Goal: Information Seeking & Learning: Learn about a topic

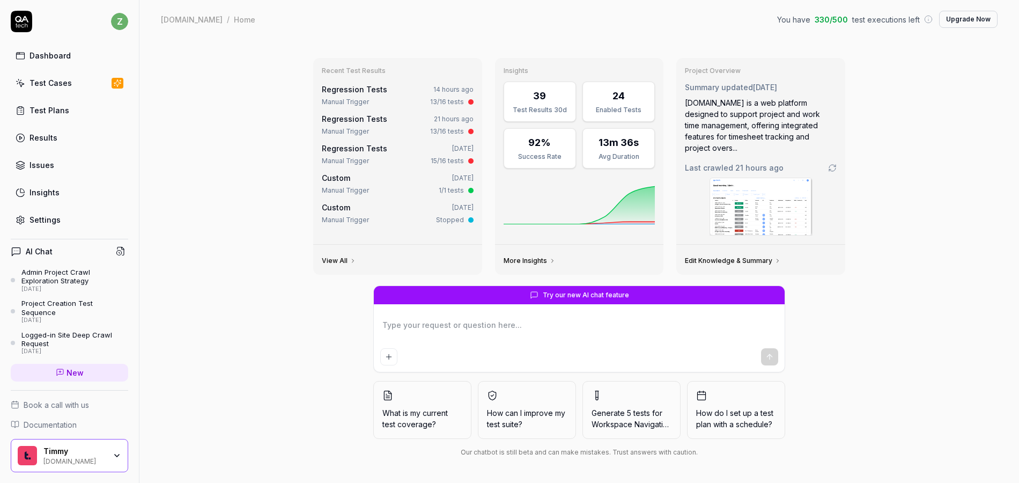
click at [343, 256] on link "View All" at bounding box center [339, 260] width 34 height 9
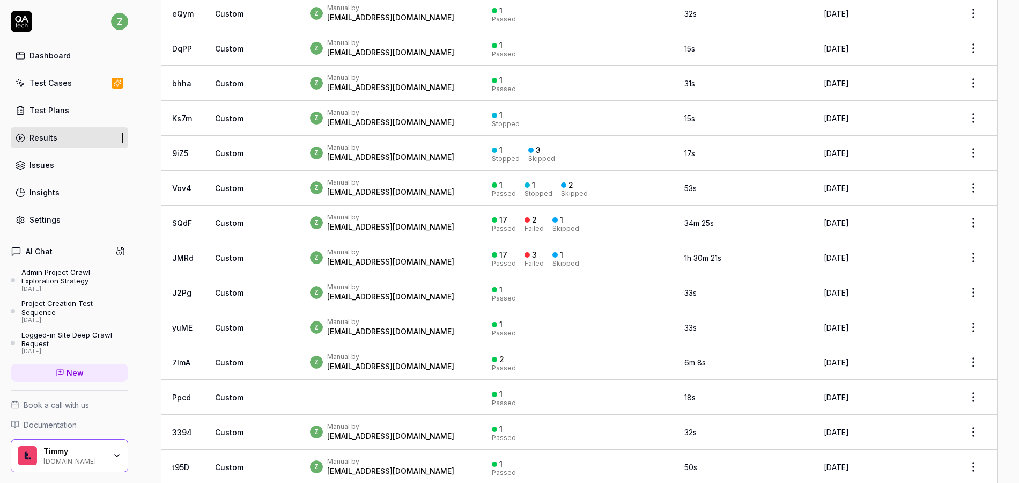
scroll to position [1030, 0]
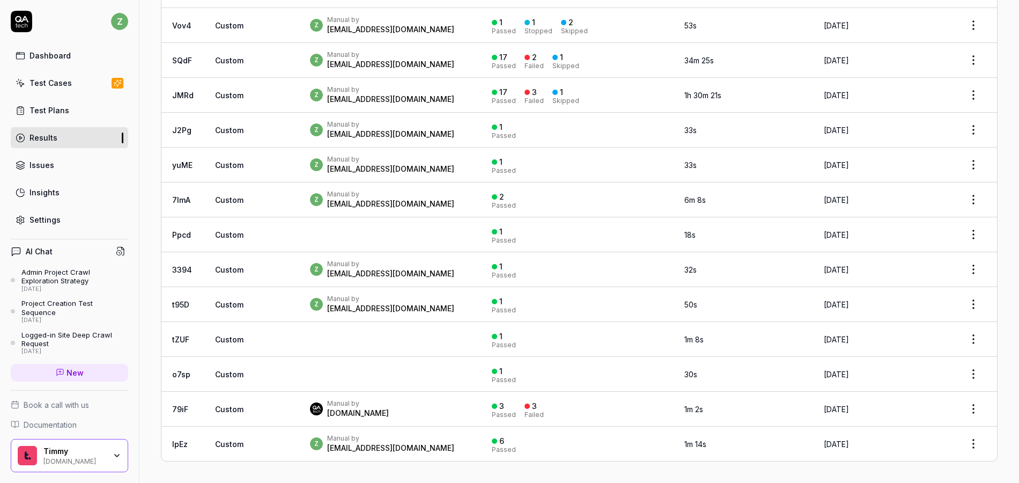
click at [386, 411] on div "Manual by [DOMAIN_NAME]" at bounding box center [390, 408] width 160 height 19
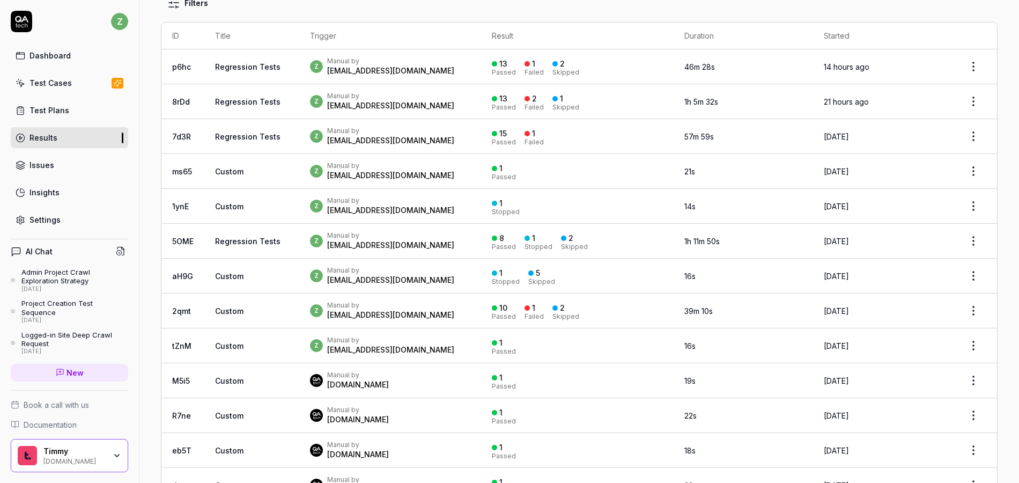
scroll to position [42, 0]
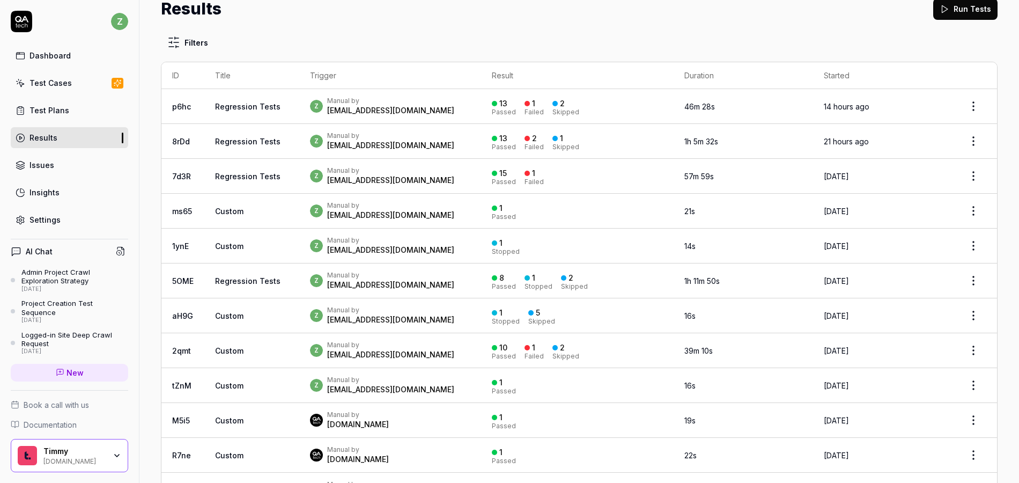
click at [85, 221] on link "Settings" at bounding box center [69, 219] width 117 height 21
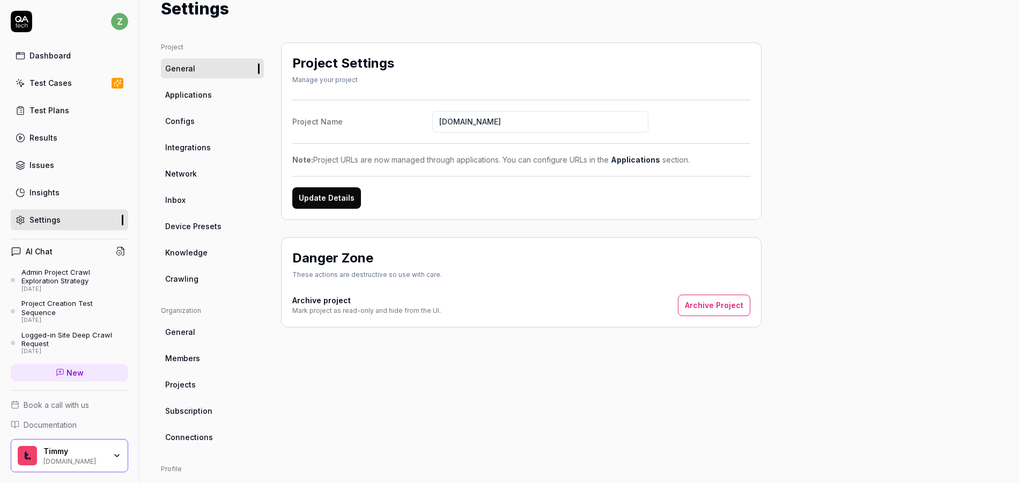
click at [70, 337] on div "Logged-in Site Deep Crawl Request" at bounding box center [74, 340] width 107 height 18
click at [186, 274] on span "Crawling" at bounding box center [181, 278] width 33 height 11
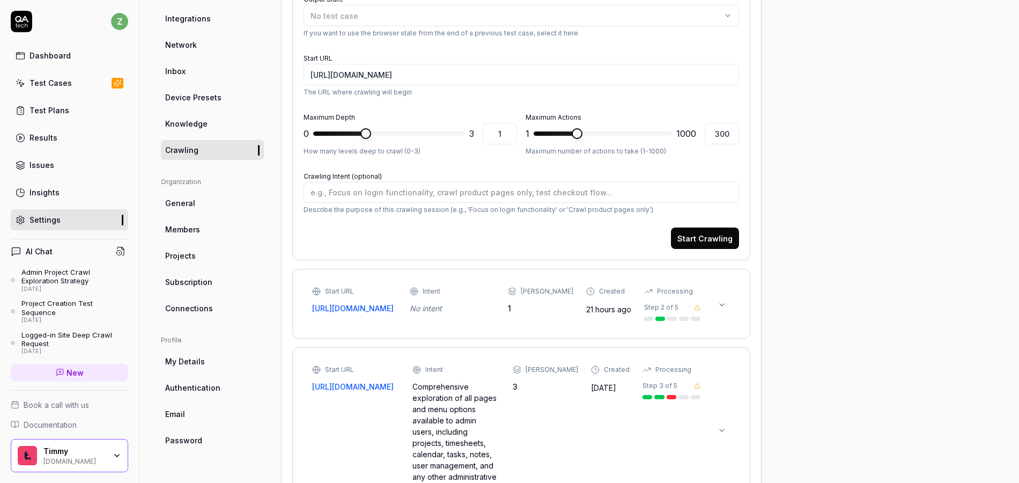
scroll to position [235, 0]
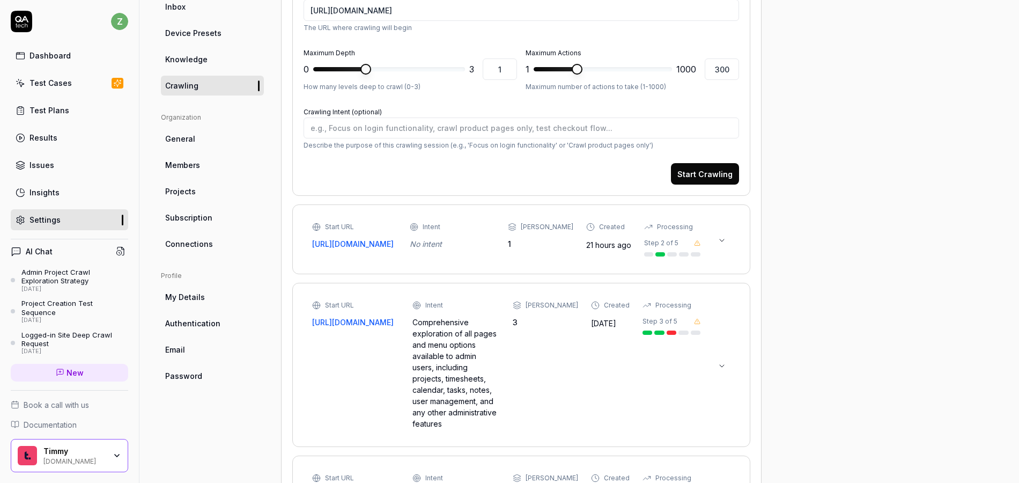
click at [721, 241] on icon at bounding box center [722, 240] width 4 height 2
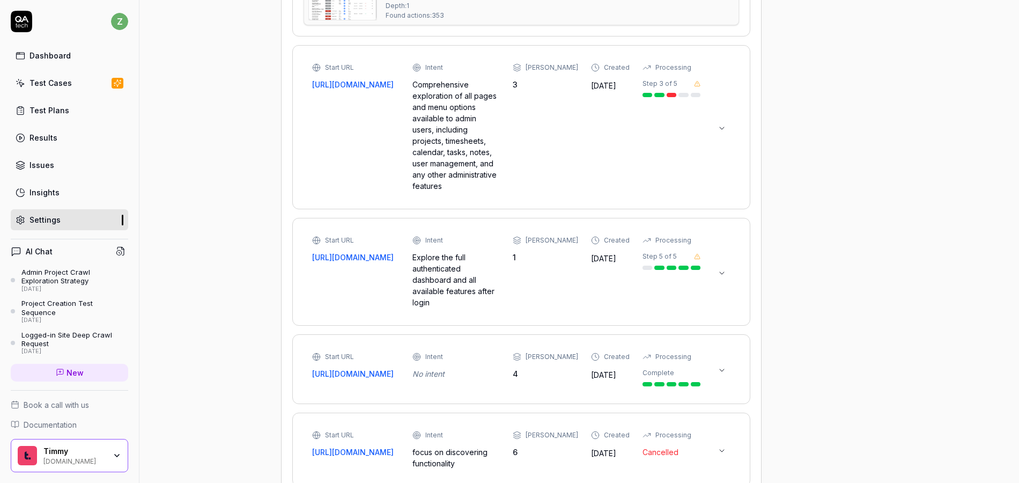
scroll to position [1886, 0]
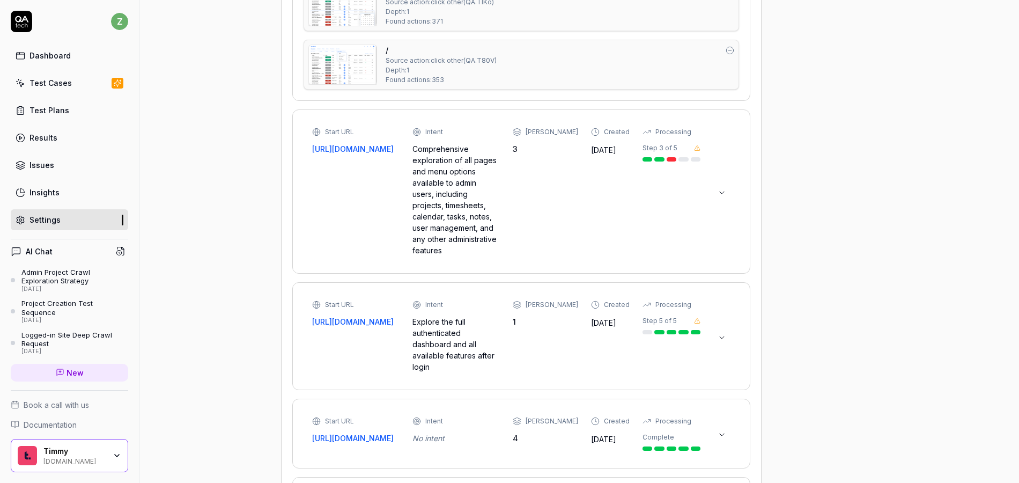
click at [719, 196] on icon at bounding box center [722, 192] width 9 height 9
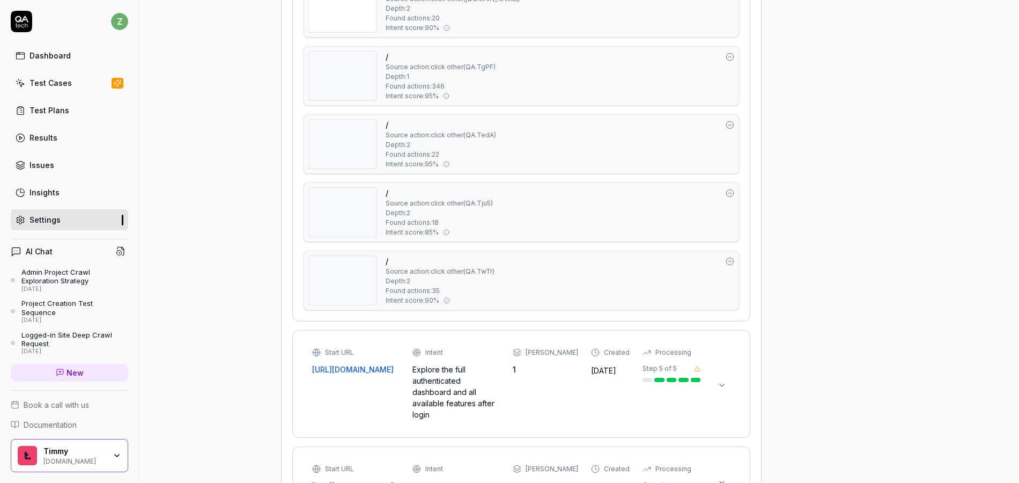
scroll to position [3702, 0]
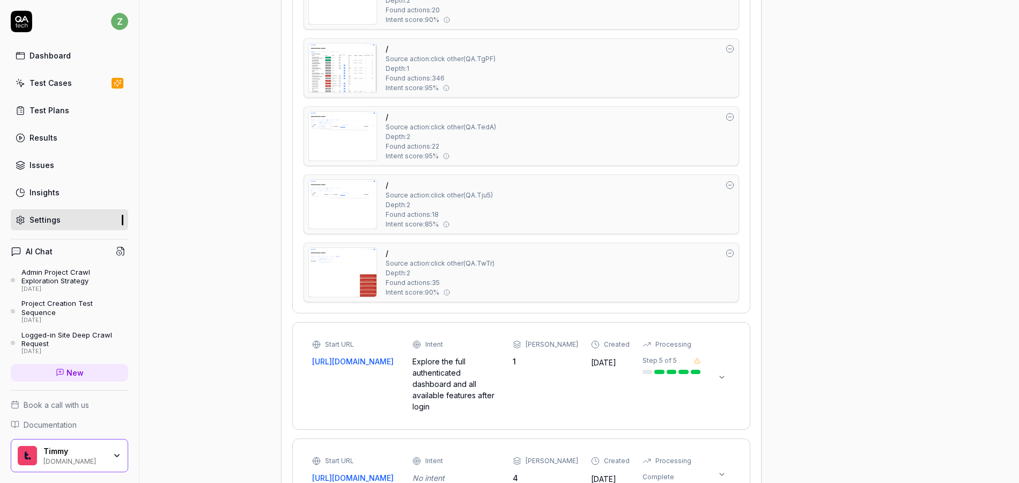
click at [530, 266] on div "/ Source action: click other ( QA.TwTr ) Depth: 2 Found actions: 35 Intent scor…" at bounding box center [560, 272] width 349 height 50
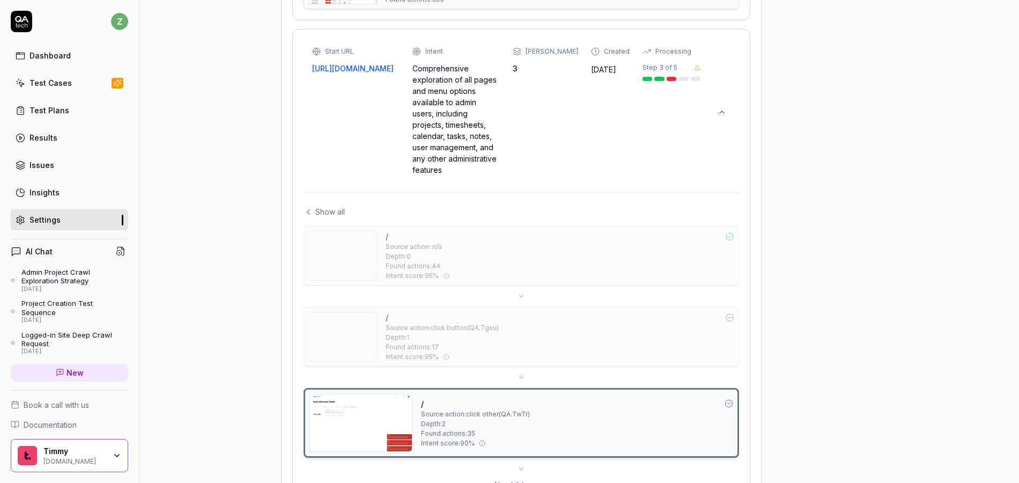
scroll to position [2100, 0]
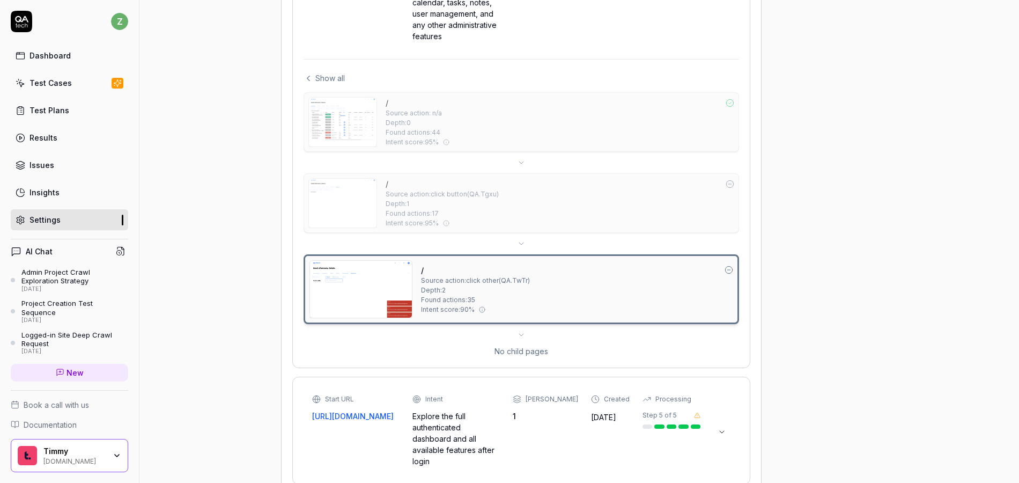
click at [475, 137] on div "/ Source action: n/a Depth: 0 Found actions: 44 Intent score: 95 %" at bounding box center [560, 122] width 349 height 50
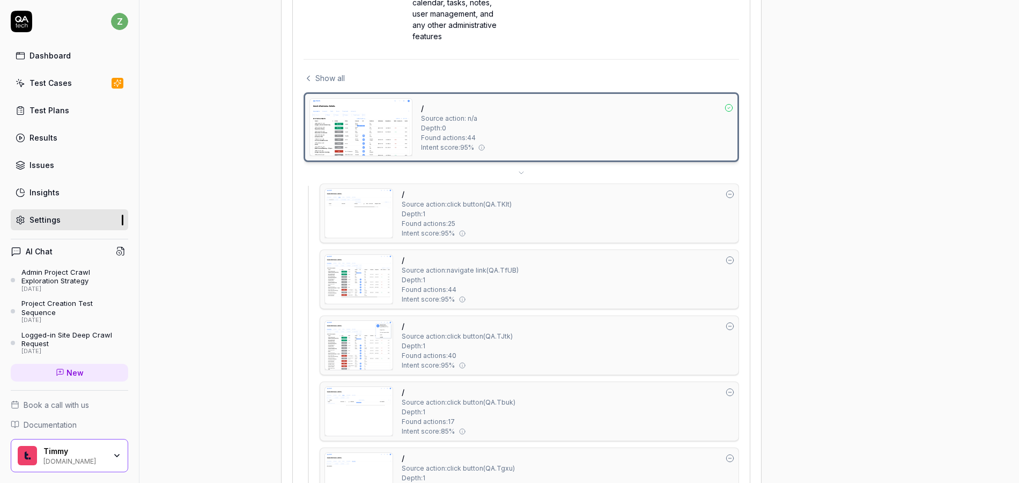
scroll to position [2164, 0]
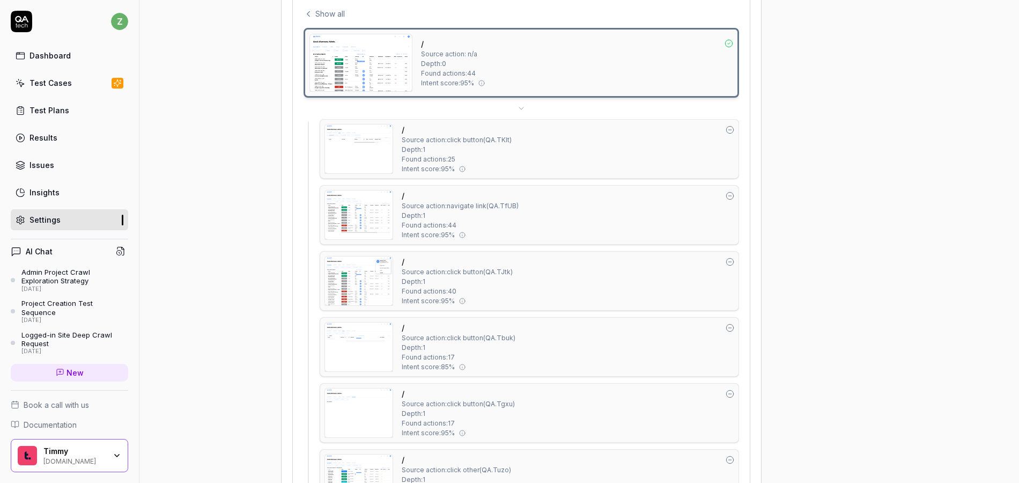
click at [531, 147] on div "/ Source action: click button ( QA.TKlt ) Depth: 1 Found actions: 25 Intent sco…" at bounding box center [568, 149] width 333 height 50
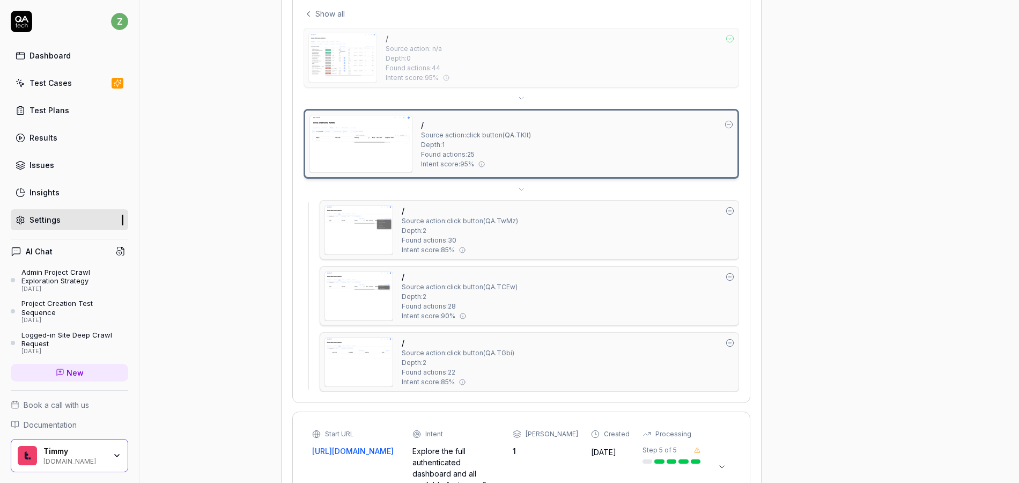
click at [530, 223] on div "/ Source action: click button ( QA.TwMz ) Depth: 2 Found actions: 30 Intent sco…" at bounding box center [568, 230] width 333 height 50
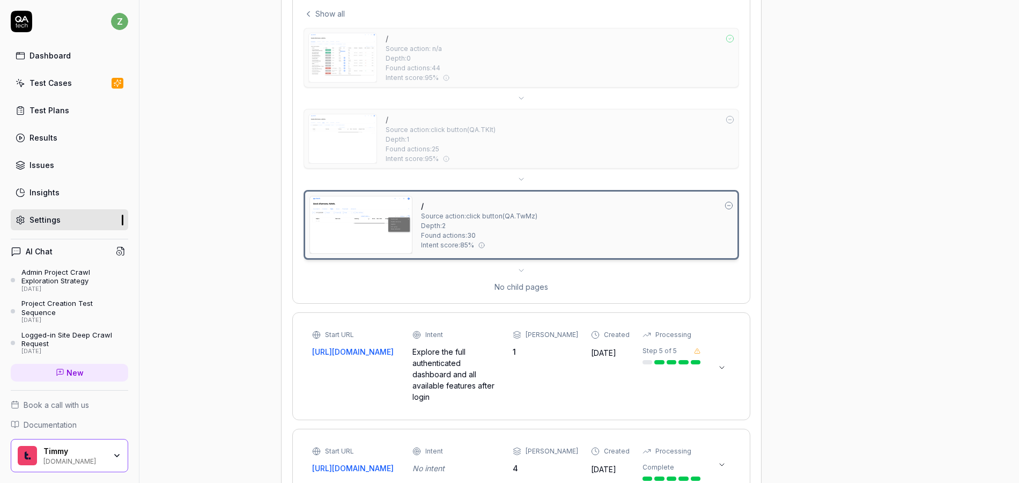
click at [541, 77] on div "/ Source action: n/a Depth: 0 Found actions: 44 Intent score: 95 %" at bounding box center [560, 58] width 349 height 50
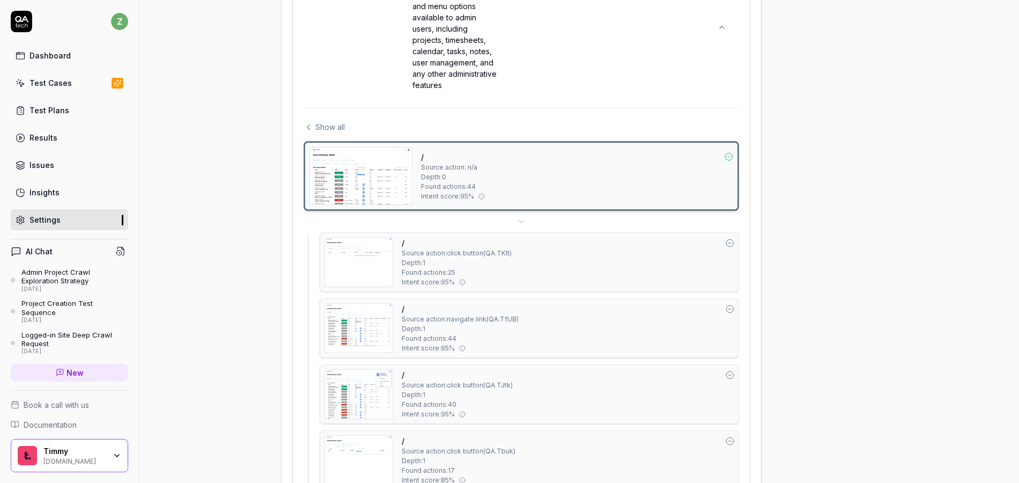
scroll to position [2039, 0]
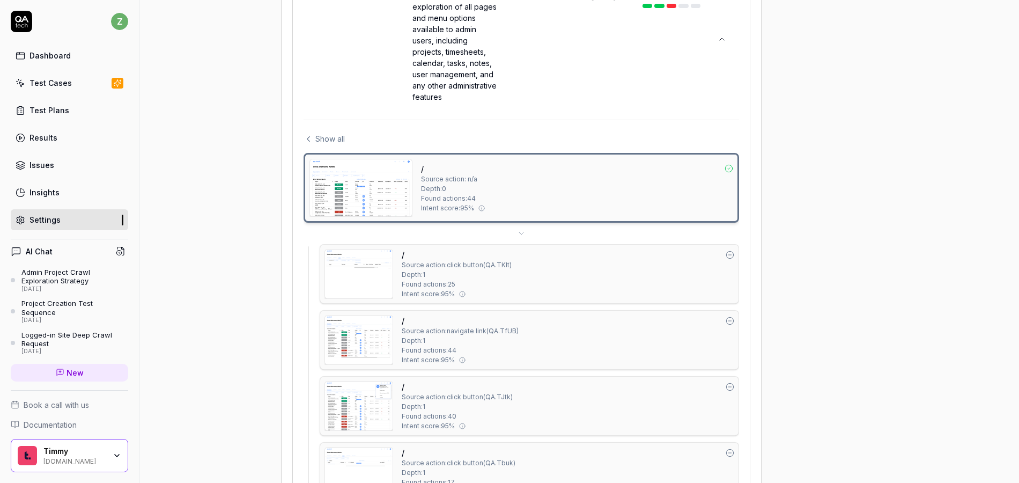
click at [554, 178] on div "/ Source action: n/a Depth: 0 Found actions: 44 Intent score: 95 %" at bounding box center [577, 188] width 312 height 58
click at [374, 175] on img at bounding box center [361, 187] width 102 height 57
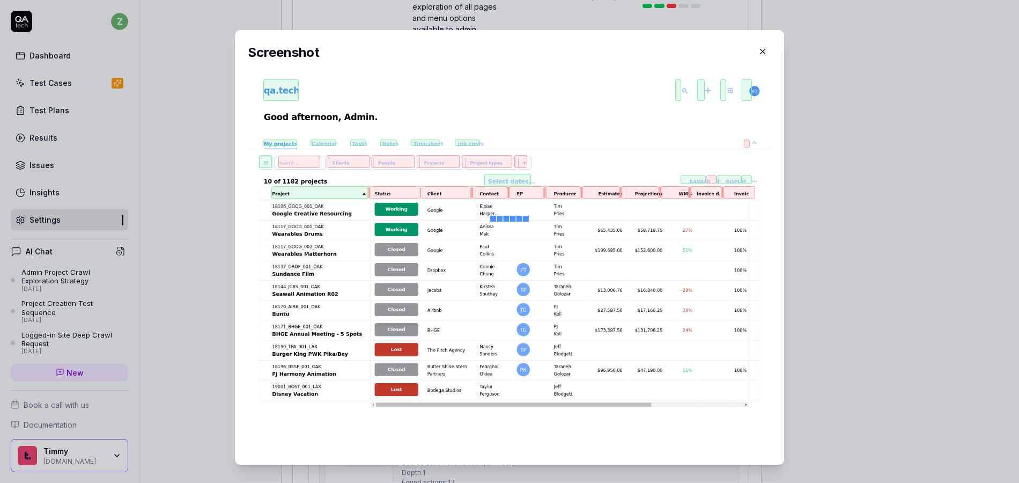
click at [789, 159] on div "​ Screenshot" at bounding box center [510, 247] width 592 height 460
click at [758, 50] on icon "button" at bounding box center [763, 52] width 10 height 10
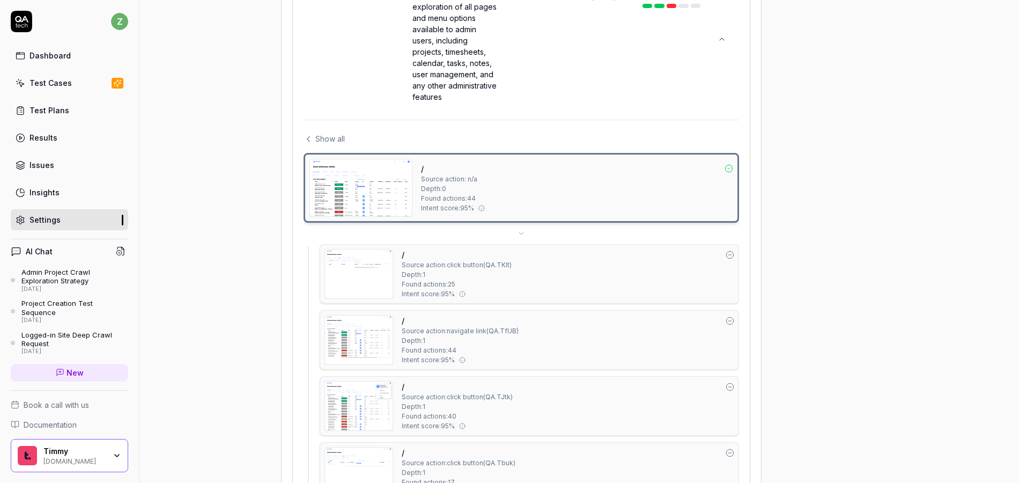
click at [346, 143] on div "Show all" at bounding box center [522, 138] width 436 height 11
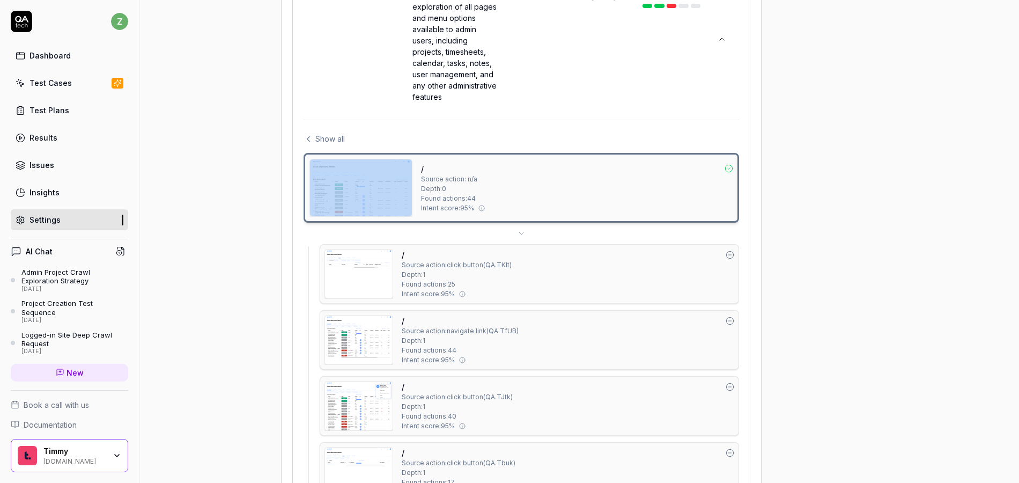
click at [346, 143] on div "Show all" at bounding box center [522, 138] width 436 height 11
click at [335, 144] on span "Show all" at bounding box center [330, 138] width 30 height 11
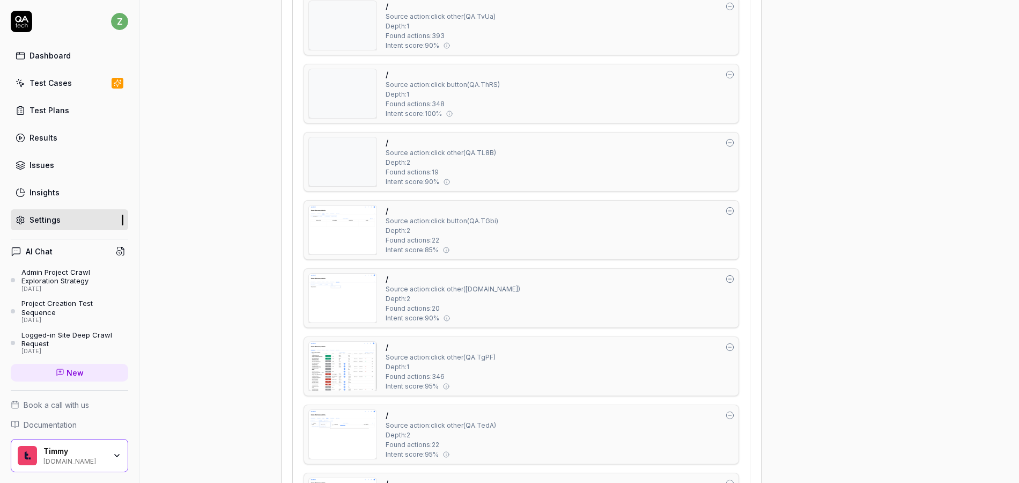
scroll to position [3363, 0]
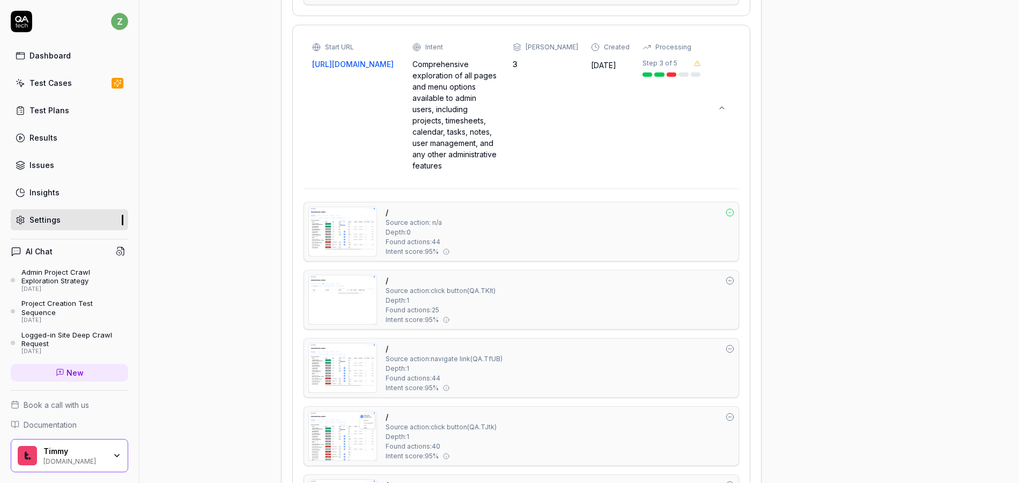
click at [499, 233] on div "/ Source action: n/a Depth: 0 Found actions: 44 Intent score: 95 %" at bounding box center [560, 232] width 349 height 50
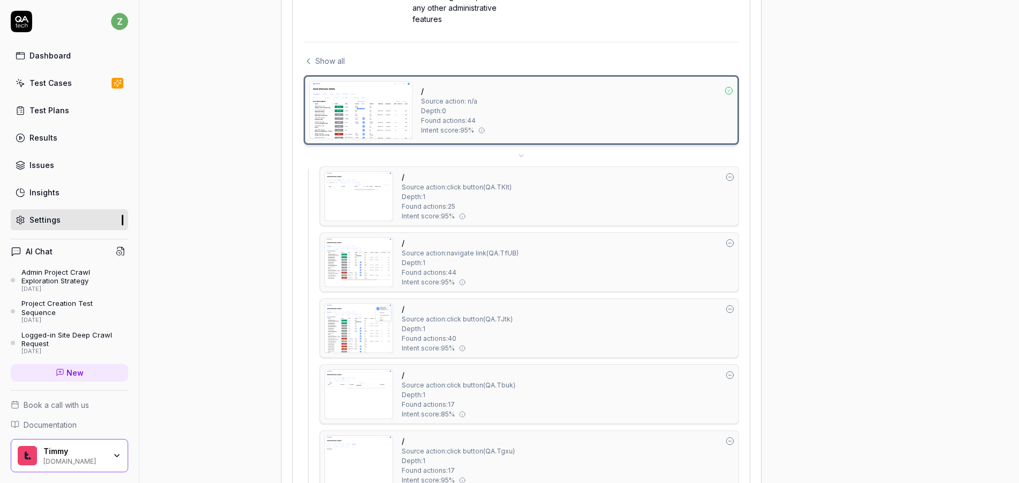
scroll to position [2094, 0]
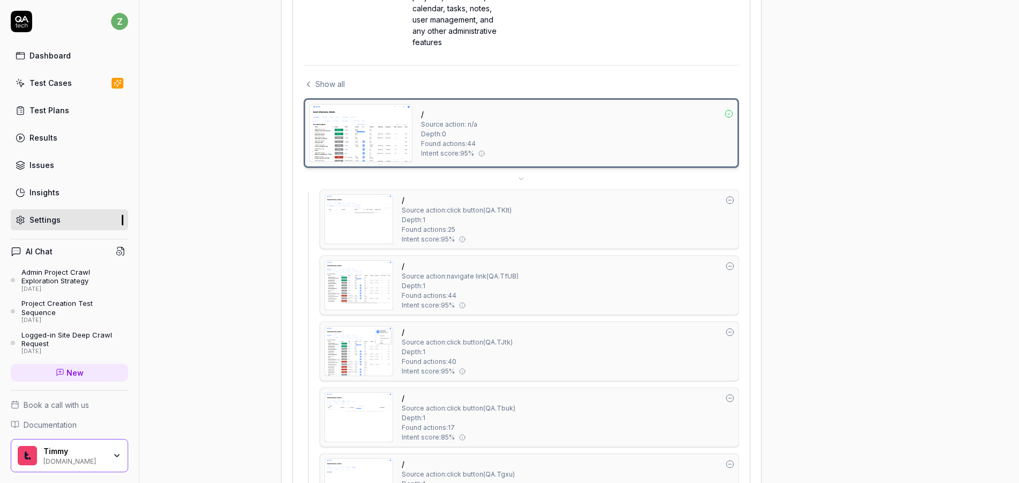
click at [348, 87] on div "Show all" at bounding box center [522, 83] width 436 height 11
click at [323, 86] on span "Show all" at bounding box center [330, 83] width 30 height 11
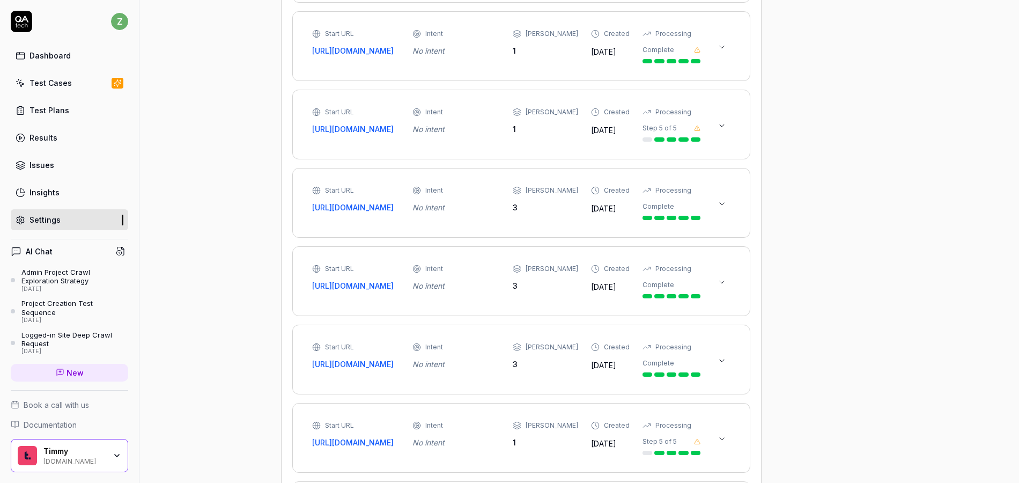
scroll to position [5155, 0]
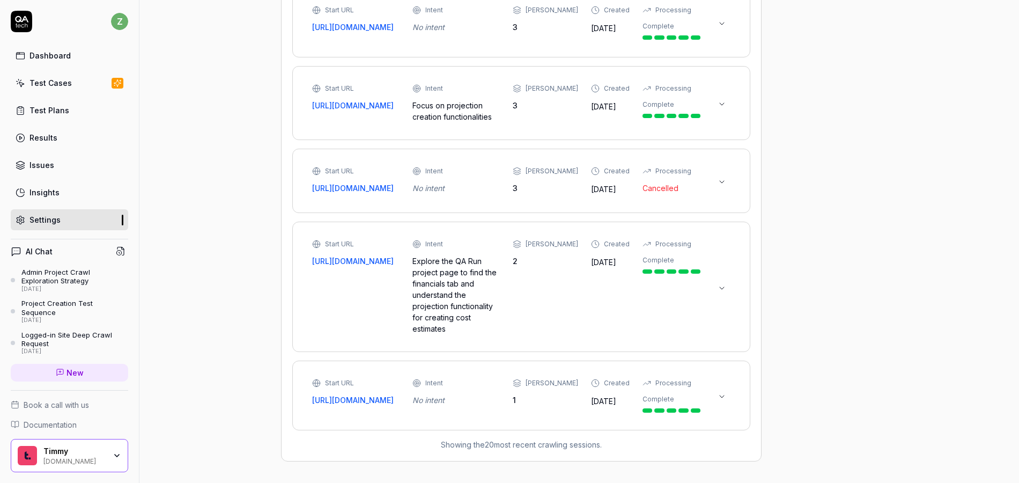
click at [718, 395] on icon at bounding box center [722, 396] width 9 height 9
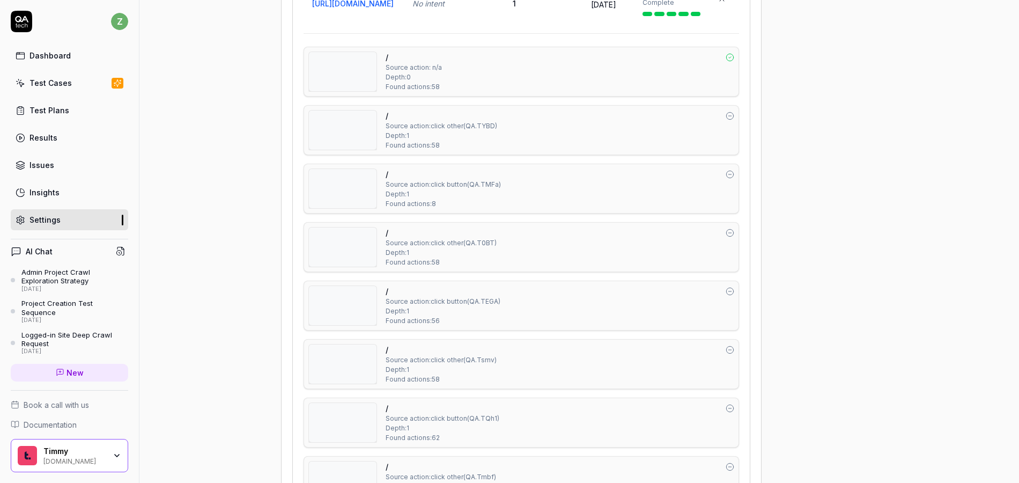
scroll to position [5306, 0]
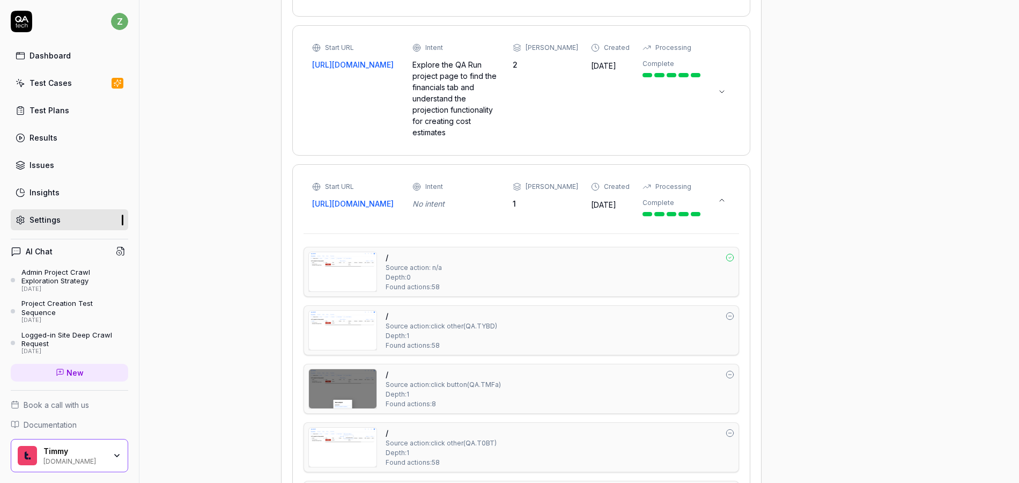
click at [719, 204] on icon at bounding box center [722, 200] width 9 height 9
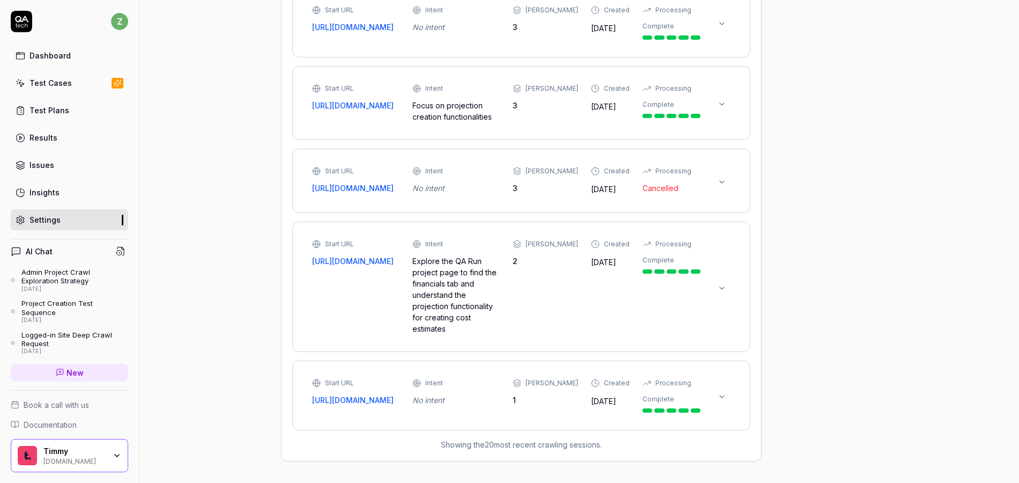
click at [723, 291] on icon at bounding box center [722, 288] width 9 height 9
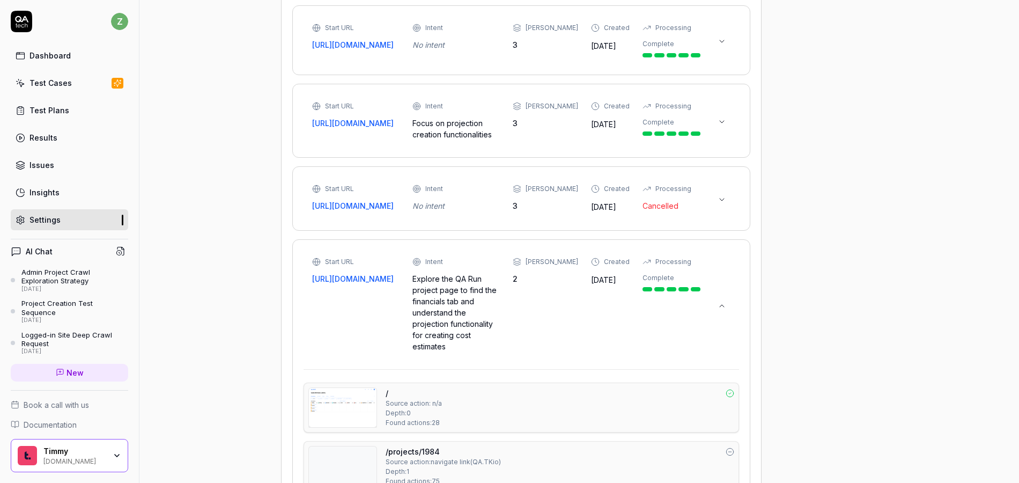
scroll to position [5088, 0]
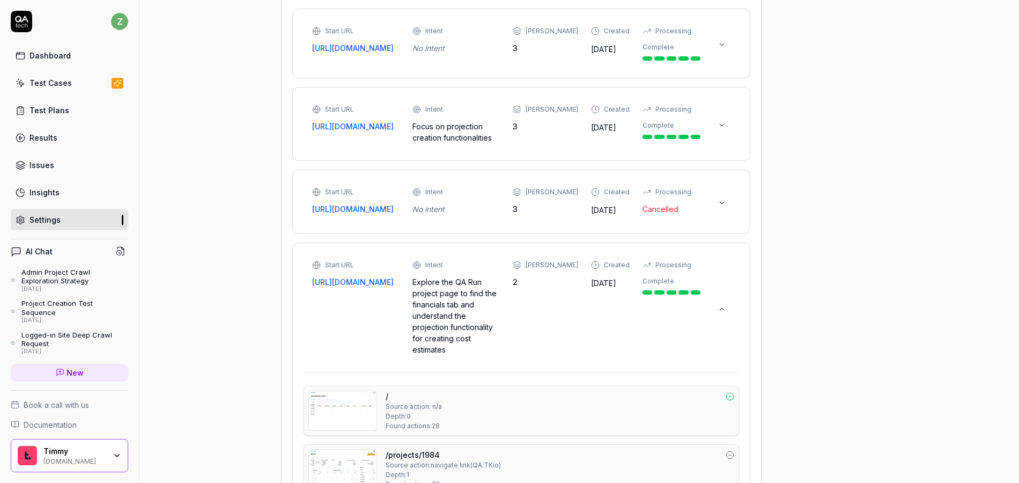
click at [720, 207] on icon at bounding box center [722, 203] width 9 height 9
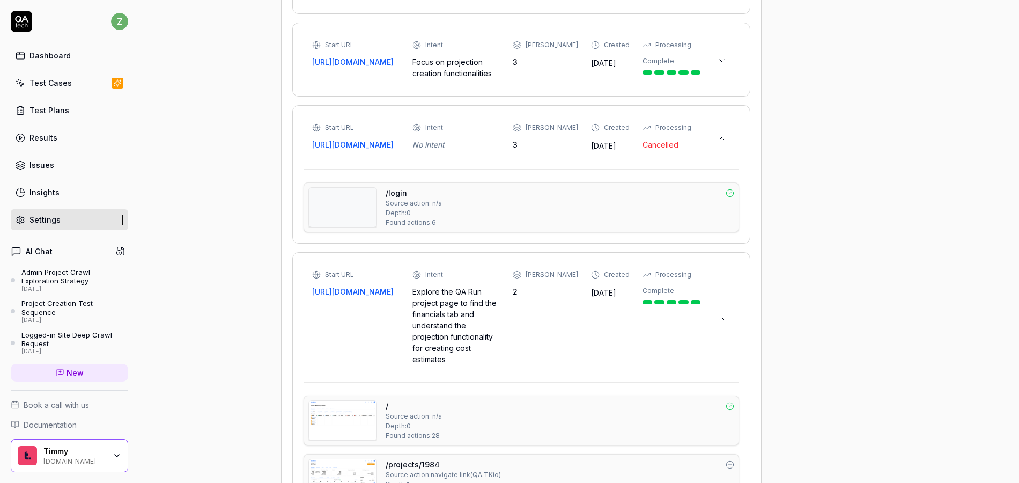
scroll to position [5024, 0]
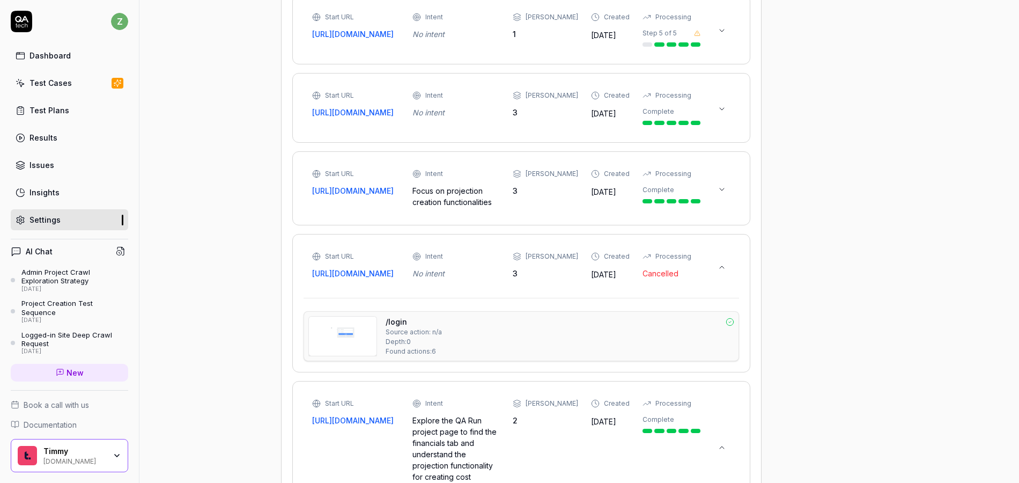
click at [724, 194] on icon at bounding box center [722, 189] width 9 height 9
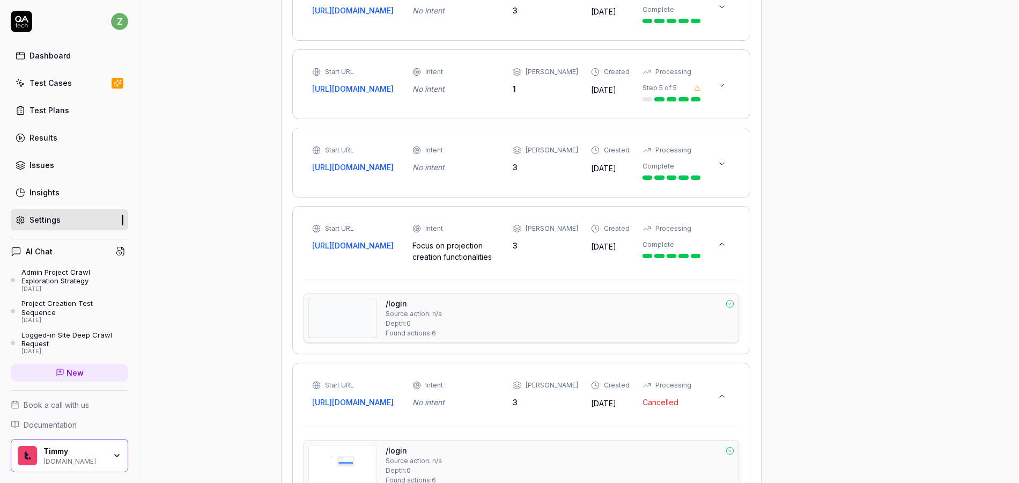
scroll to position [4963, 0]
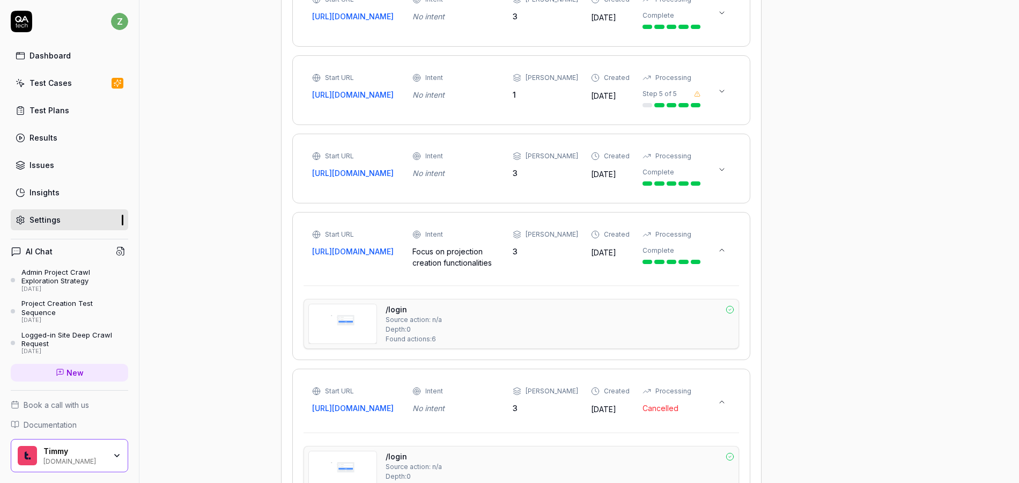
click at [725, 174] on icon at bounding box center [722, 169] width 9 height 9
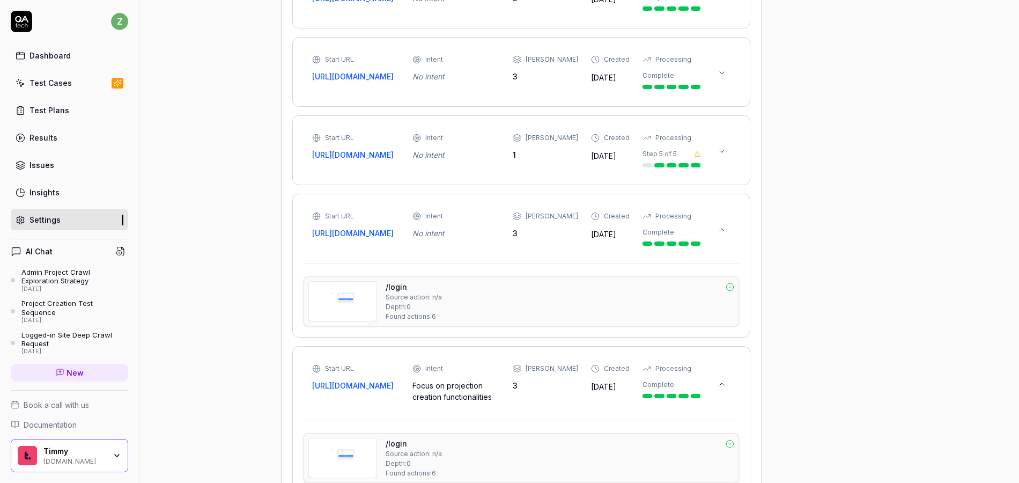
scroll to position [4899, 0]
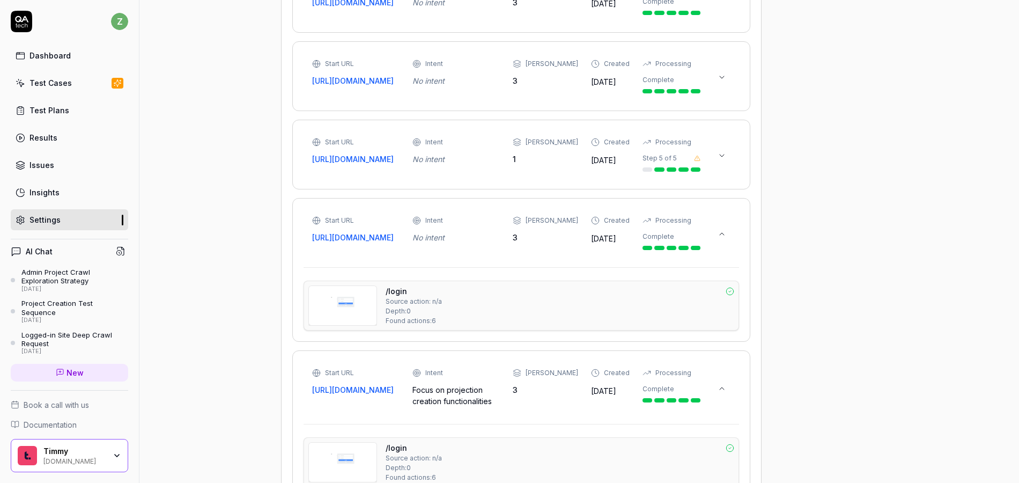
click at [722, 160] on icon at bounding box center [722, 155] width 9 height 9
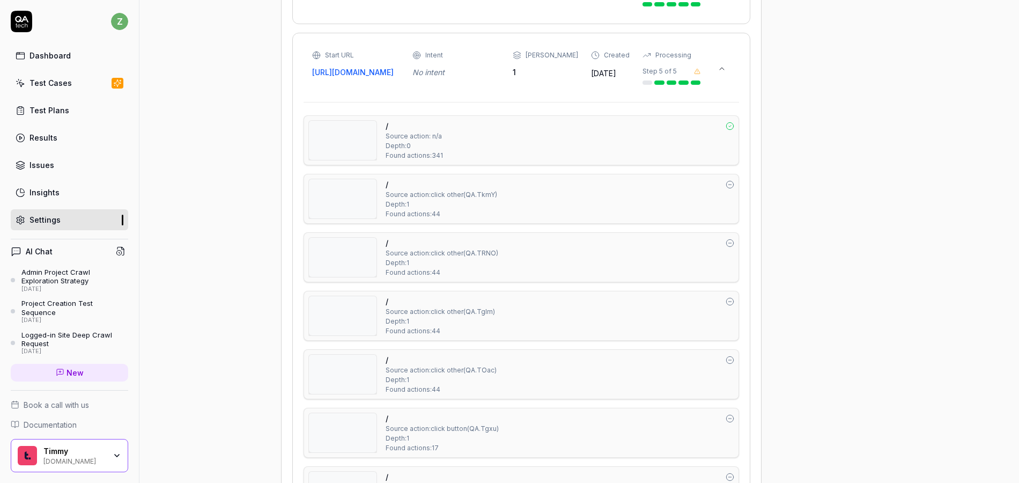
scroll to position [4675, 0]
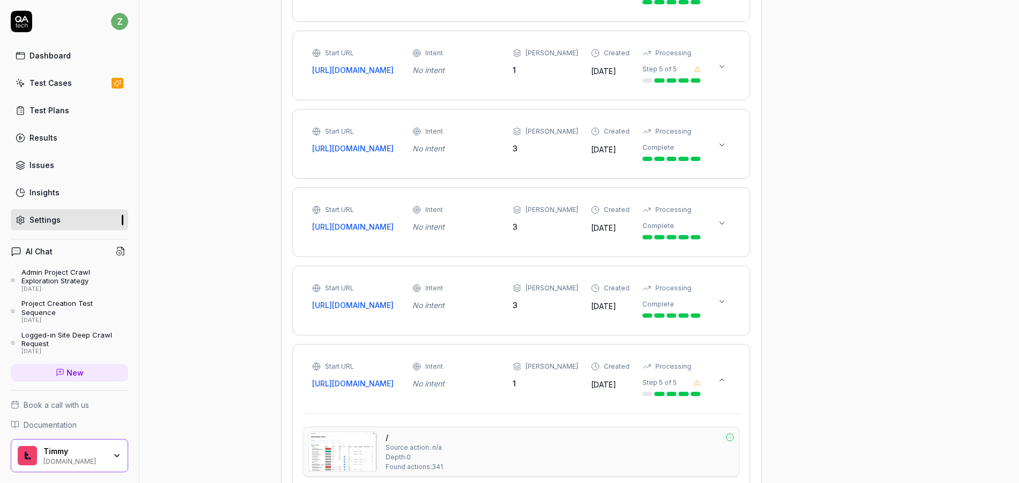
click at [723, 306] on icon at bounding box center [722, 301] width 9 height 9
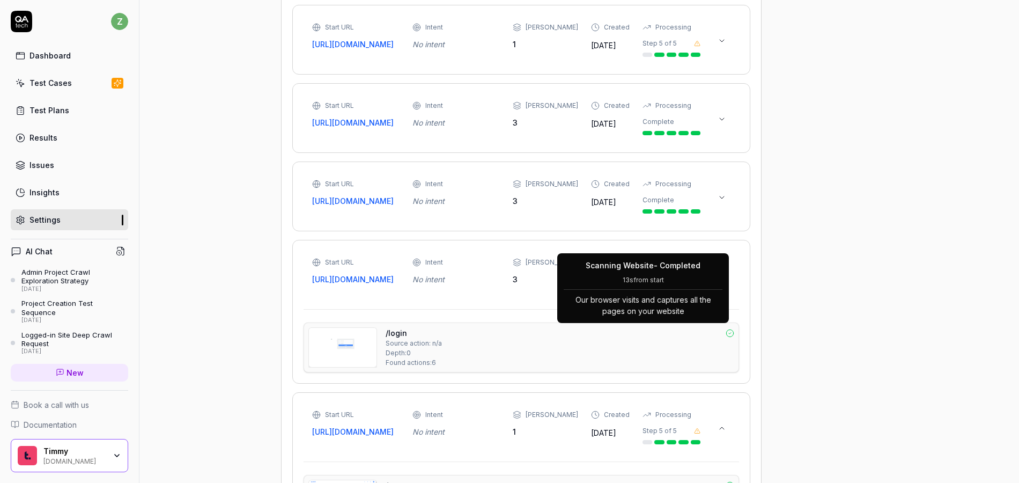
scroll to position [4665, 0]
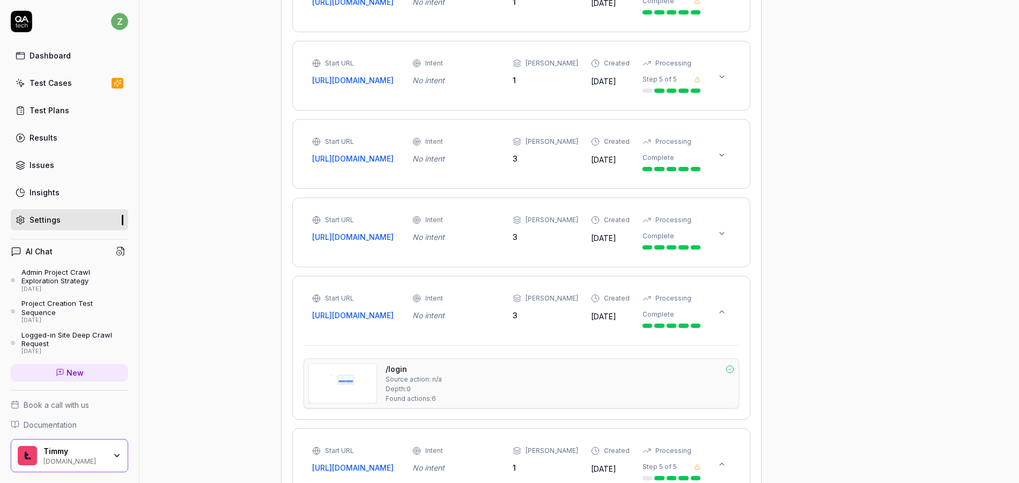
click at [729, 242] on div at bounding box center [722, 232] width 17 height 19
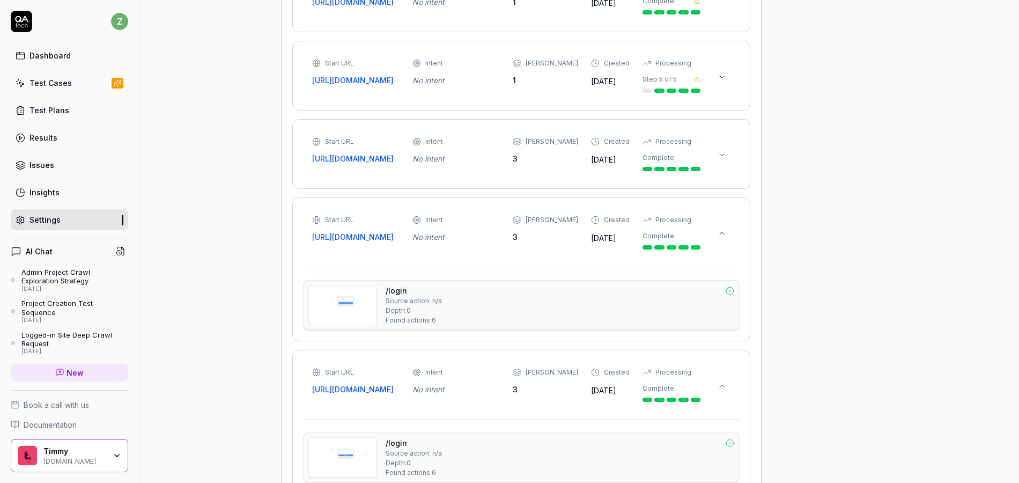
click at [723, 159] on icon at bounding box center [722, 155] width 9 height 9
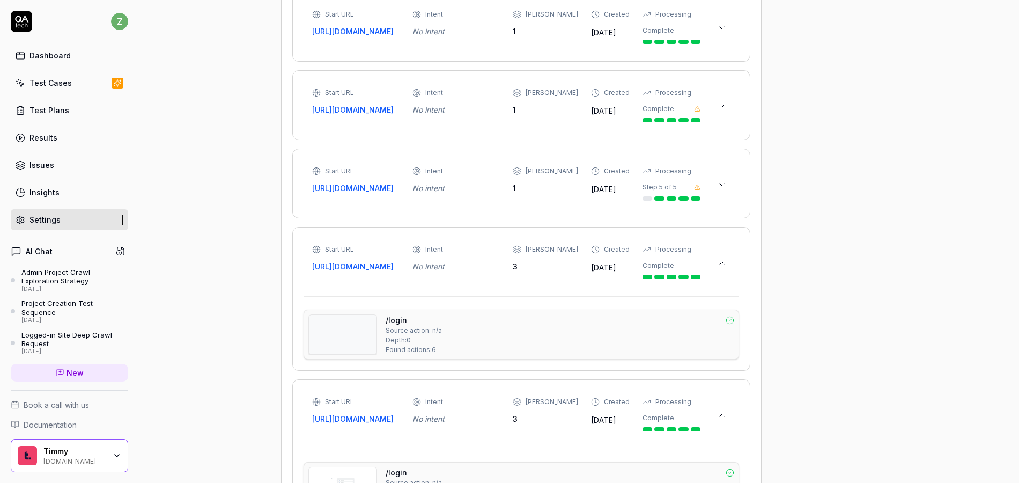
scroll to position [4471, 0]
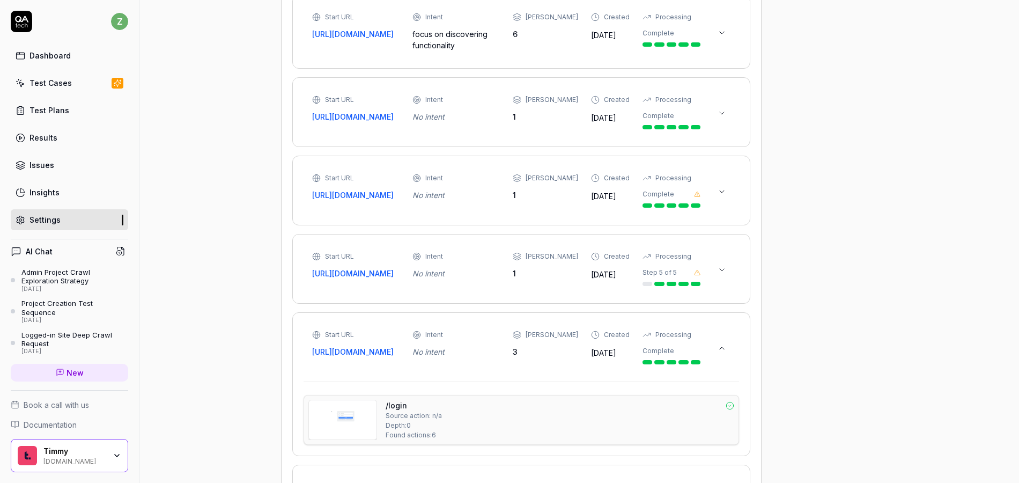
click at [734, 277] on div "Start URL [URL][DOMAIN_NAME] Intent No intent Max Depth 1 Created [DATE] Proces…" at bounding box center [522, 268] width 436 height 47
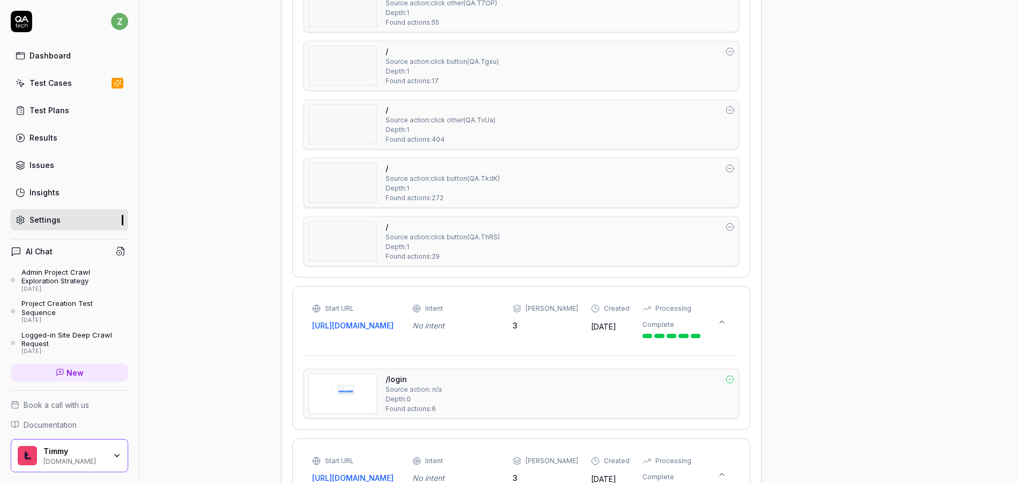
scroll to position [6075, 0]
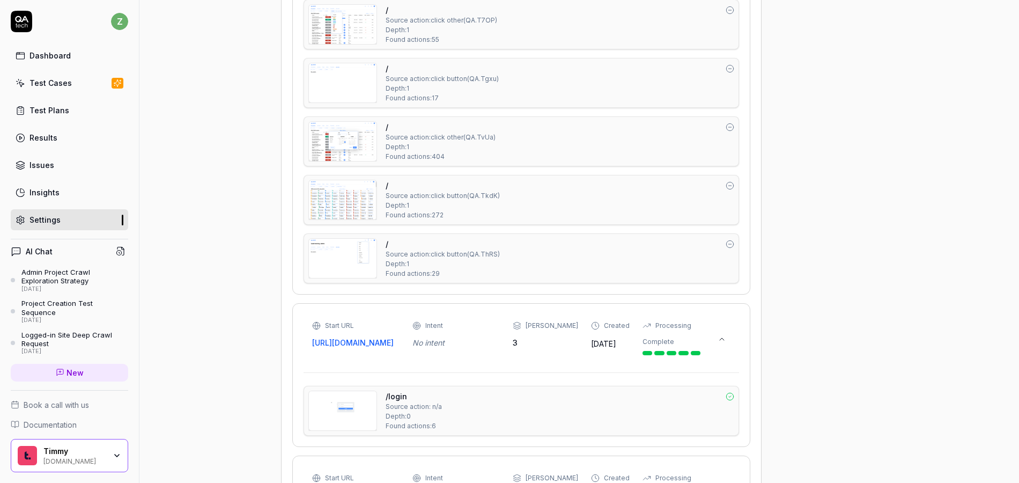
click at [502, 277] on div "/ Source action: click button ( QA.ThRS ) Depth: 1 Found actions: 29" at bounding box center [560, 258] width 349 height 40
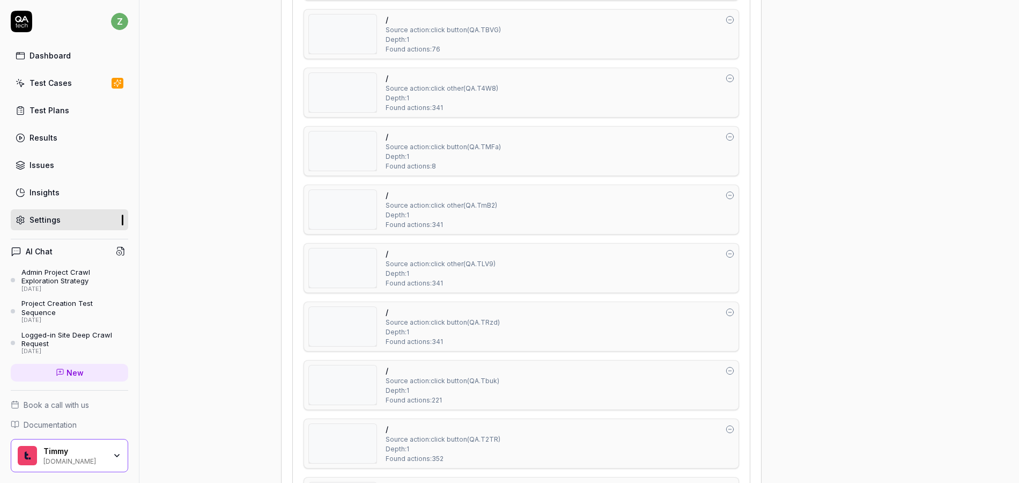
scroll to position [5997, 0]
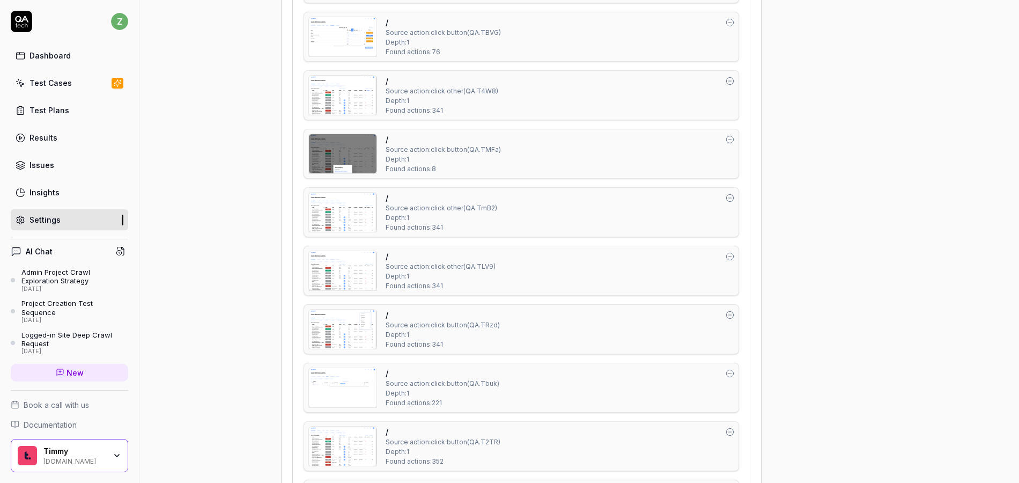
click at [528, 174] on div "/ Source action: click button ( QA.TMFa ) Depth: 1 Found actions: 8" at bounding box center [560, 154] width 349 height 40
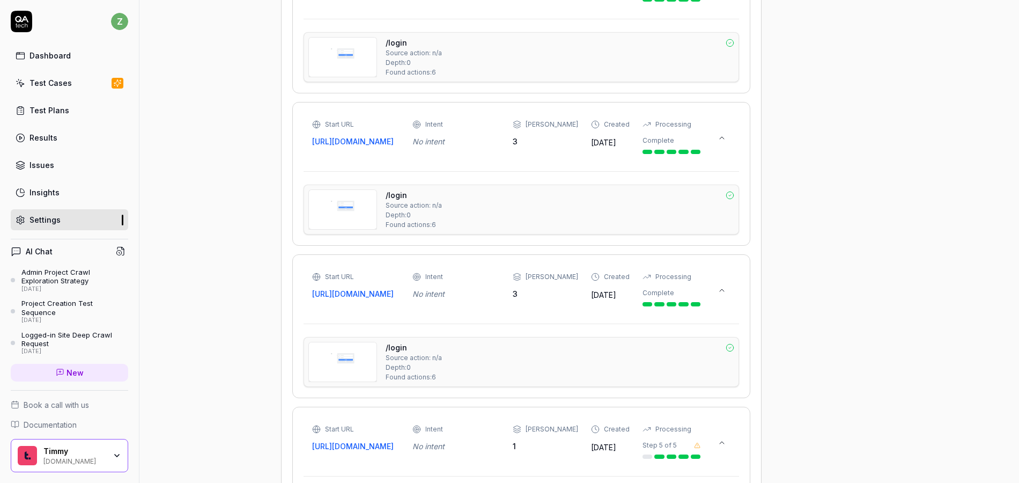
scroll to position [5181, 0]
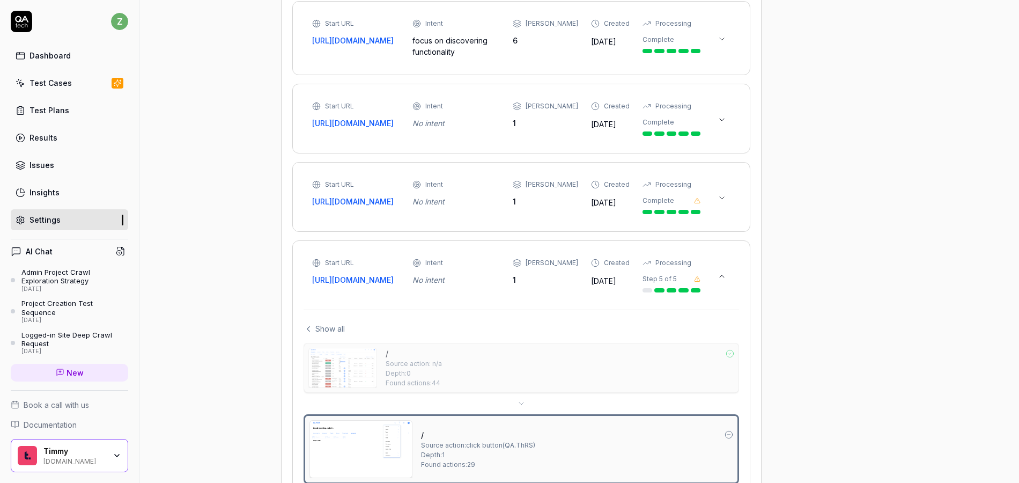
click at [726, 202] on icon at bounding box center [722, 198] width 9 height 9
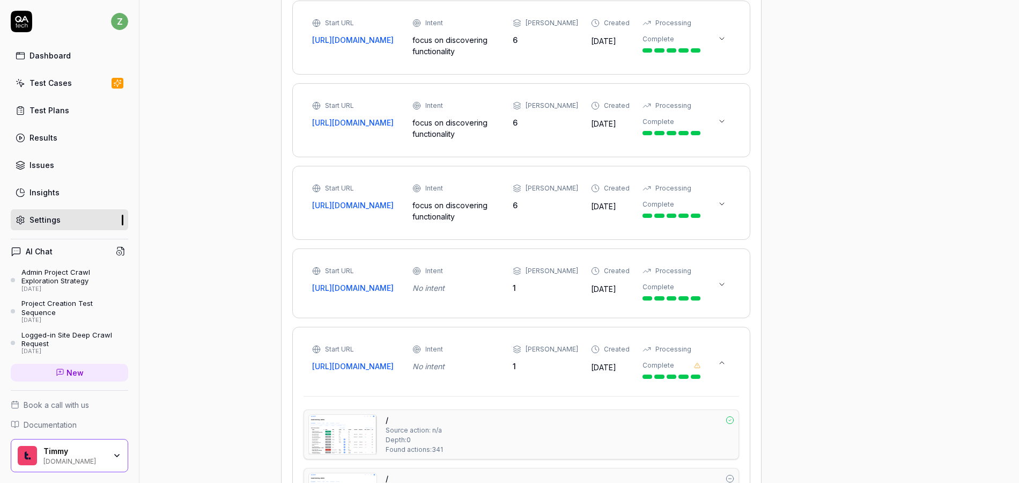
click at [725, 277] on button at bounding box center [722, 284] width 17 height 17
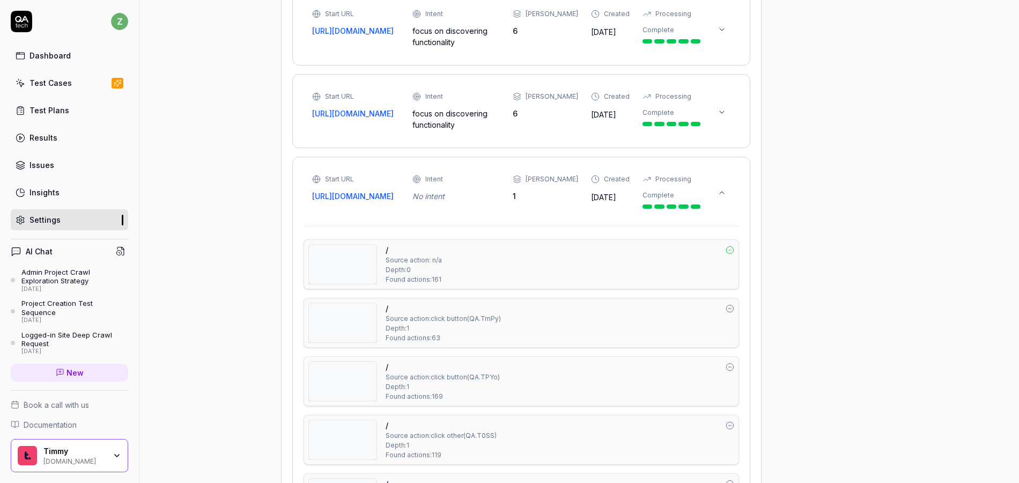
scroll to position [4353, 0]
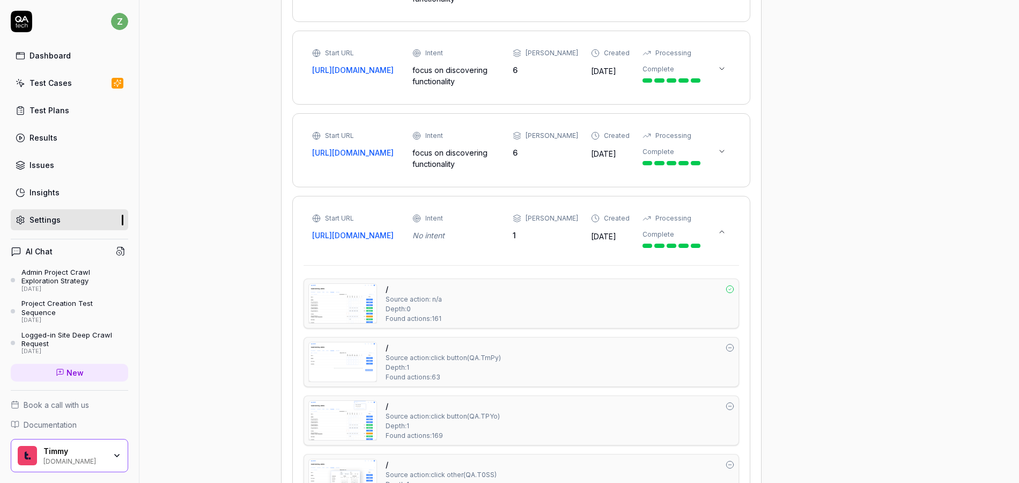
click at [720, 143] on button at bounding box center [722, 151] width 17 height 17
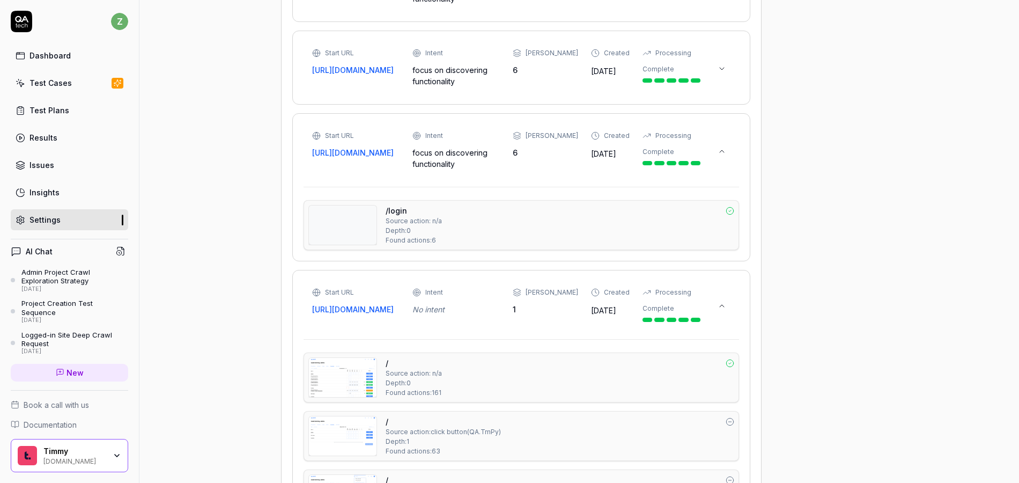
scroll to position [4156, 0]
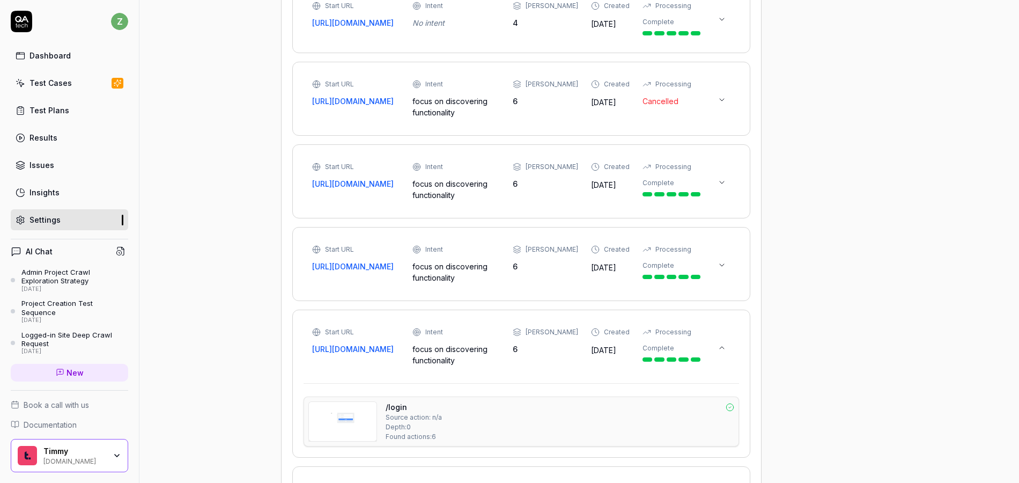
click at [723, 238] on div "Start URL [URL][DOMAIN_NAME] Intent focus on discovering functionality Max Dept…" at bounding box center [522, 264] width 436 height 52
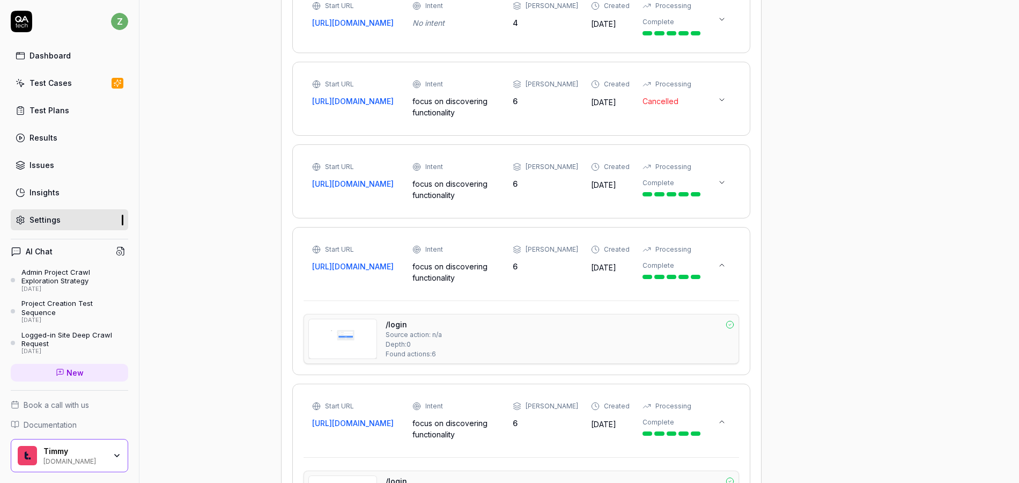
click at [726, 177] on button at bounding box center [722, 182] width 17 height 17
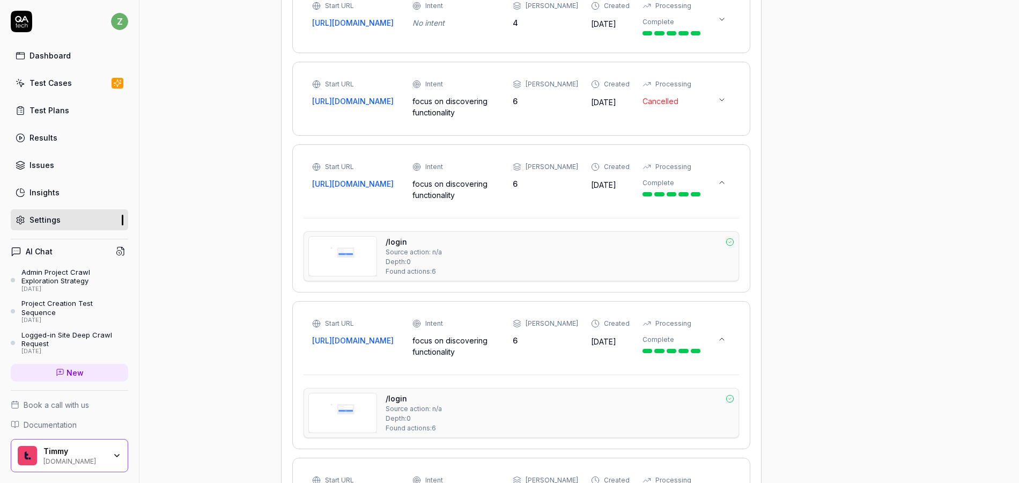
click at [722, 102] on button at bounding box center [722, 99] width 17 height 17
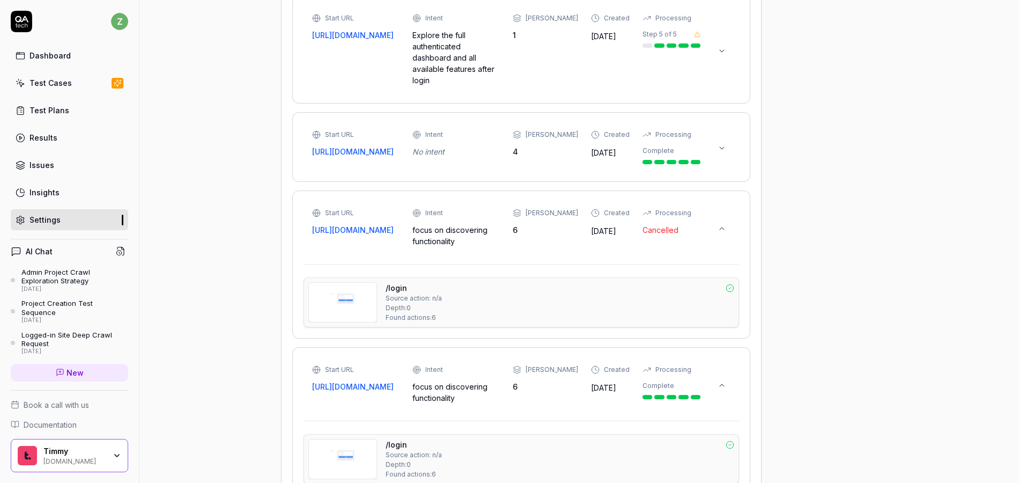
click at [726, 150] on button at bounding box center [722, 147] width 17 height 17
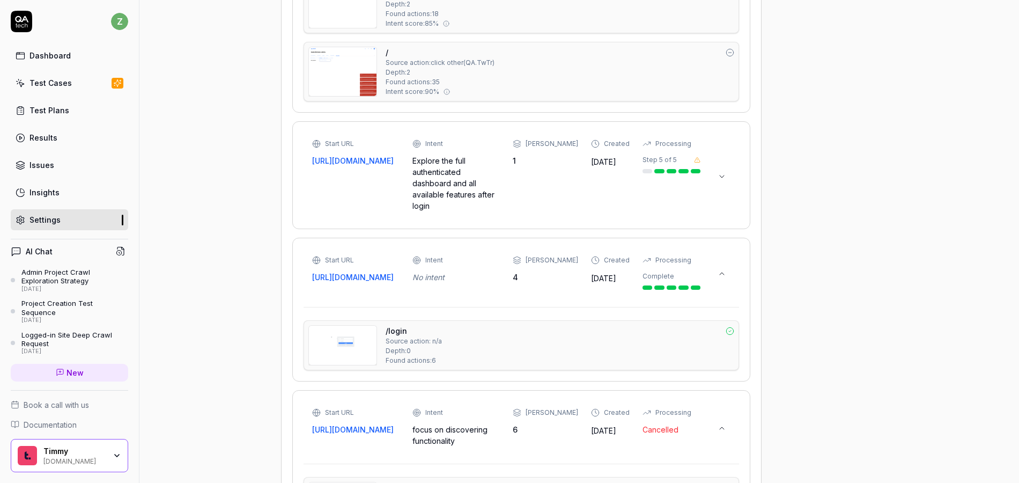
scroll to position [3899, 0]
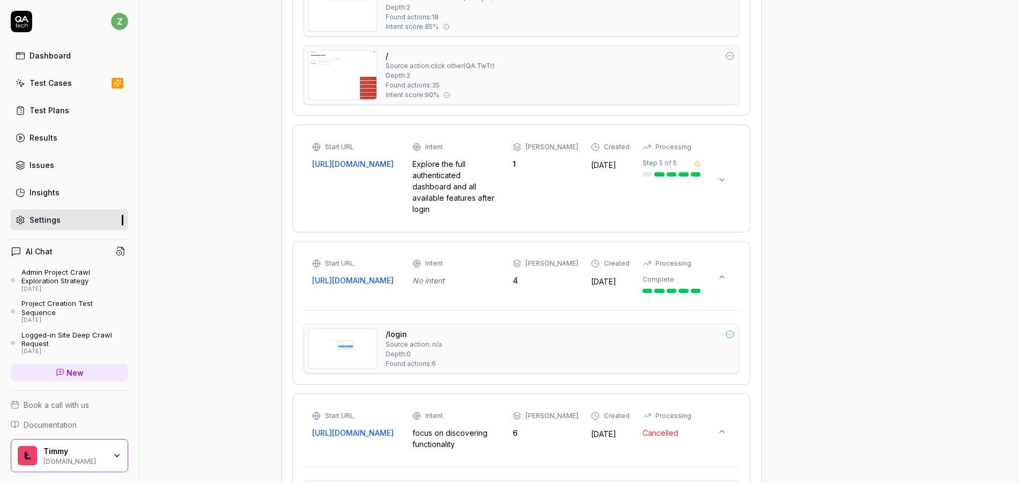
click at [718, 175] on icon at bounding box center [722, 179] width 9 height 9
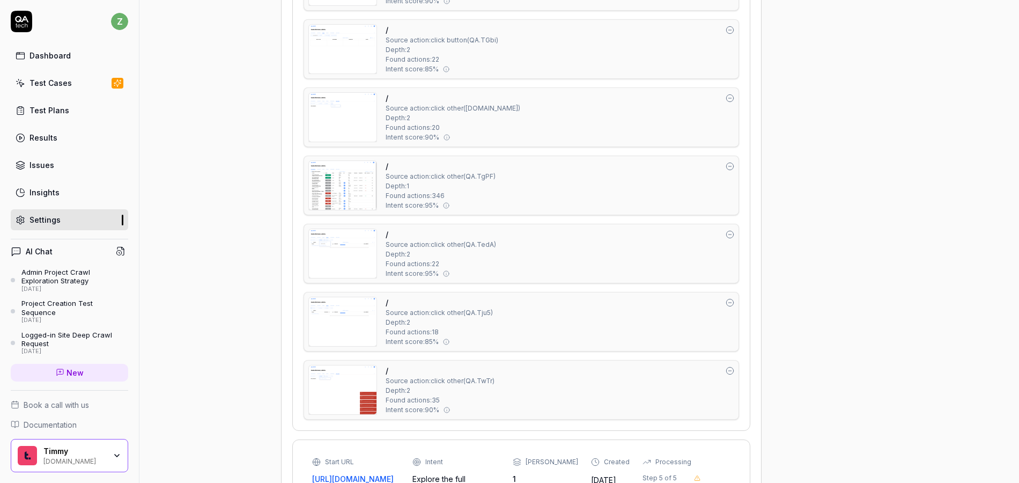
scroll to position [3648, 0]
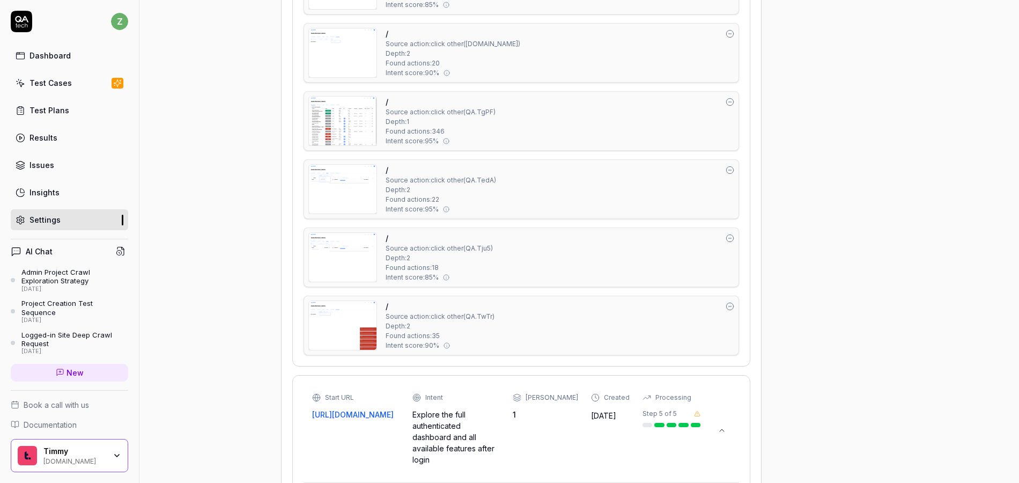
click at [357, 328] on img at bounding box center [343, 325] width 68 height 49
click at [344, 258] on img at bounding box center [343, 257] width 68 height 49
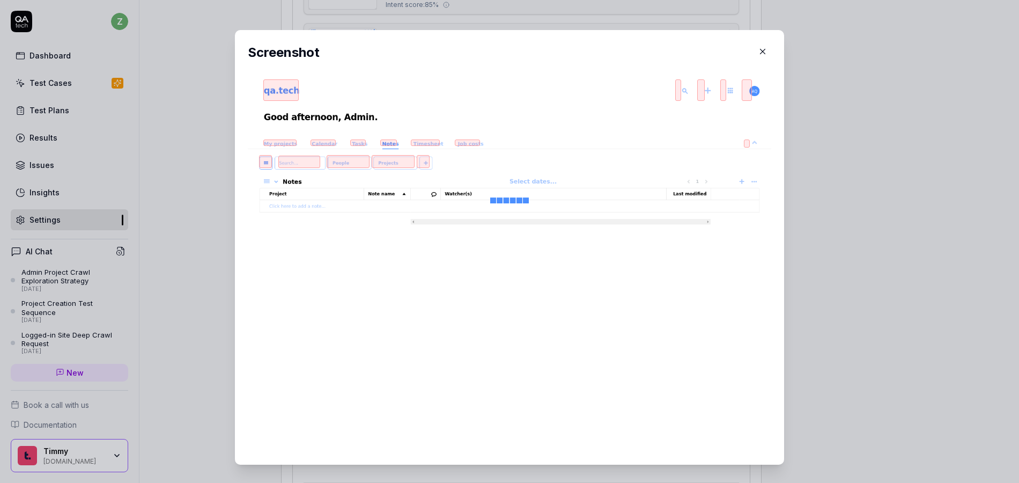
drag, startPoint x: 219, startPoint y: 238, endPoint x: 274, endPoint y: 251, distance: 56.2
click at [221, 239] on div "​ Screenshot" at bounding box center [510, 247] width 592 height 460
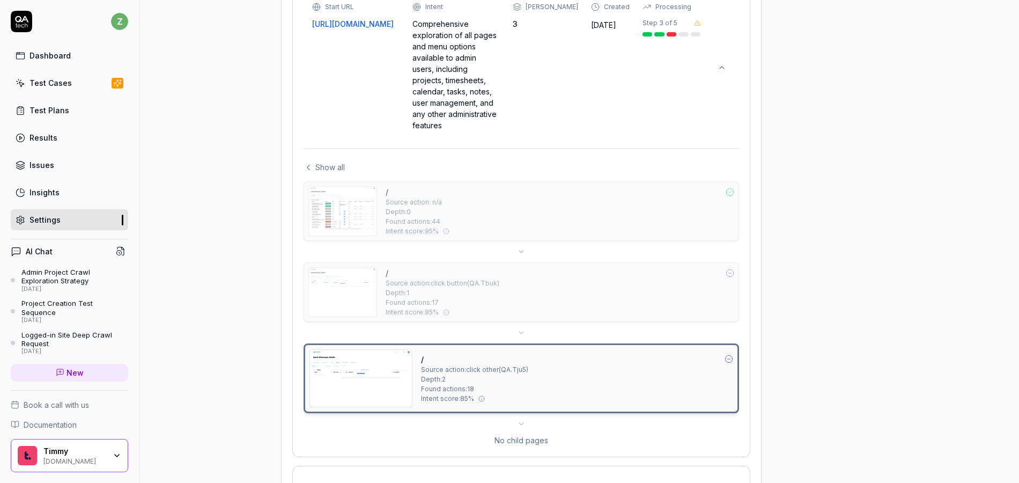
scroll to position [2140, 0]
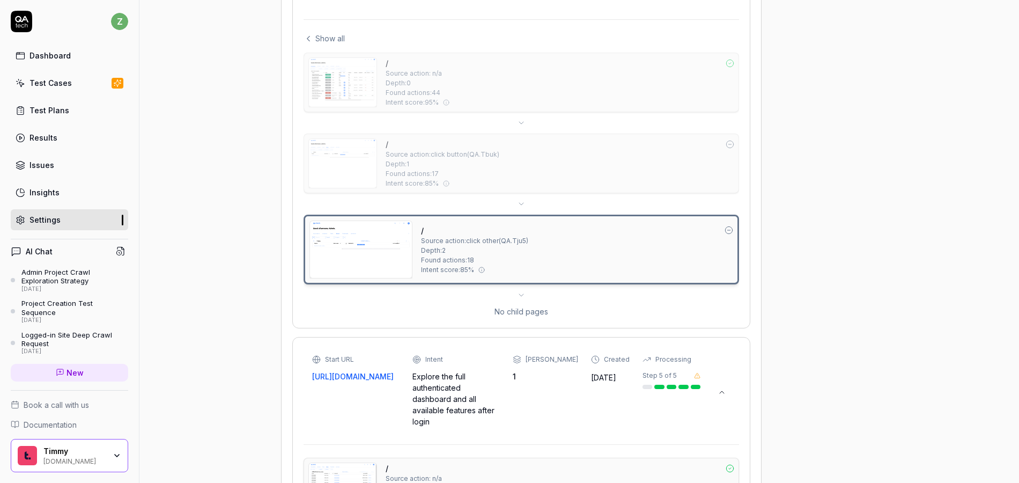
click at [522, 296] on icon at bounding box center [521, 295] width 4 height 2
click at [322, 44] on span "Show all" at bounding box center [330, 38] width 30 height 11
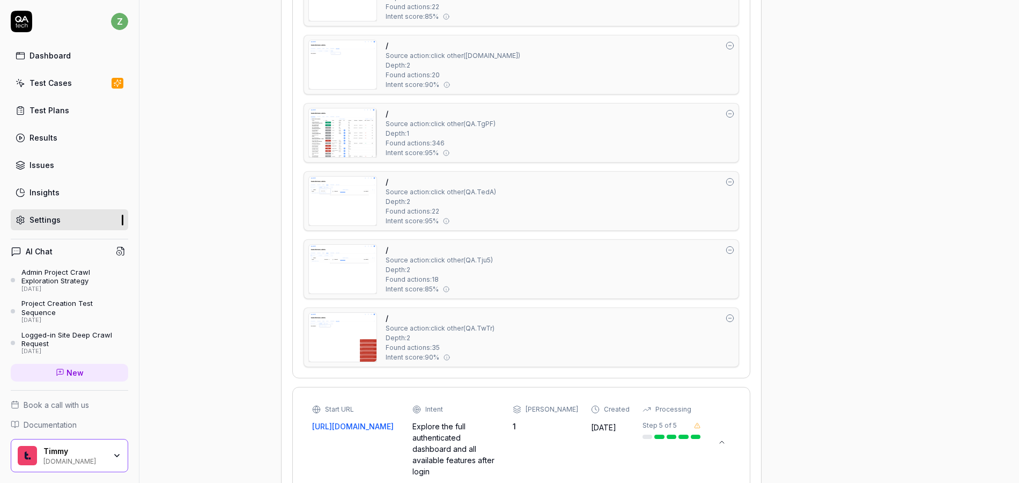
scroll to position [3716, 0]
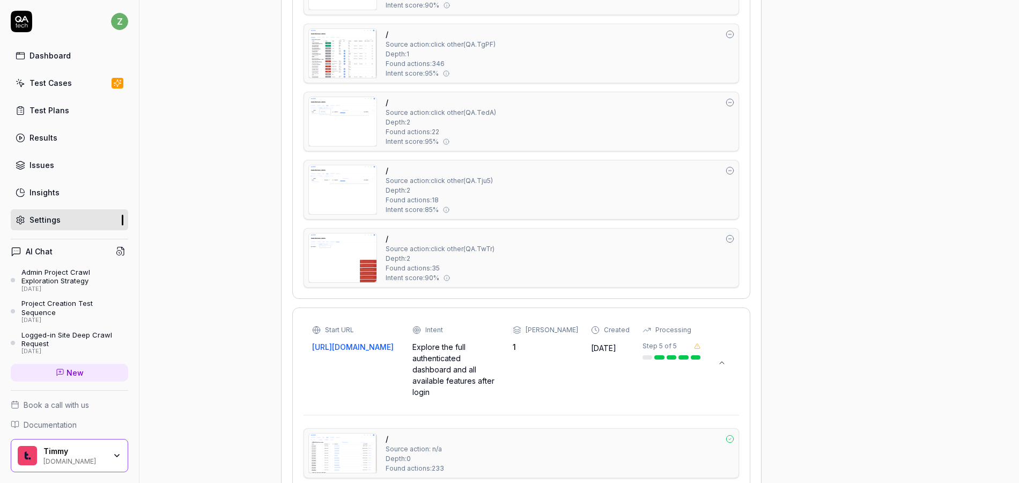
click at [494, 244] on div "/" at bounding box center [560, 238] width 349 height 11
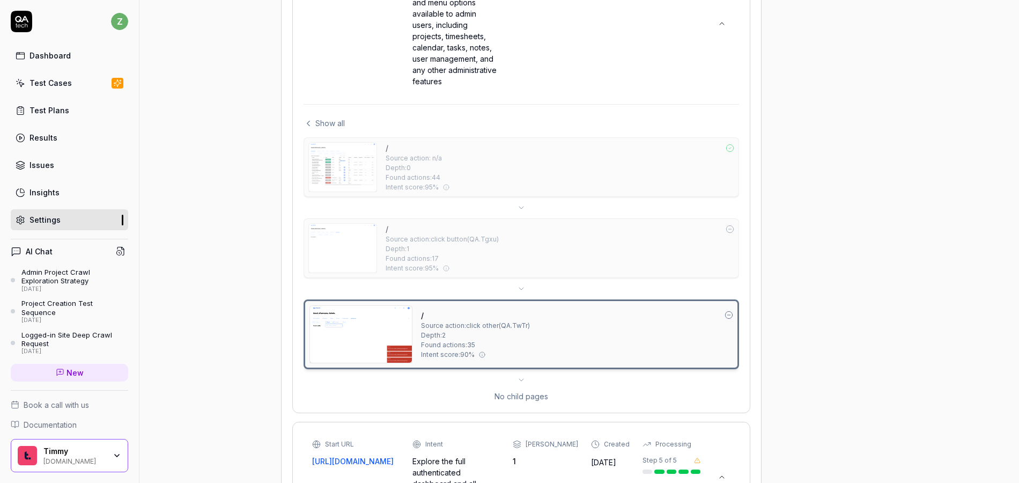
scroll to position [2054, 0]
click at [356, 165] on img at bounding box center [343, 168] width 68 height 49
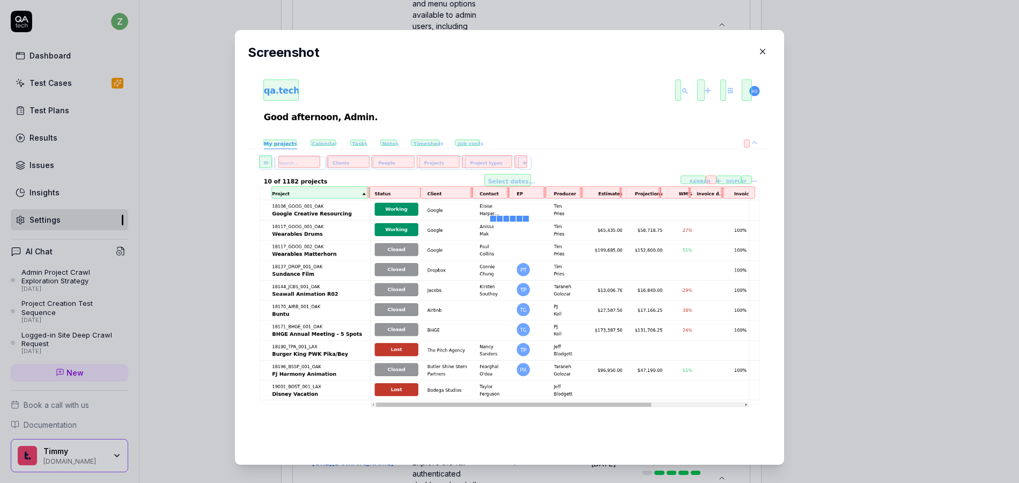
click at [227, 193] on div "​ Screenshot" at bounding box center [509, 247] width 567 height 435
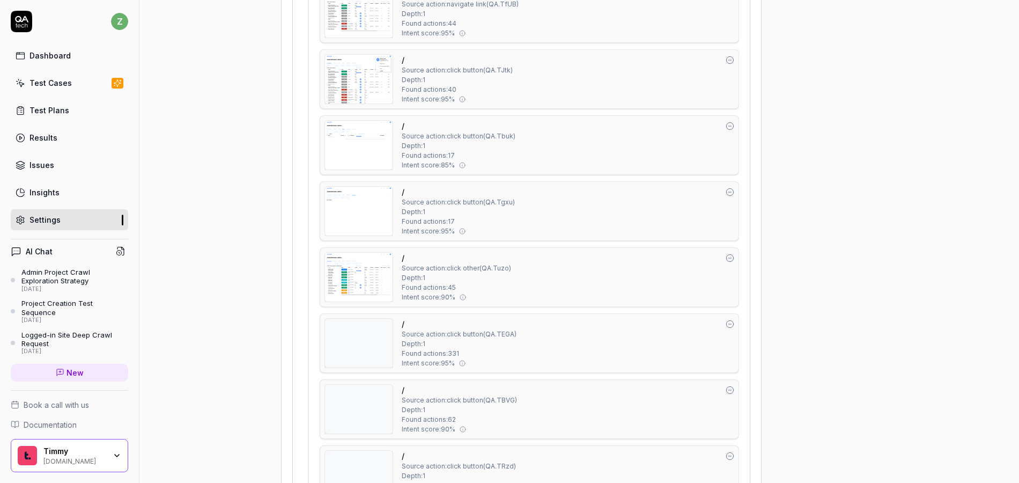
scroll to position [2043, 0]
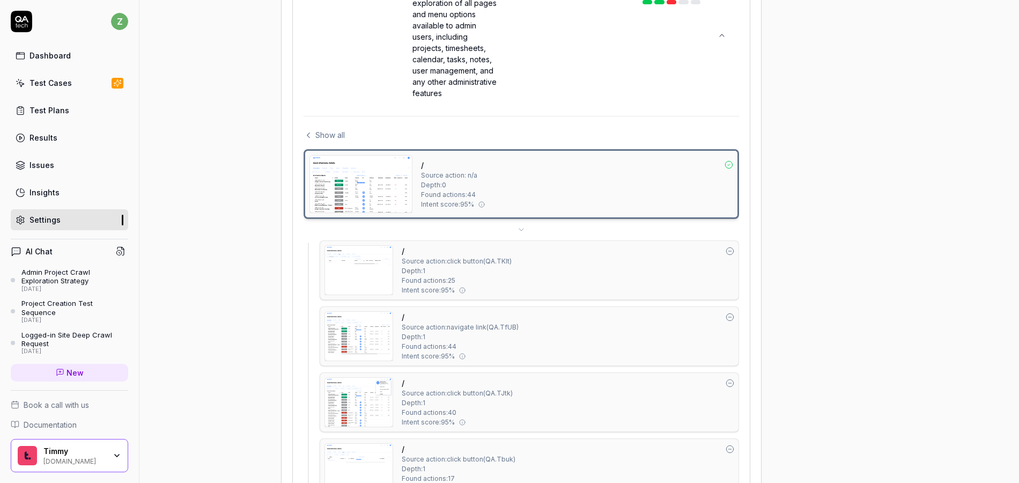
click at [460, 180] on span "Source action: n/a" at bounding box center [449, 176] width 56 height 10
click at [521, 233] on icon at bounding box center [521, 229] width 9 height 9
click at [335, 141] on span "Show all" at bounding box center [330, 134] width 30 height 11
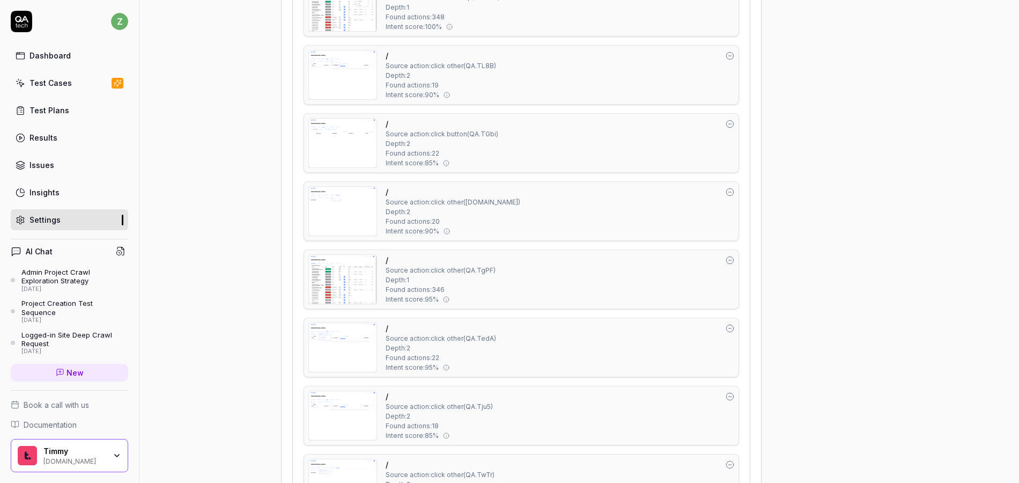
scroll to position [3815, 0]
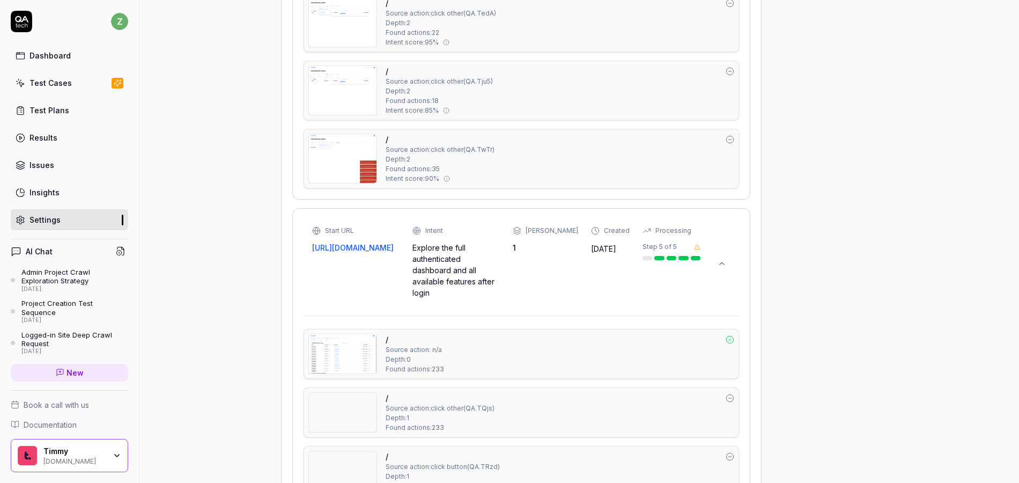
click at [354, 168] on img at bounding box center [343, 158] width 68 height 49
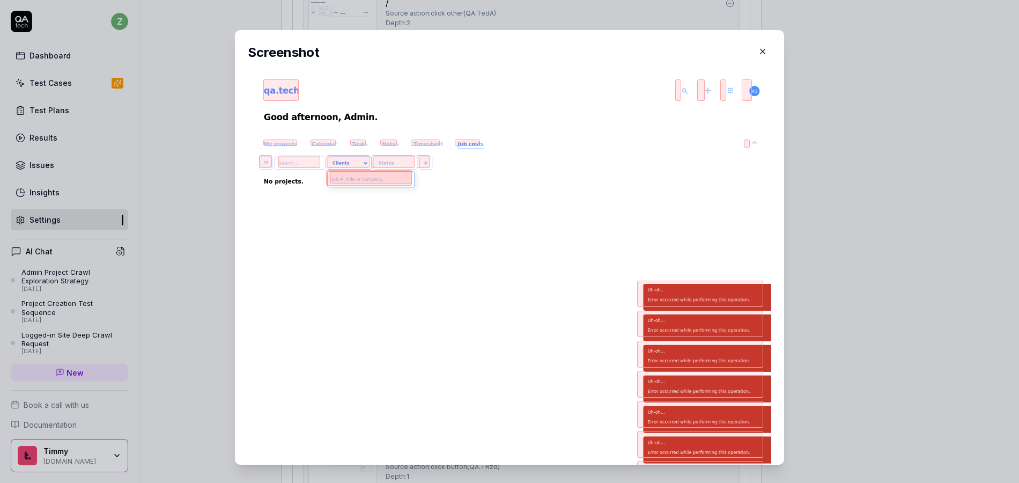
click at [214, 161] on div "​ Screenshot" at bounding box center [510, 247] width 592 height 460
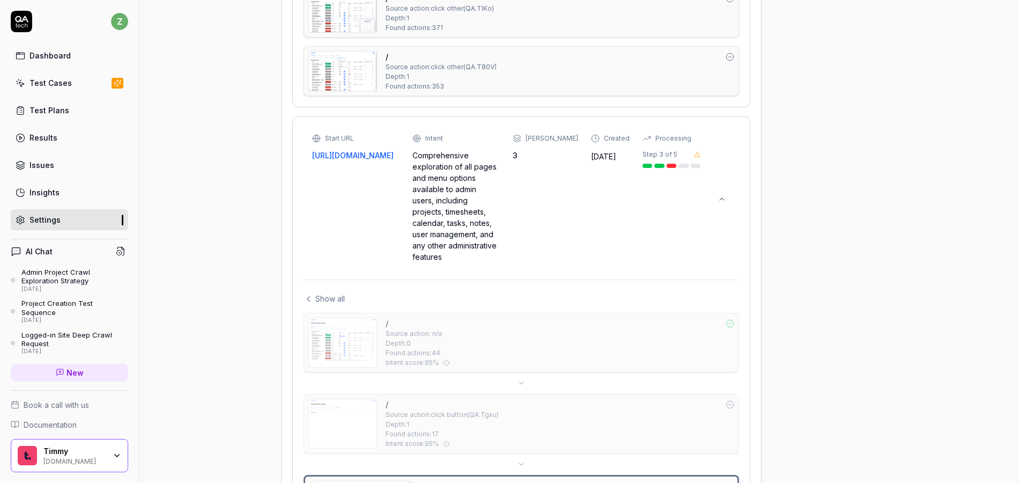
scroll to position [2068, 0]
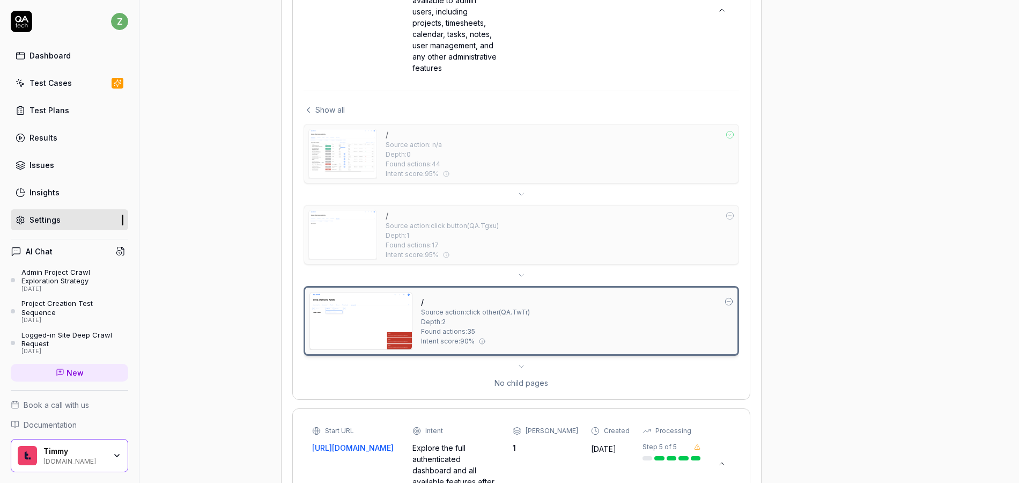
click at [355, 326] on img at bounding box center [361, 320] width 102 height 57
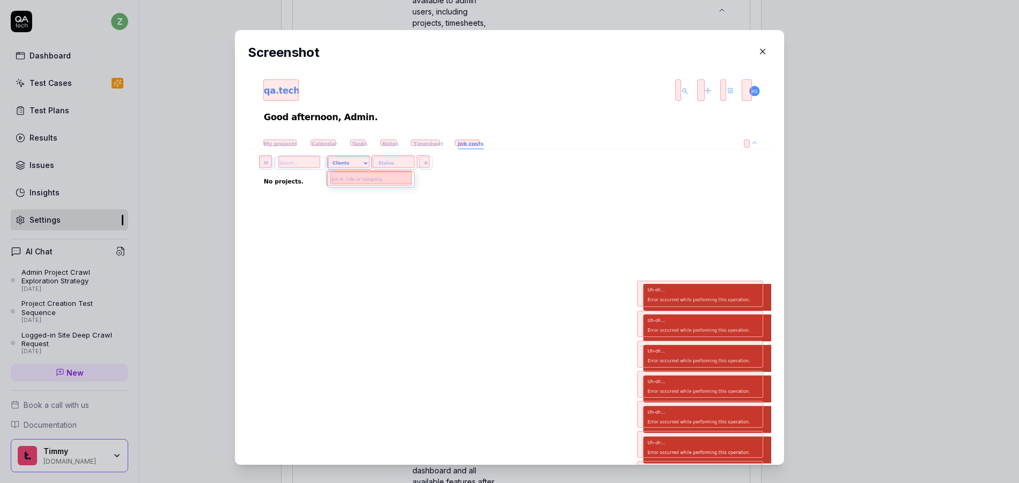
click at [221, 259] on div "​ Screenshot" at bounding box center [510, 247] width 592 height 460
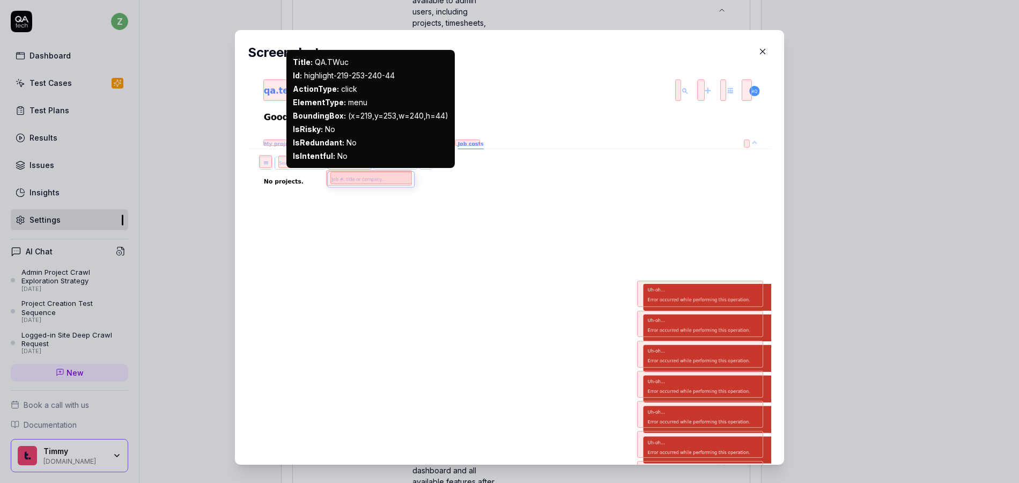
click at [235, 193] on div "Screenshot Title : QA.TWuc Id : highlight-219-253-240-44 ActionType : click Ele…" at bounding box center [509, 247] width 549 height 435
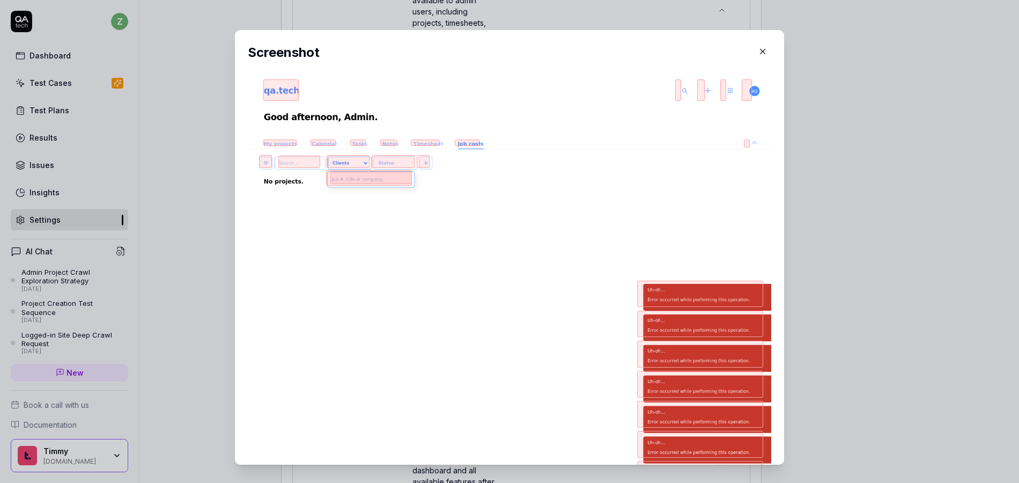
click at [758, 50] on icon "button" at bounding box center [763, 52] width 10 height 10
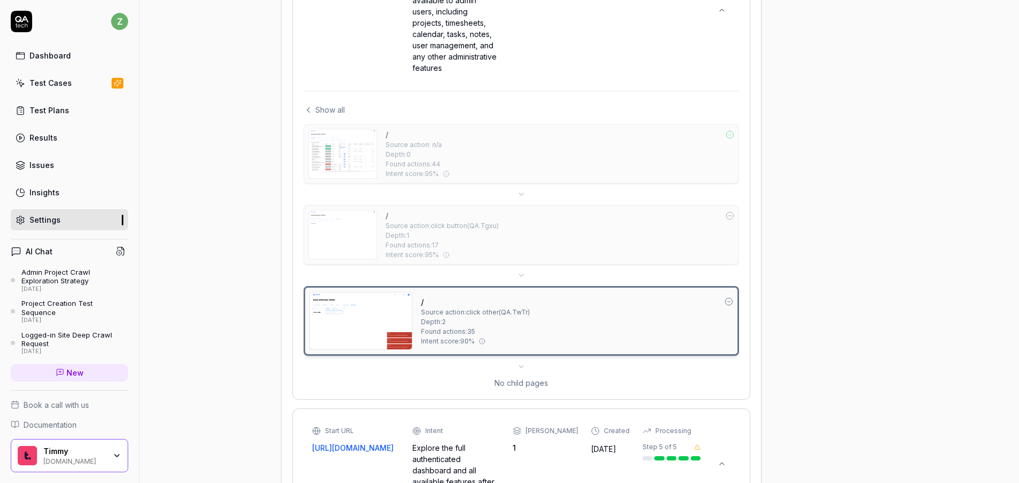
click at [492, 253] on div "/ Source action: click button ( QA.Tgxu ) Depth: 1 Found actions: 17 Intent sco…" at bounding box center [560, 235] width 349 height 50
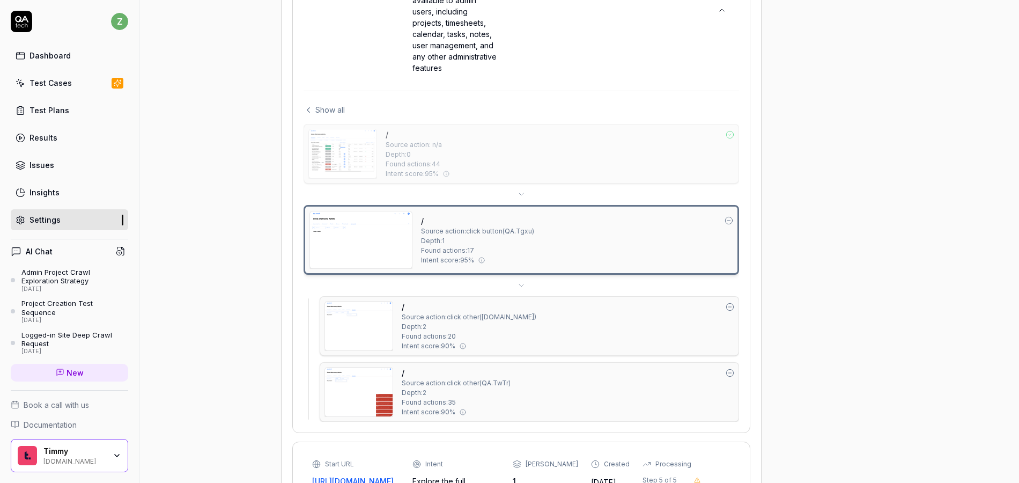
click at [368, 325] on img at bounding box center [359, 326] width 68 height 49
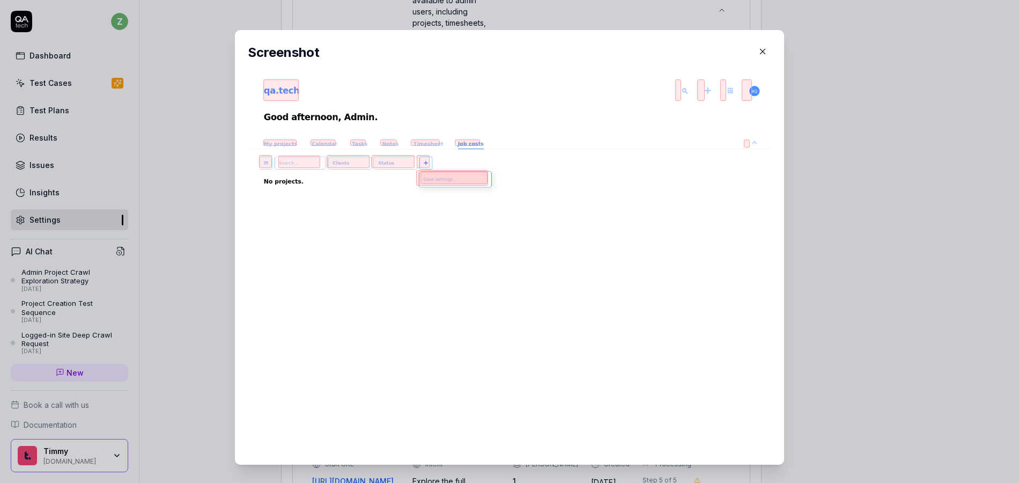
drag, startPoint x: 828, startPoint y: 261, endPoint x: 684, endPoint y: 321, distance: 156.5
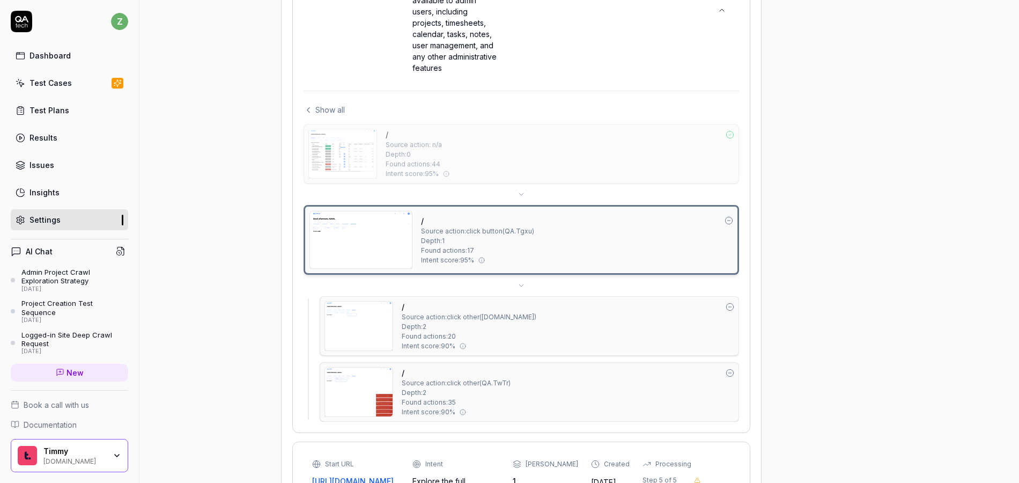
click at [370, 387] on img at bounding box center [359, 392] width 68 height 49
click at [369, 344] on img at bounding box center [359, 326] width 68 height 49
click at [360, 249] on img at bounding box center [361, 239] width 102 height 57
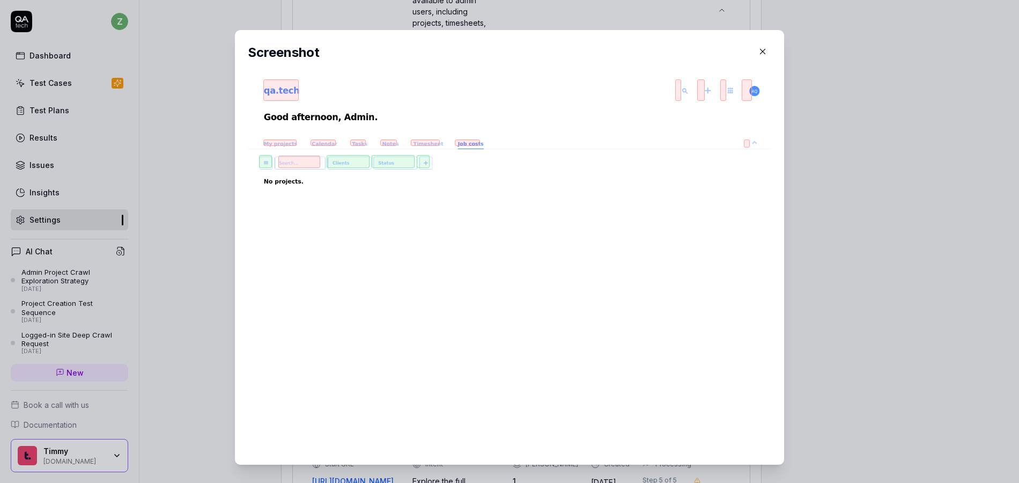
click at [235, 201] on div "Screenshot" at bounding box center [509, 247] width 549 height 435
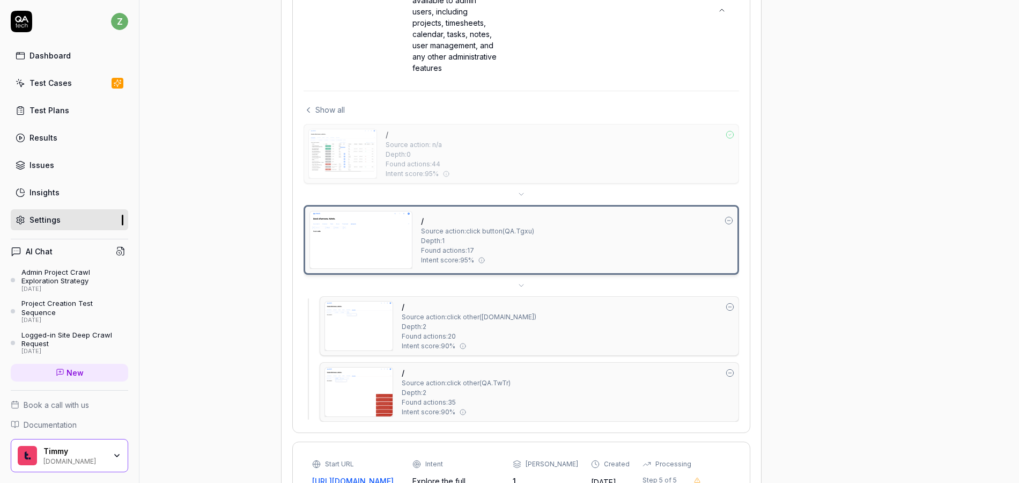
click at [351, 171] on img at bounding box center [343, 153] width 68 height 49
click at [346, 162] on img at bounding box center [343, 153] width 68 height 49
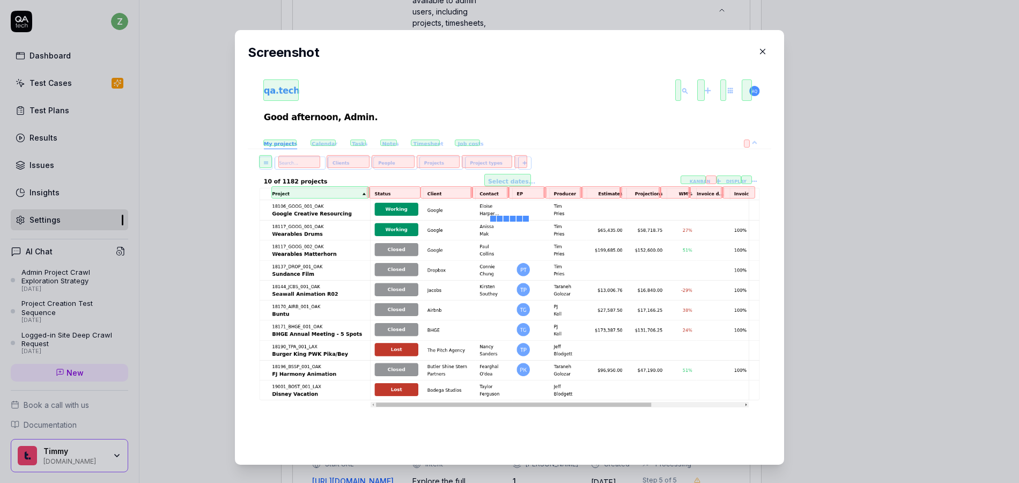
click at [215, 165] on div "​ Screenshot" at bounding box center [510, 247] width 592 height 460
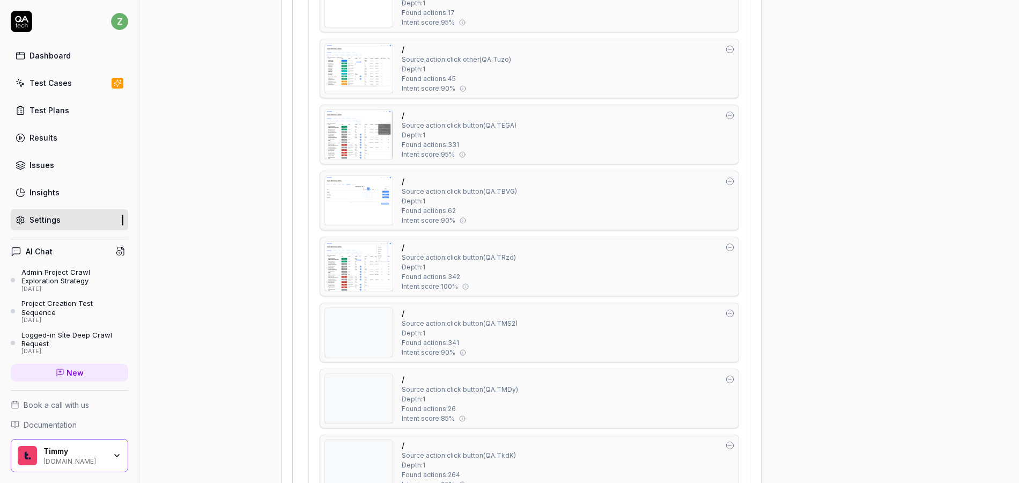
scroll to position [2670, 0]
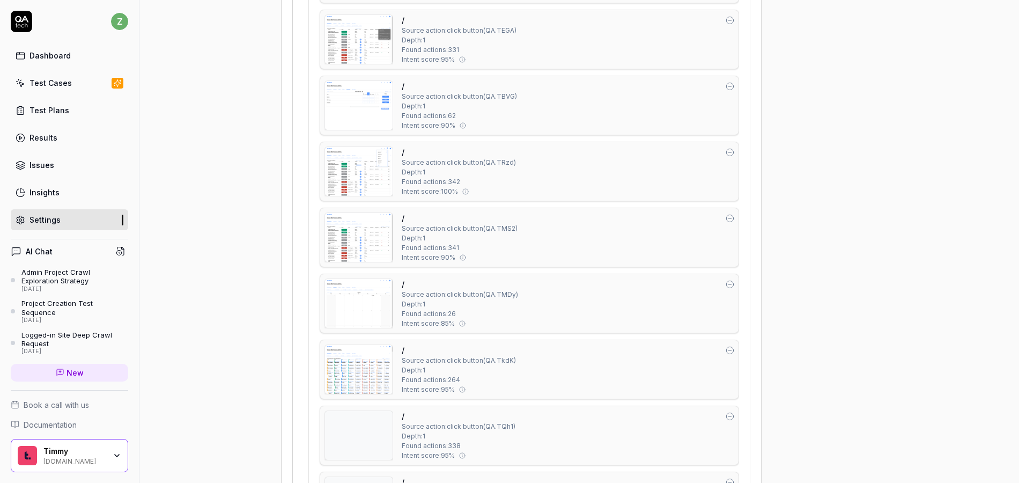
click at [364, 117] on img at bounding box center [359, 105] width 68 height 49
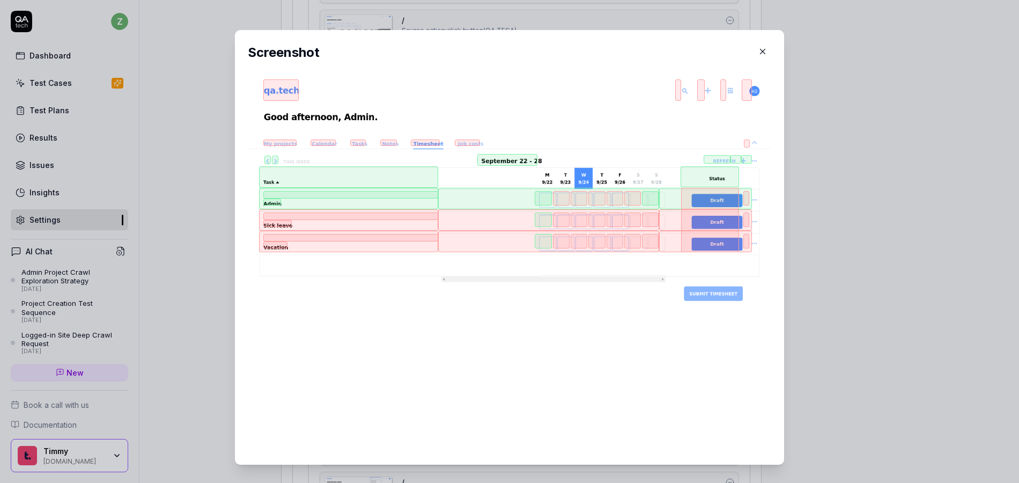
click at [215, 189] on div "​ Screenshot" at bounding box center [510, 247] width 592 height 460
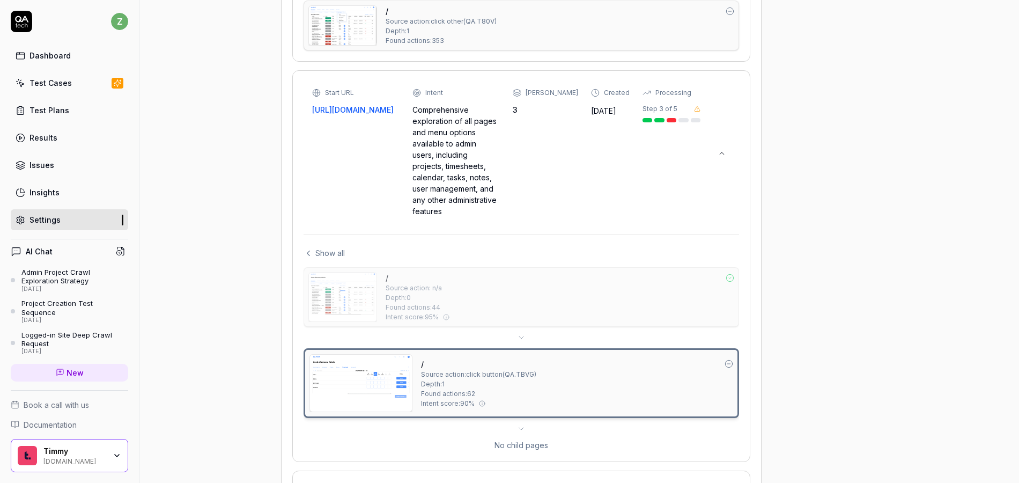
scroll to position [1921, 0]
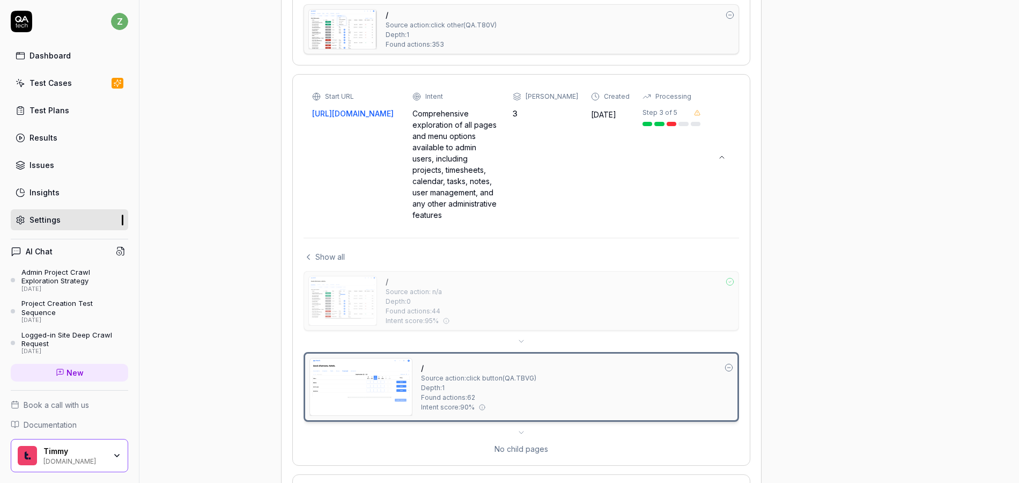
click at [368, 391] on img at bounding box center [361, 386] width 102 height 57
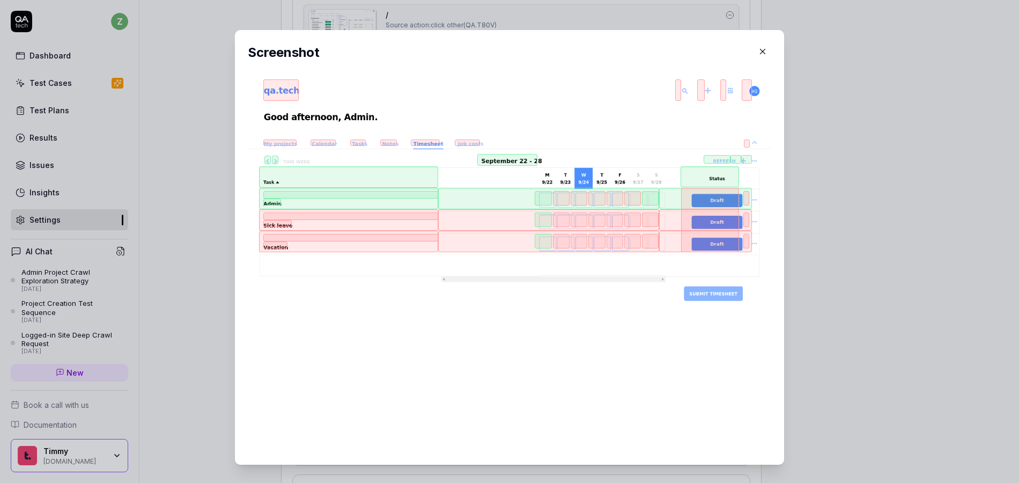
drag, startPoint x: 198, startPoint y: 266, endPoint x: 283, endPoint y: 281, distance: 86.0
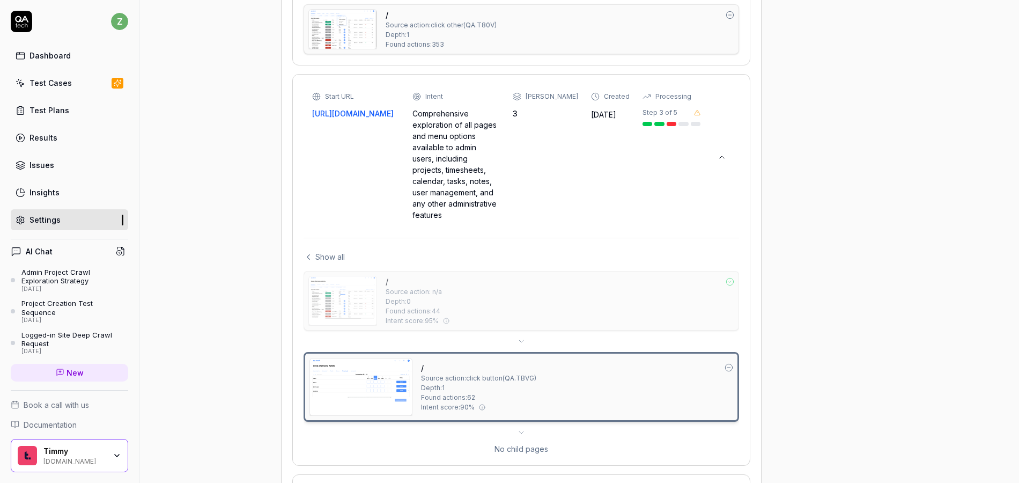
click at [329, 262] on span "Show all" at bounding box center [330, 256] width 30 height 11
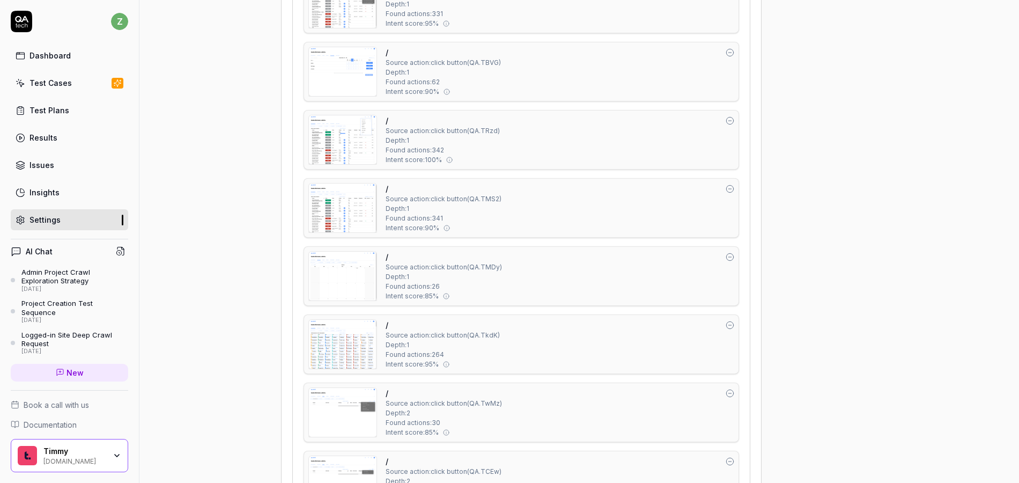
scroll to position [2694, 0]
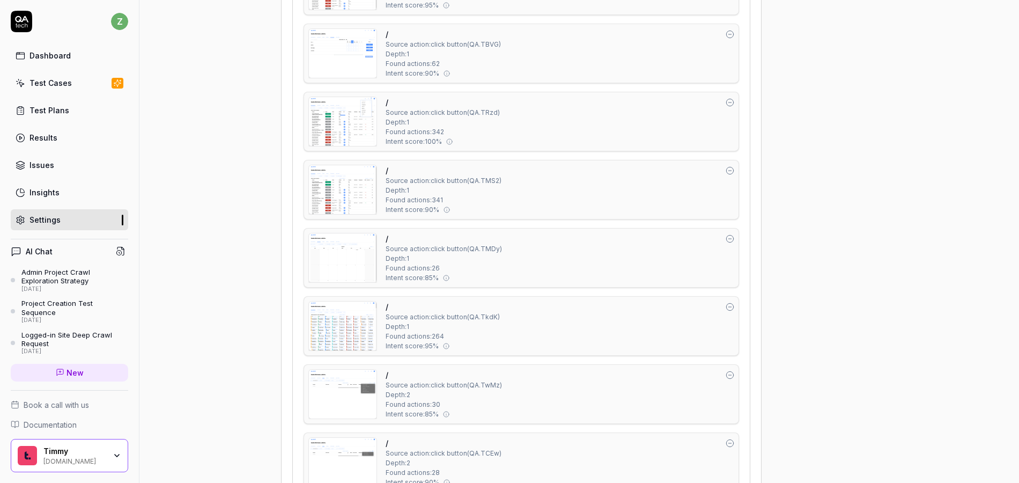
click at [341, 251] on img at bounding box center [343, 257] width 68 height 49
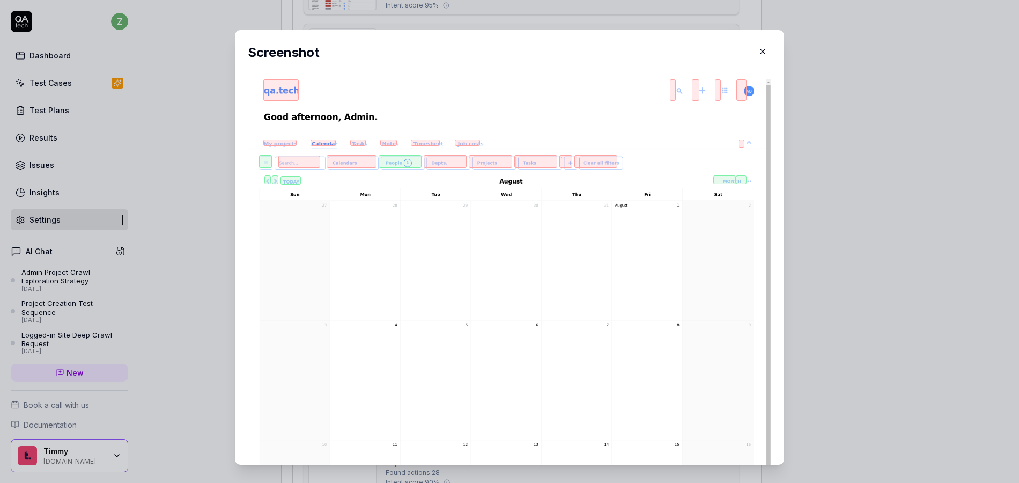
click at [214, 253] on div "​ Screenshot" at bounding box center [510, 247] width 592 height 460
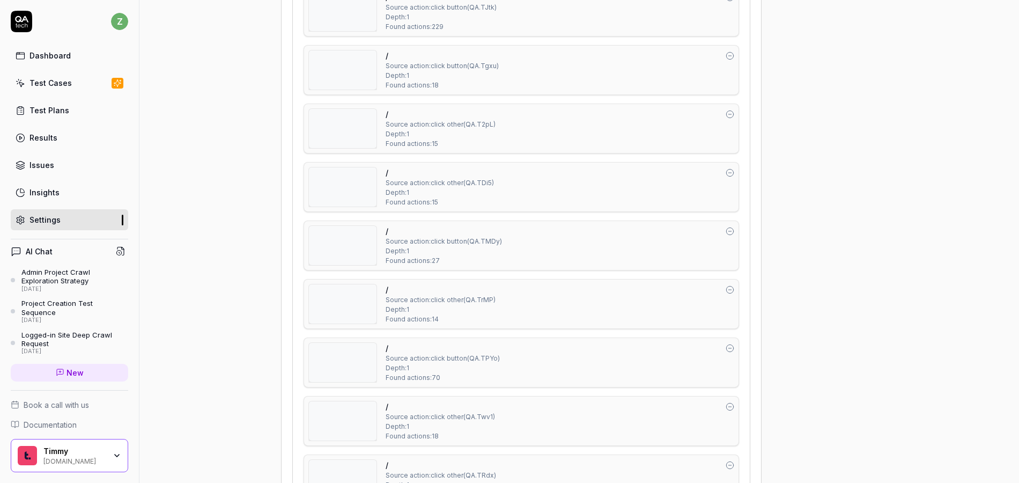
scroll to position [3207, 0]
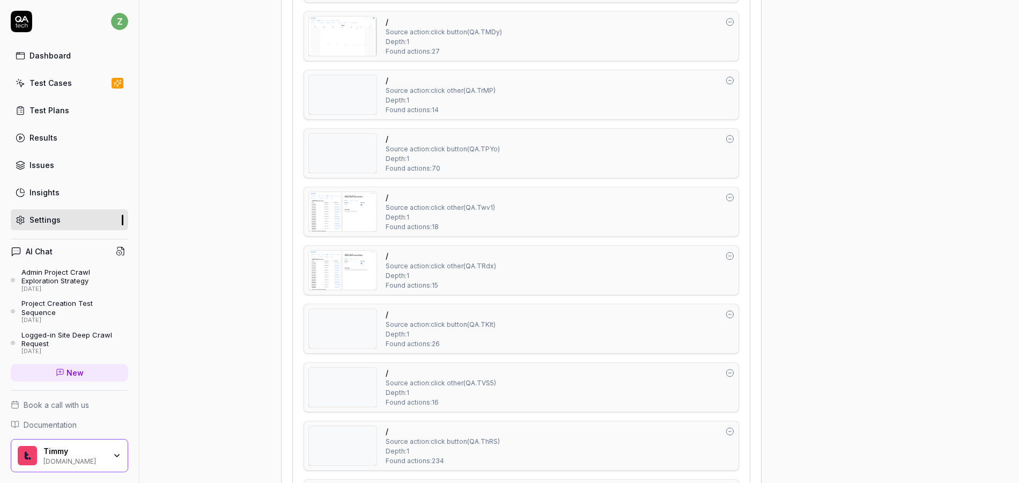
click at [329, 153] on img at bounding box center [343, 153] width 68 height 39
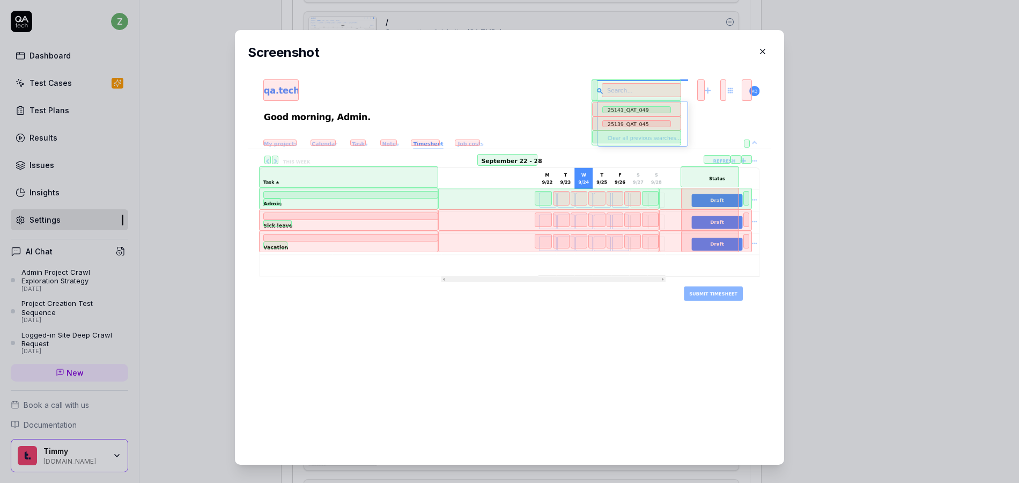
click at [235, 201] on div "Screenshot" at bounding box center [509, 247] width 549 height 435
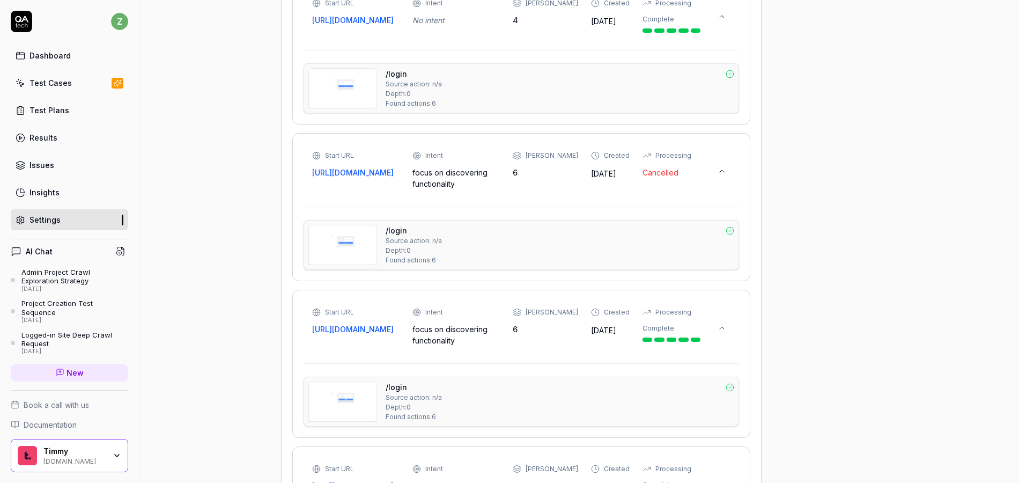
scroll to position [153, 0]
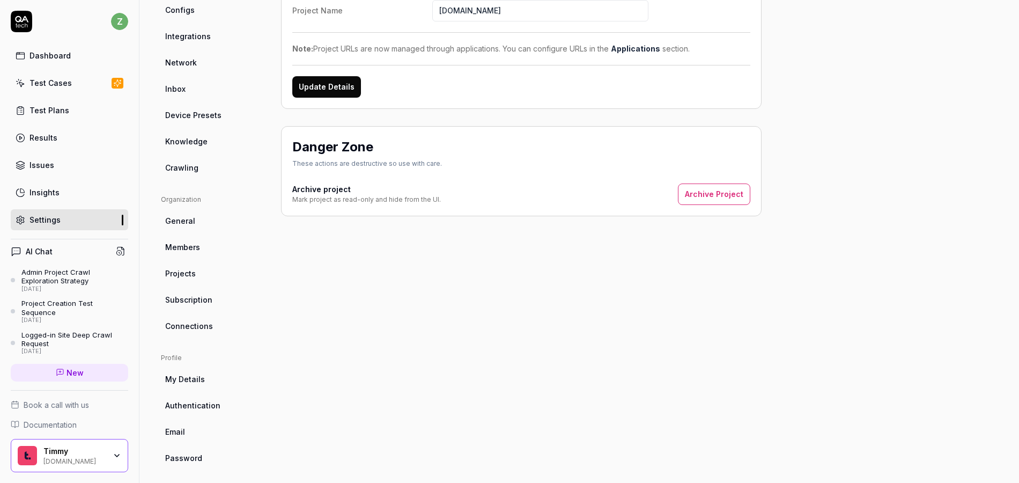
drag, startPoint x: 347, startPoint y: 289, endPoint x: 370, endPoint y: 303, distance: 27.0
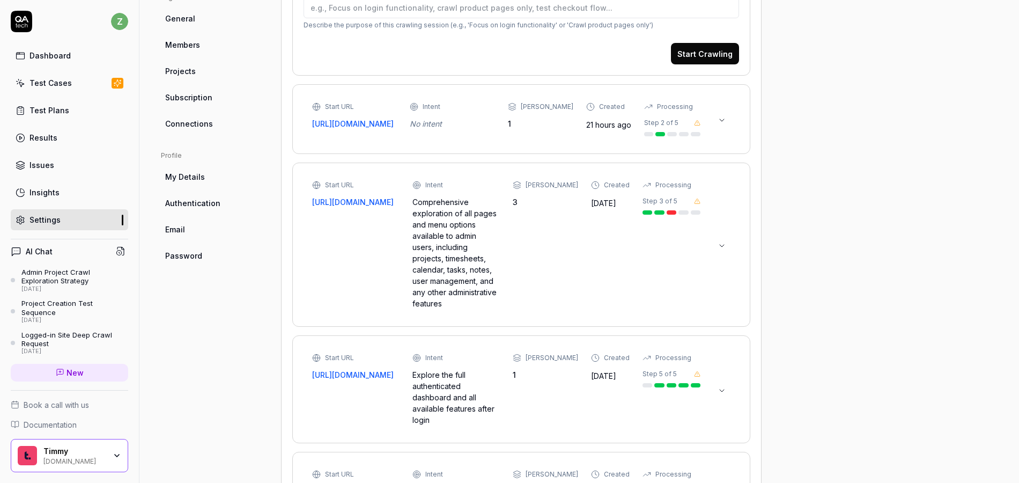
scroll to position [363, 0]
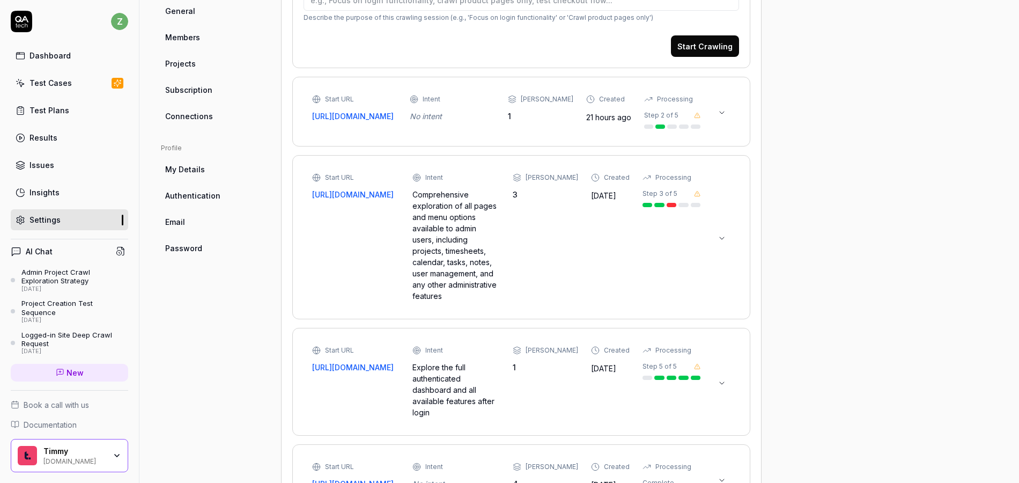
click at [723, 106] on button at bounding box center [722, 112] width 17 height 17
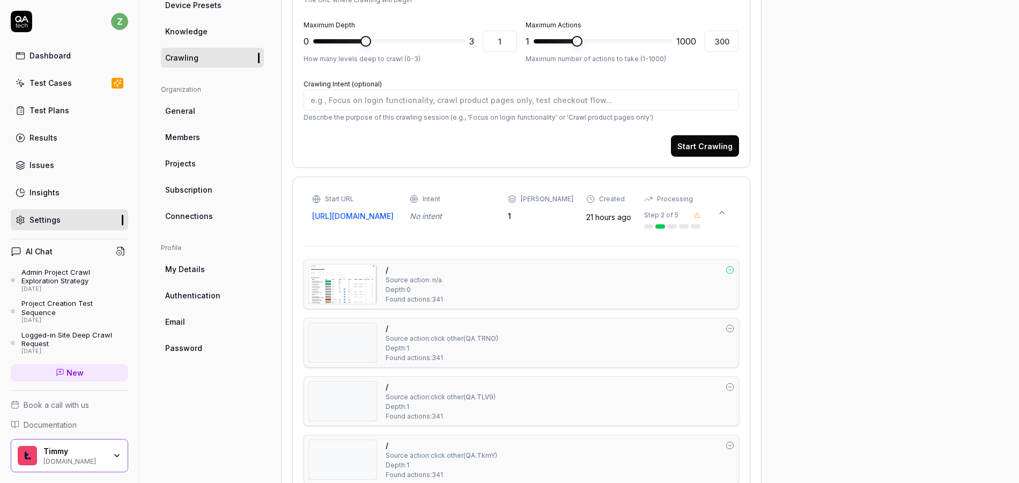
scroll to position [267, 0]
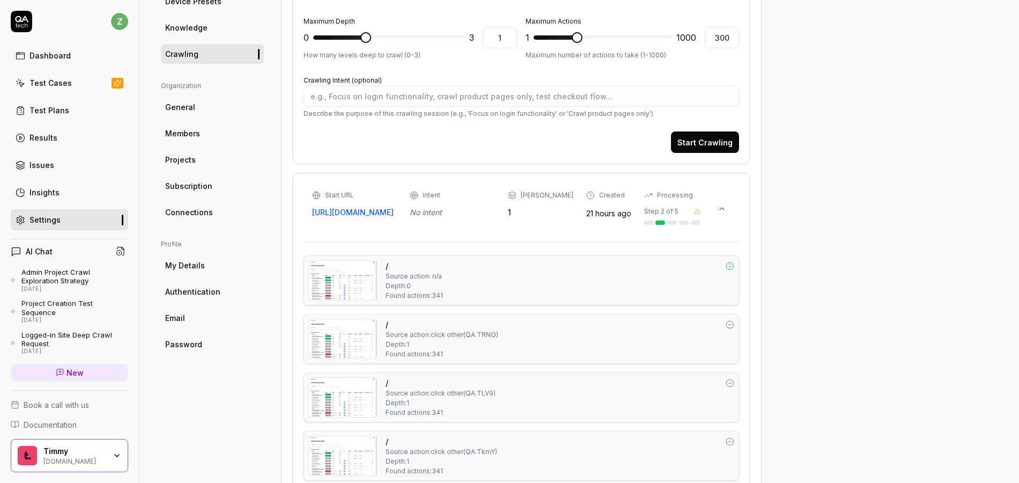
click at [730, 214] on button at bounding box center [722, 208] width 17 height 17
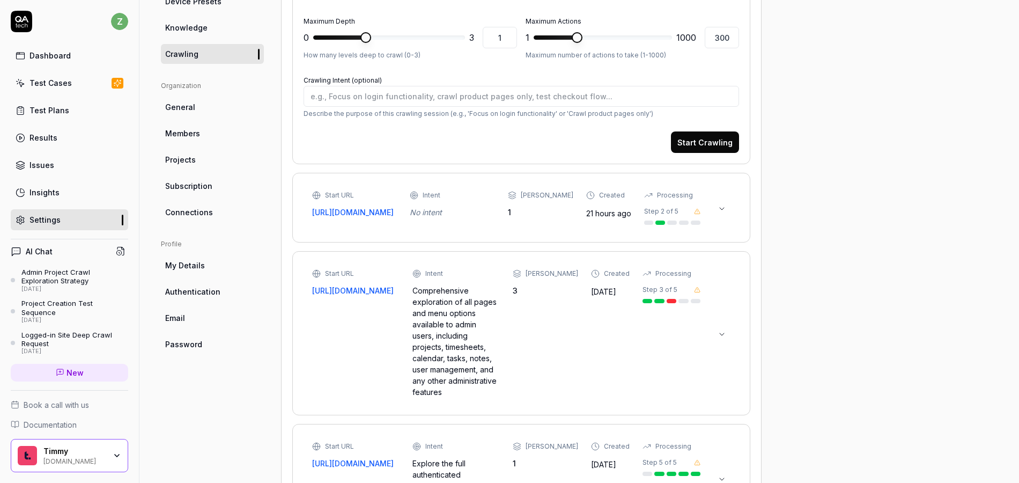
click at [720, 343] on button at bounding box center [722, 334] width 17 height 17
click at [721, 339] on icon at bounding box center [722, 334] width 9 height 9
click at [716, 341] on button at bounding box center [722, 334] width 17 height 17
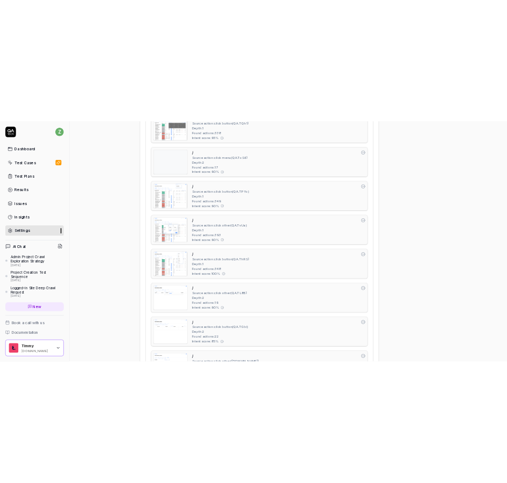
scroll to position [1732, 0]
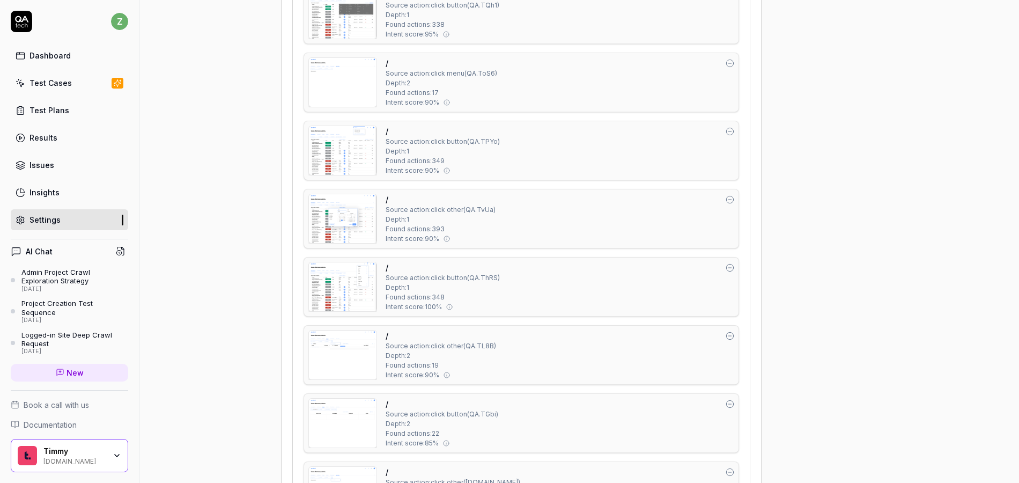
click at [351, 239] on img at bounding box center [343, 218] width 68 height 49
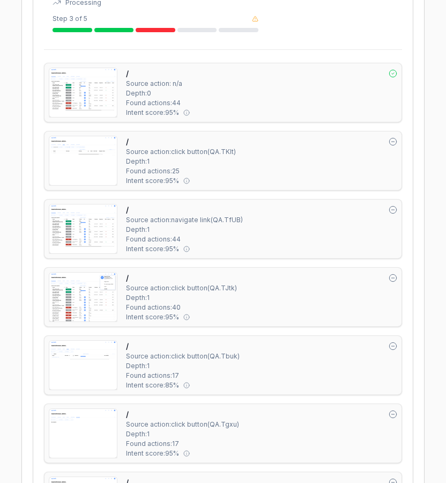
scroll to position [1014, 0]
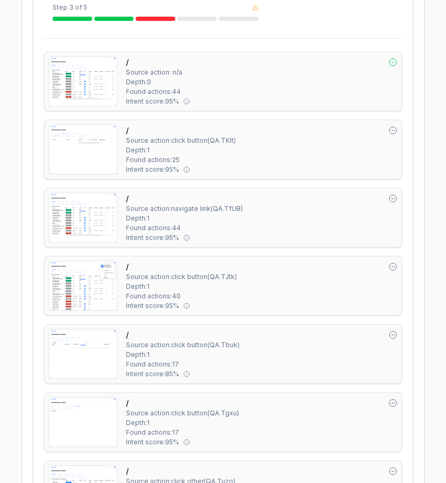
click at [94, 211] on img at bounding box center [83, 217] width 68 height 49
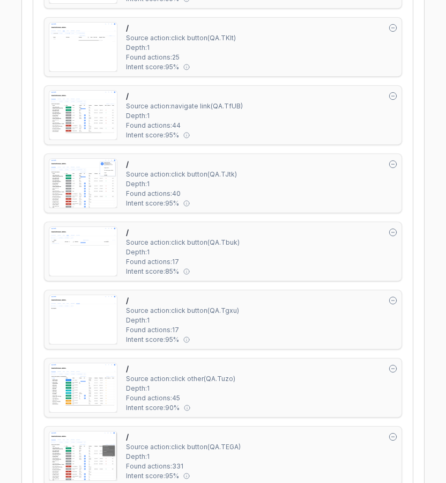
scroll to position [1207, 0]
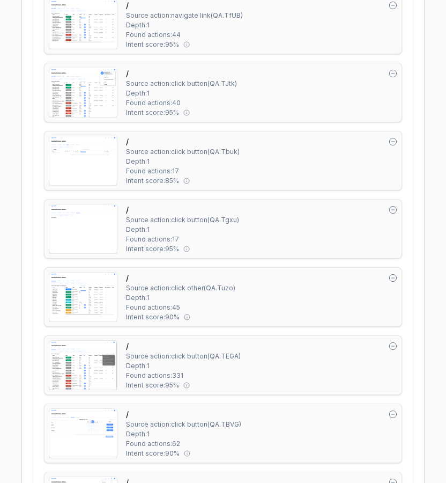
click at [86, 292] on img at bounding box center [83, 297] width 68 height 49
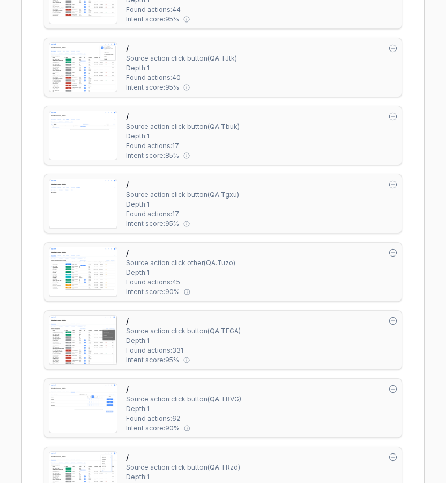
scroll to position [1271, 0]
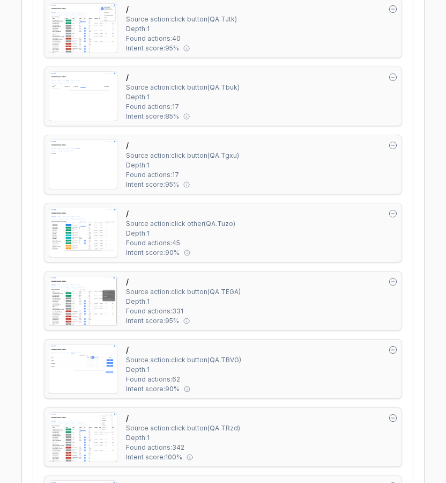
click at [82, 313] on img at bounding box center [83, 300] width 68 height 49
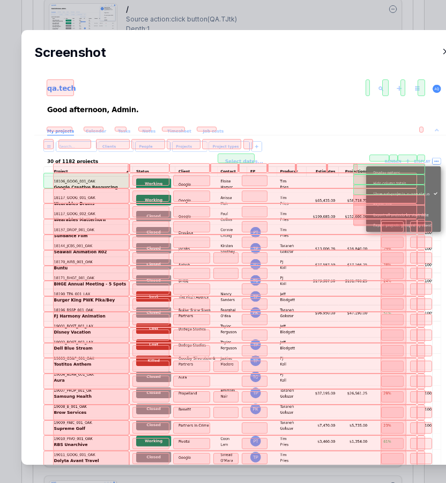
click at [317, 20] on div "​ Screenshot" at bounding box center [244, 247] width 489 height 460
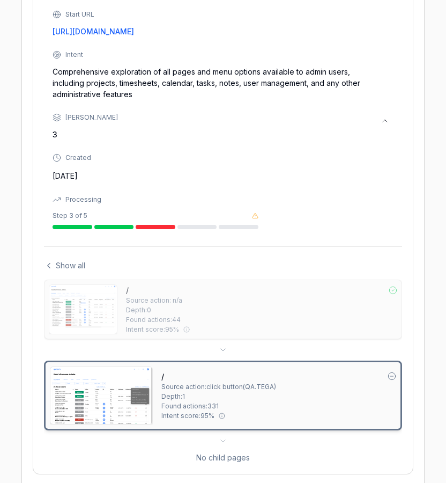
scroll to position [891, 0]
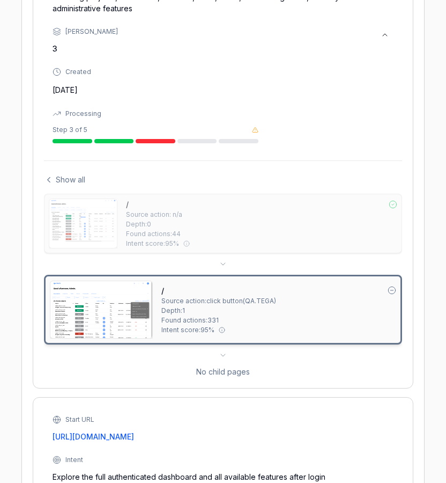
click at [73, 181] on span "Show all" at bounding box center [71, 179] width 30 height 11
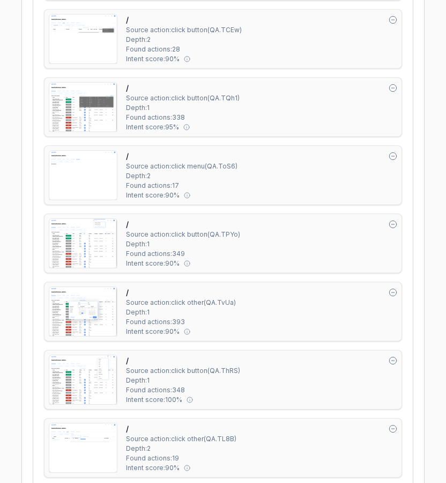
scroll to position [2011, 0]
click at [77, 306] on img at bounding box center [83, 310] width 68 height 49
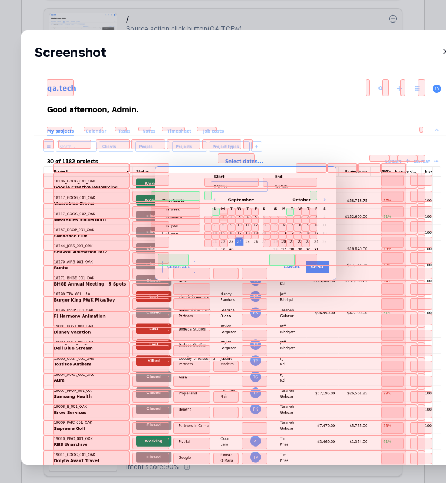
click at [260, 240] on div at bounding box center [273, 242] width 288 height 16
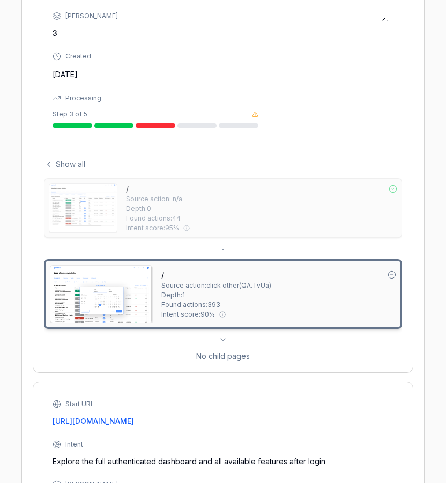
scroll to position [912, 0]
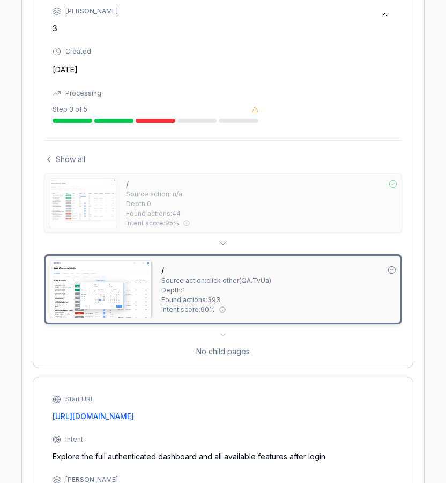
click at [122, 288] on img at bounding box center [101, 289] width 102 height 57
click at [94, 209] on img at bounding box center [83, 203] width 68 height 49
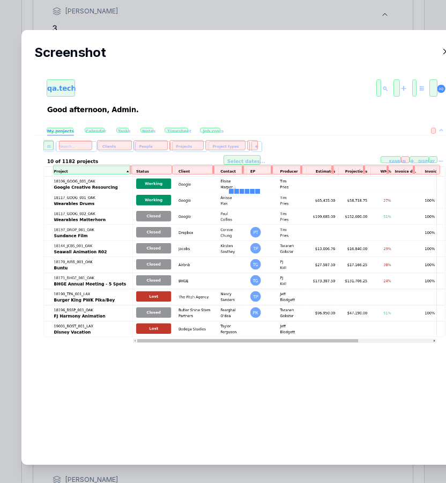
click at [259, 21] on div "​ Screenshot" at bounding box center [244, 247] width 489 height 460
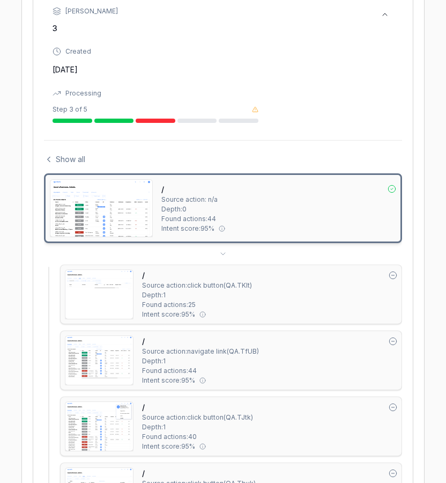
click at [65, 157] on span "Show all" at bounding box center [71, 158] width 30 height 11
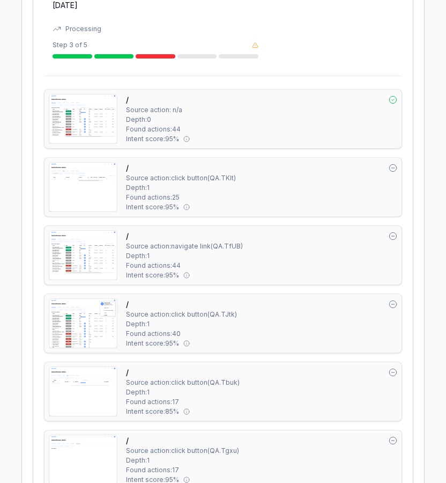
scroll to position [847, 0]
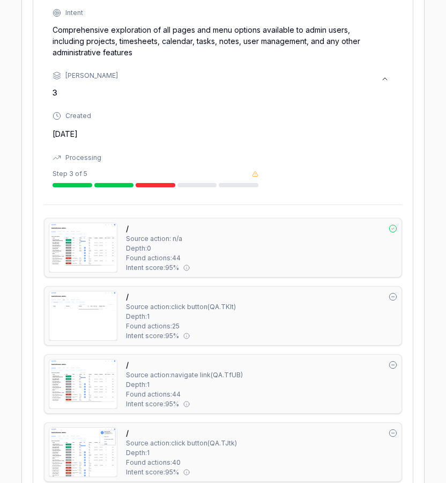
click at [92, 252] on img at bounding box center [83, 247] width 68 height 49
click at [75, 300] on img at bounding box center [83, 315] width 68 height 49
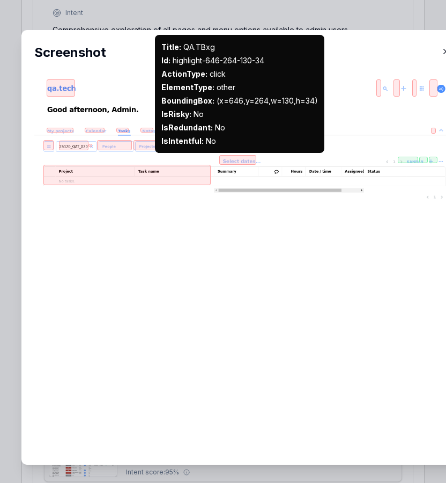
click at [266, 29] on div "​ Screenshot Title : QA.TBxg Id : highlight-646-264-130-34 ActionType : click E…" at bounding box center [244, 247] width 489 height 460
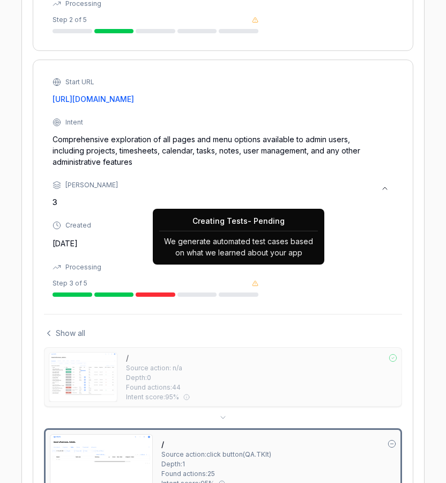
scroll to position [718, 0]
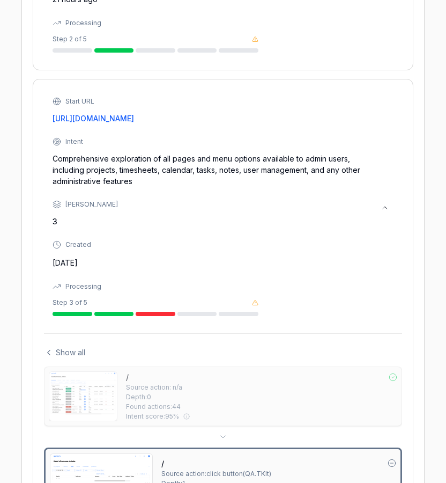
click at [80, 349] on span "Show all" at bounding box center [71, 352] width 30 height 11
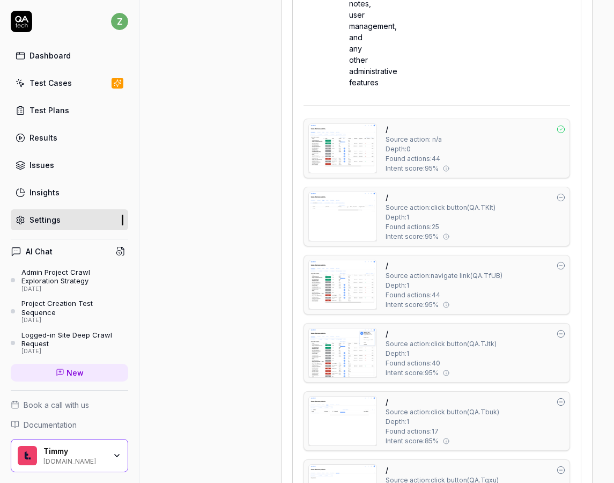
scroll to position [872, 0]
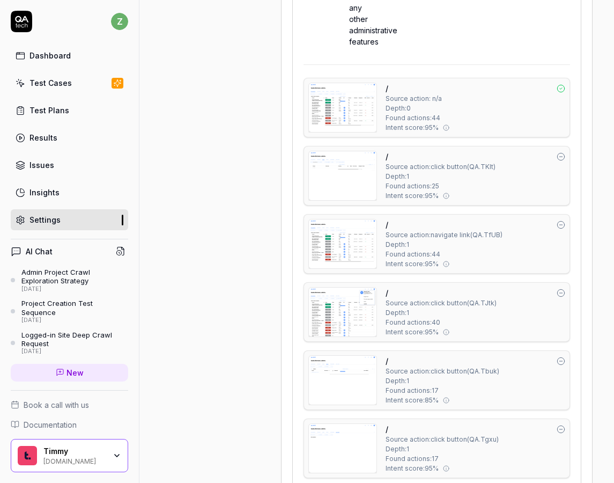
click at [349, 296] on img at bounding box center [343, 312] width 68 height 49
click at [343, 221] on img at bounding box center [343, 243] width 68 height 49
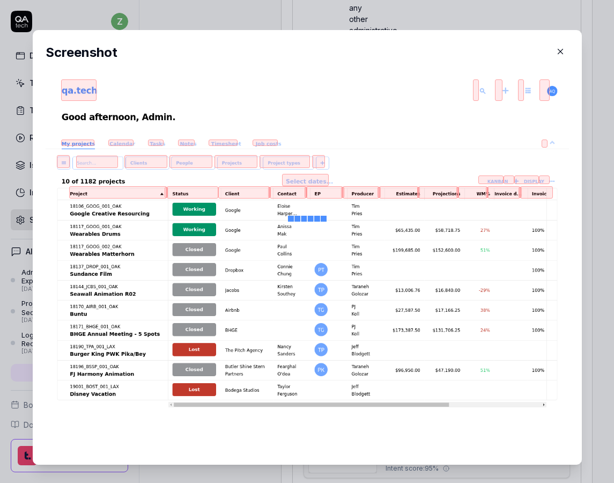
click at [589, 182] on div "​ Screenshot" at bounding box center [307, 247] width 592 height 460
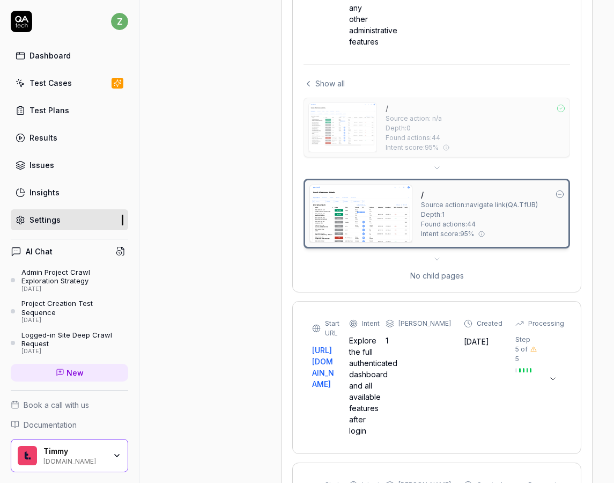
click at [343, 118] on img at bounding box center [343, 127] width 68 height 49
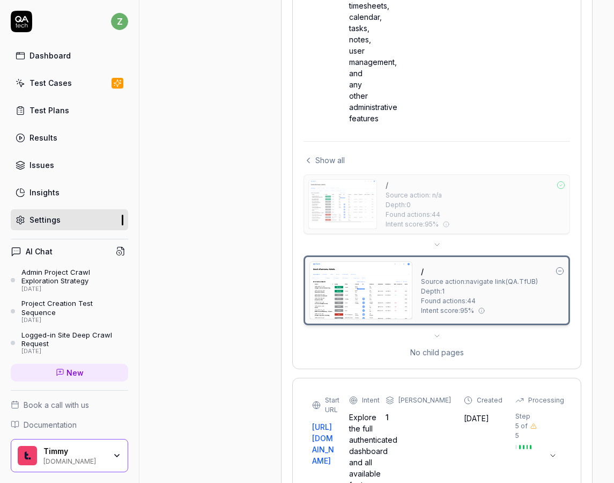
scroll to position [744, 0]
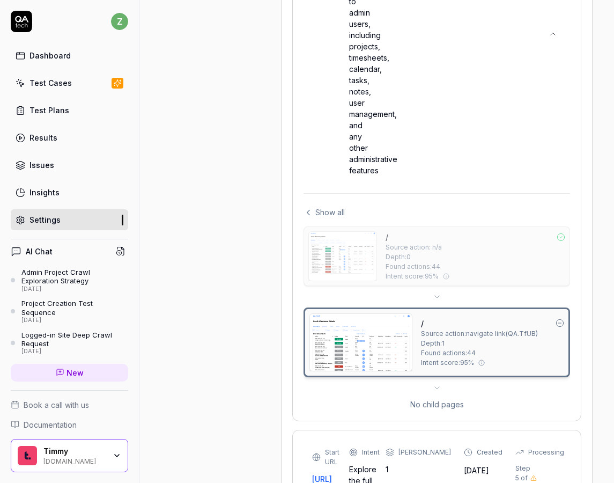
click at [326, 207] on span "Show all" at bounding box center [330, 212] width 30 height 11
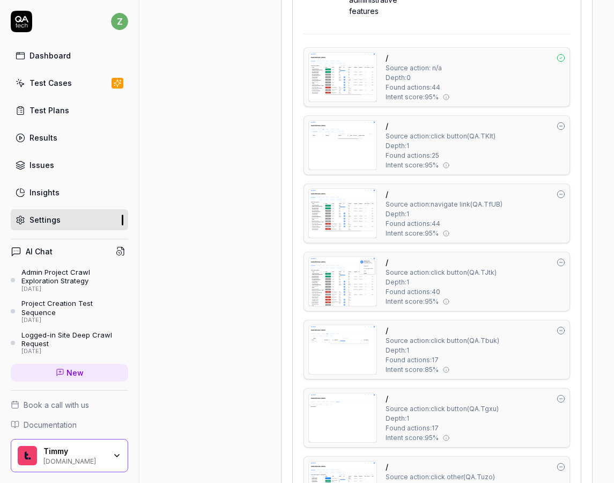
scroll to position [957, 0]
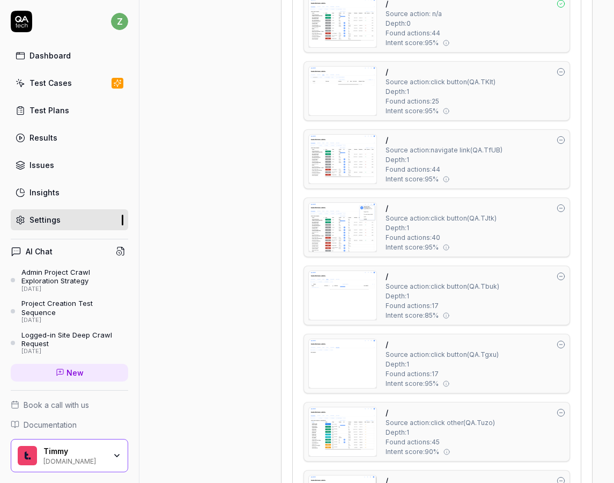
click at [339, 344] on img at bounding box center [343, 363] width 68 height 49
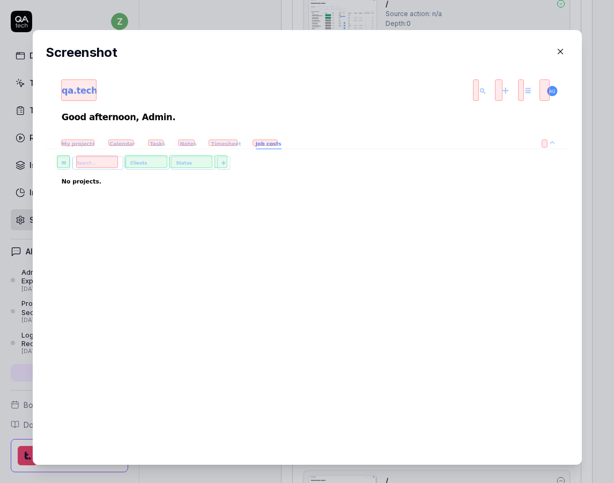
click at [593, 206] on div "​ Screenshot" at bounding box center [307, 247] width 592 height 460
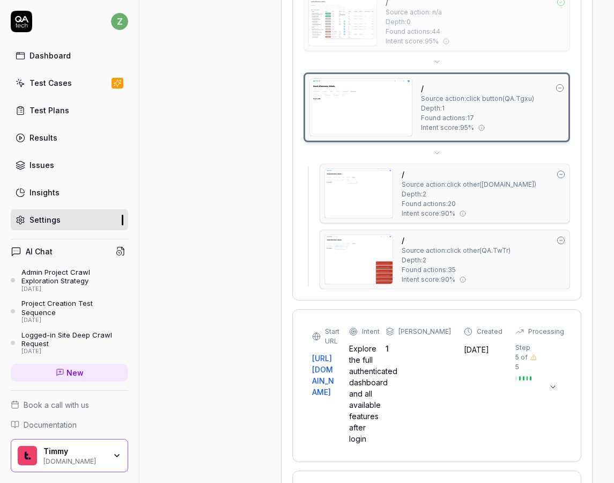
scroll to position [1022, 0]
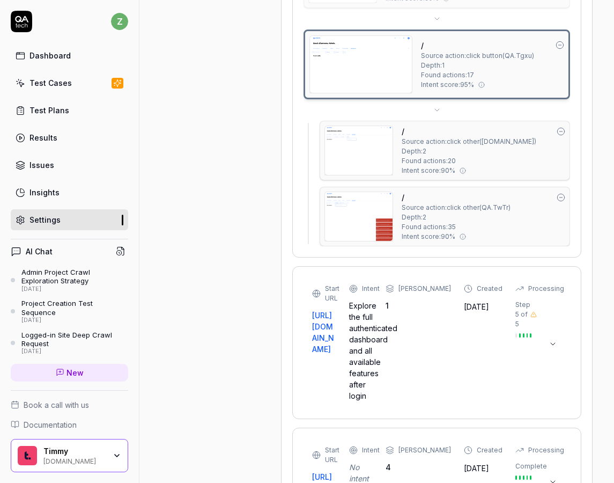
click at [376, 194] on img at bounding box center [359, 216] width 68 height 49
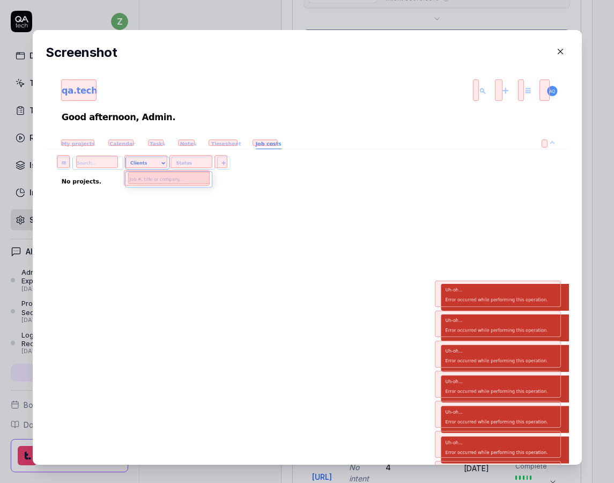
click at [589, 190] on div "​ Screenshot" at bounding box center [307, 247] width 592 height 460
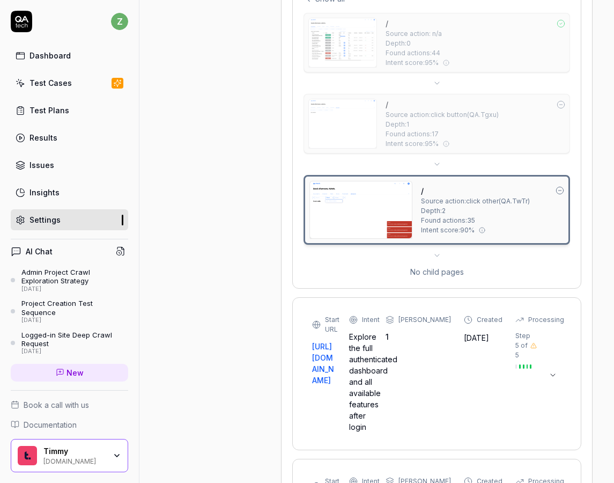
scroll to position [893, 0]
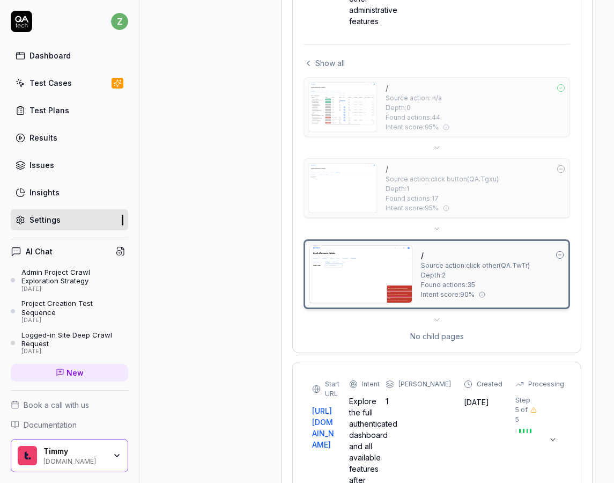
click at [335, 175] on img at bounding box center [343, 188] width 68 height 49
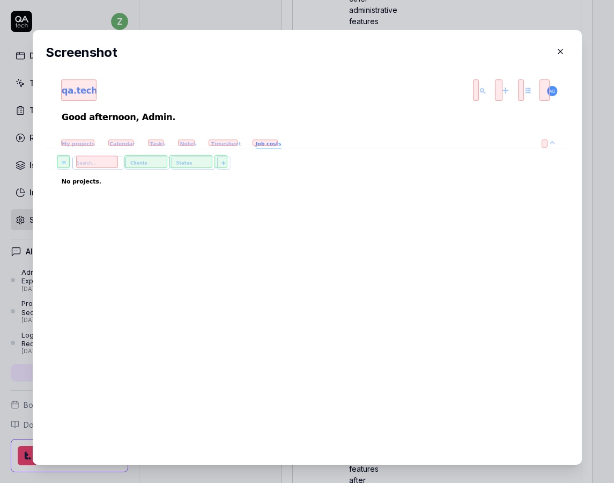
click at [594, 179] on div "​ Screenshot" at bounding box center [307, 247] width 592 height 460
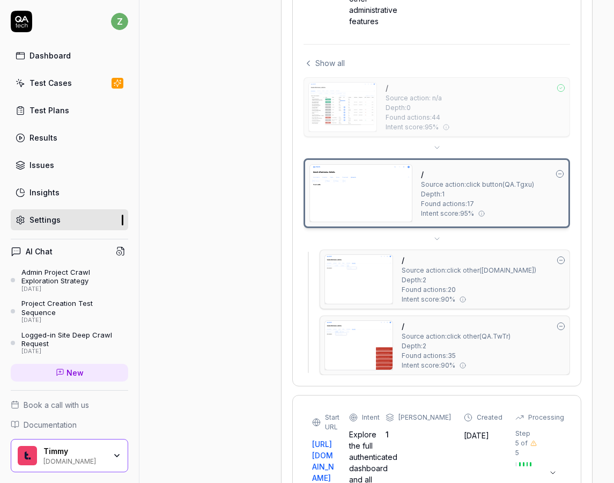
click at [380, 271] on img at bounding box center [359, 279] width 68 height 49
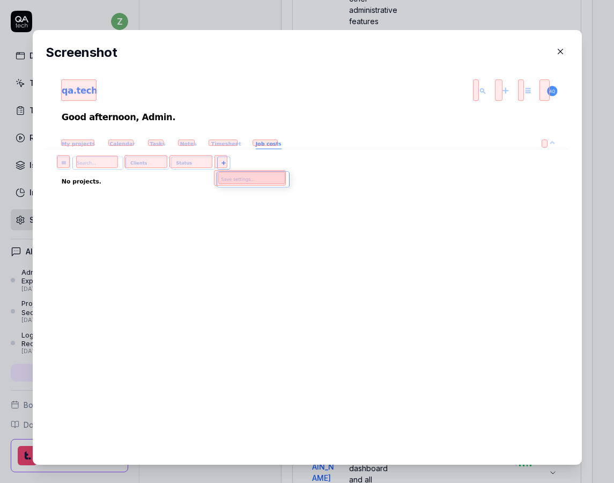
click at [597, 165] on div "​ Screenshot" at bounding box center [307, 247] width 592 height 460
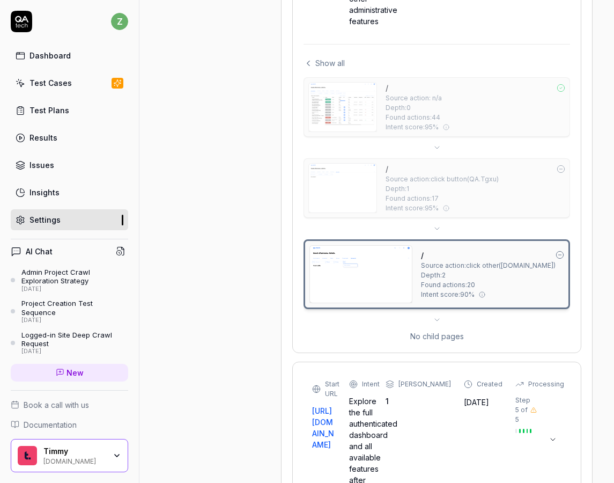
click at [368, 261] on img at bounding box center [361, 274] width 102 height 57
drag, startPoint x: 604, startPoint y: 173, endPoint x: 597, endPoint y: 175, distance: 7.3
click at [362, 168] on img at bounding box center [343, 188] width 68 height 49
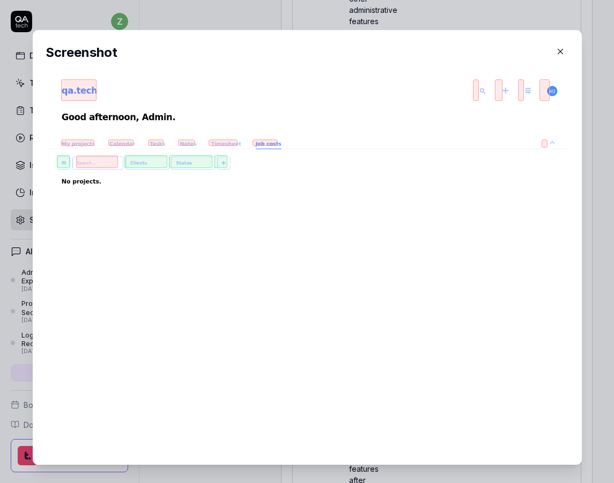
click at [590, 159] on div "​ Screenshot" at bounding box center [307, 247] width 592 height 460
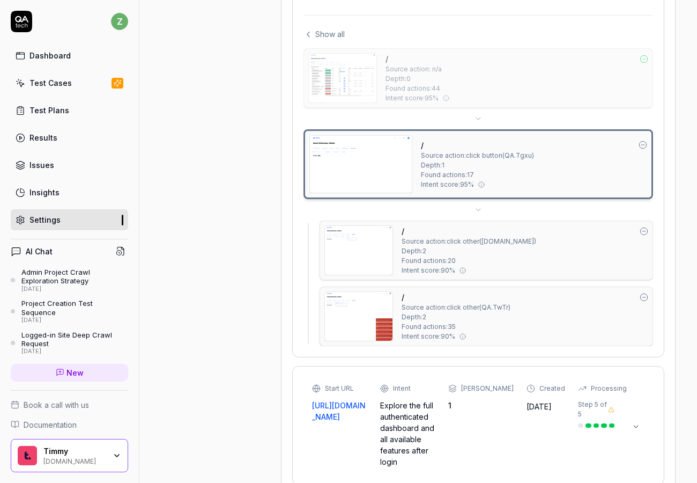
scroll to position [700, 0]
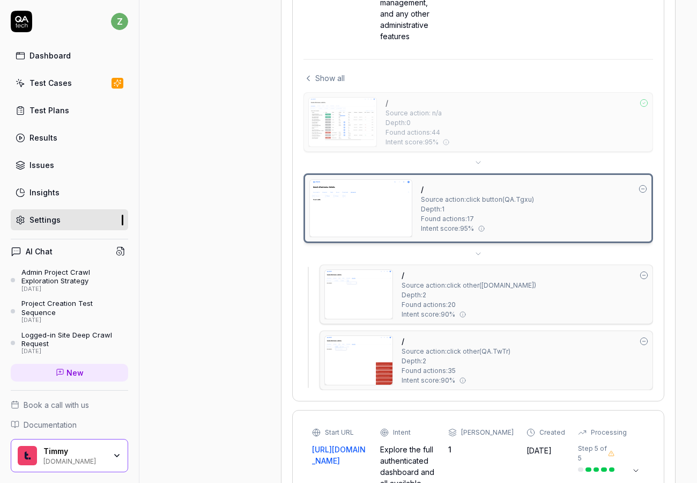
click at [366, 274] on img at bounding box center [359, 294] width 68 height 49
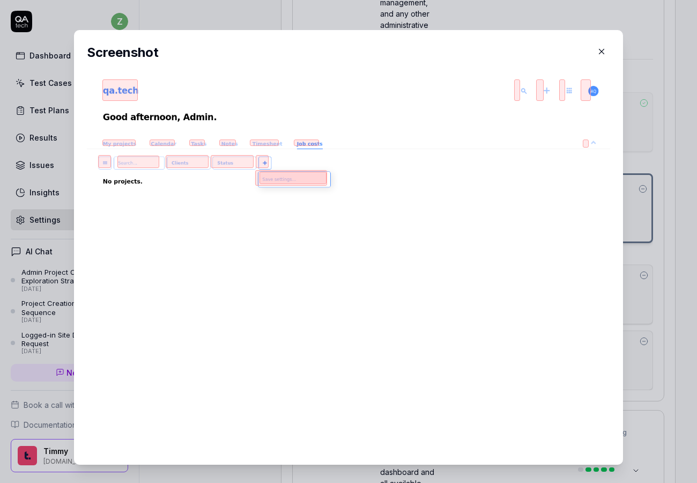
type textarea "*"
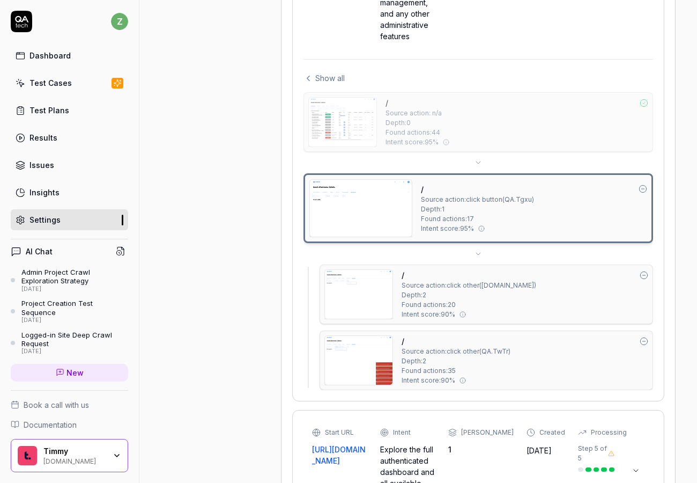
drag, startPoint x: 642, startPoint y: 166, endPoint x: 670, endPoint y: 166, distance: 27.9
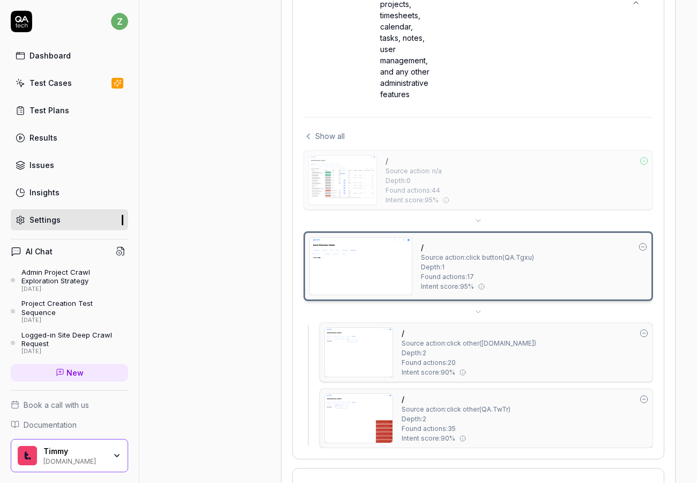
scroll to position [635, 0]
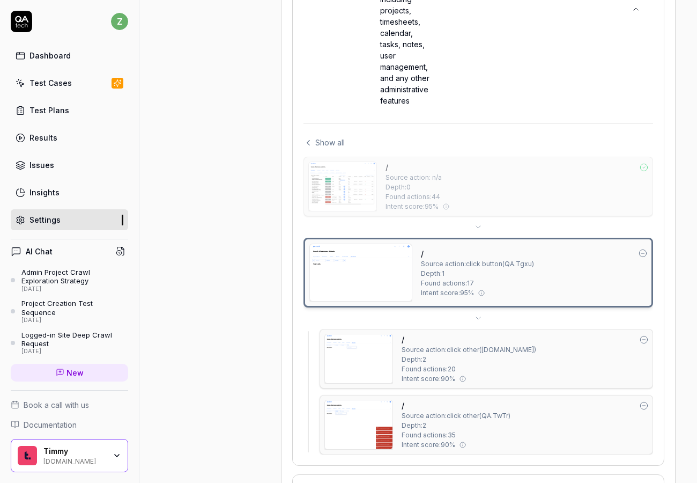
click at [399, 253] on img at bounding box center [361, 272] width 102 height 57
click at [369, 244] on img at bounding box center [361, 272] width 102 height 57
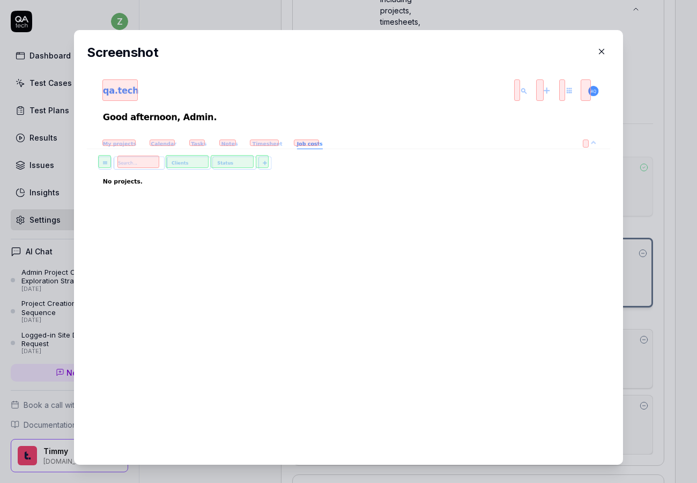
click at [636, 229] on div "​ Screenshot" at bounding box center [349, 247] width 592 height 460
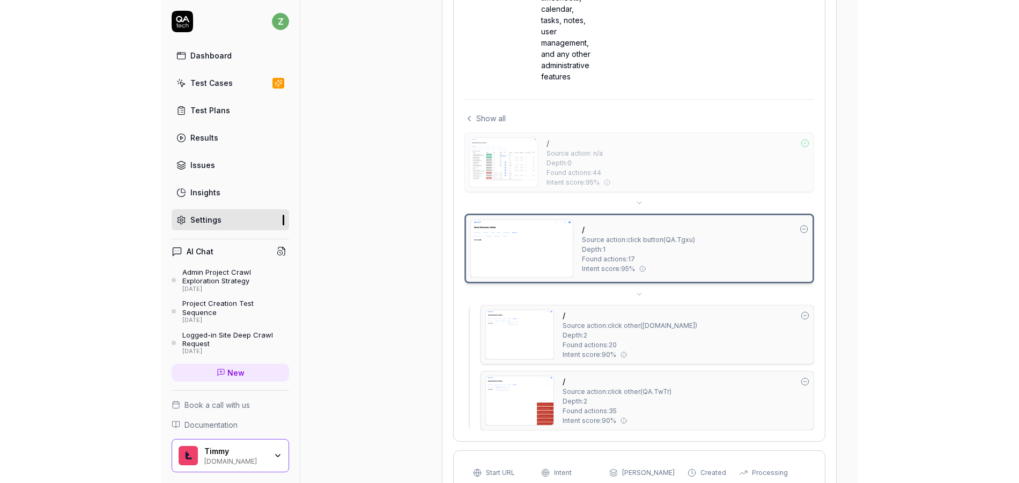
scroll to position [700, 0]
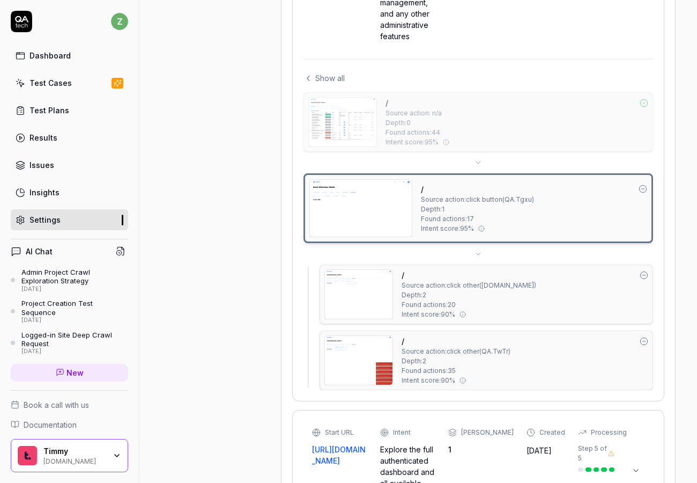
click at [360, 270] on img at bounding box center [359, 294] width 68 height 49
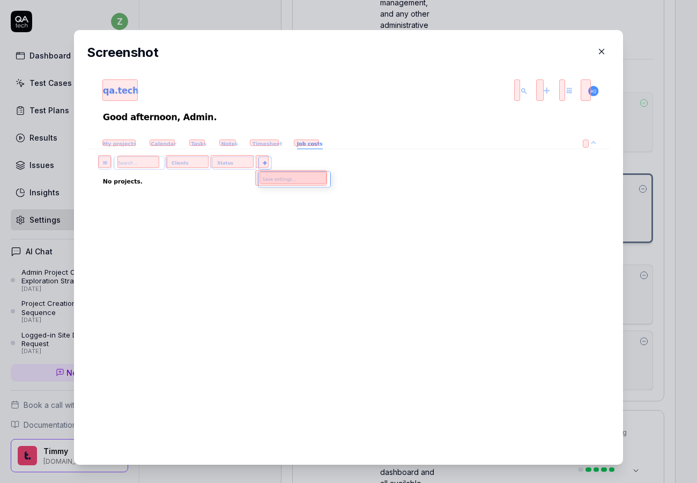
click at [638, 258] on div "​ Screenshot" at bounding box center [349, 247] width 592 height 460
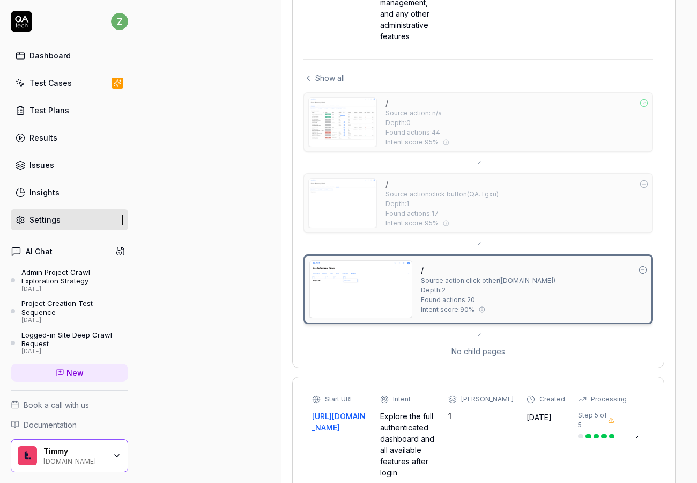
click at [474, 306] on div "/ Source action: n/a Depth: 0 Found actions: 44 Intent score: 95 % / Source act…" at bounding box center [479, 224] width 350 height 265
click at [369, 191] on img at bounding box center [343, 203] width 68 height 49
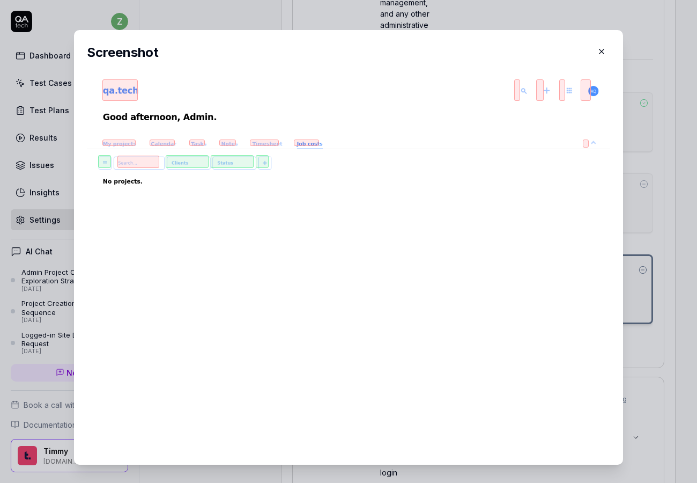
click at [638, 237] on div "​ Screenshot" at bounding box center [349, 247] width 592 height 460
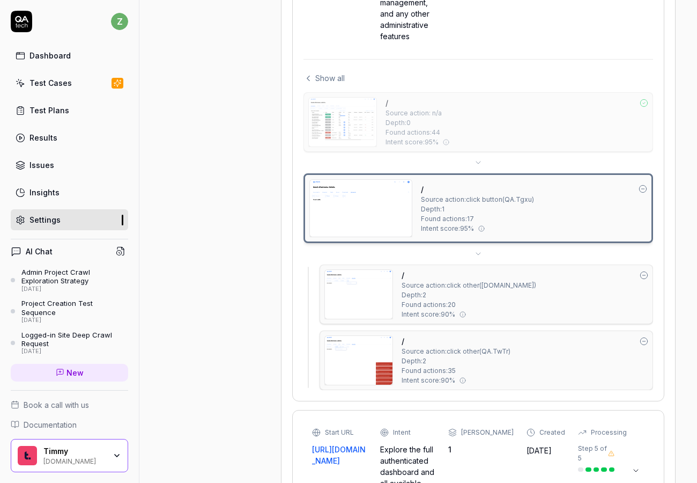
click at [379, 280] on img at bounding box center [359, 294] width 68 height 49
click at [371, 194] on img at bounding box center [361, 208] width 102 height 57
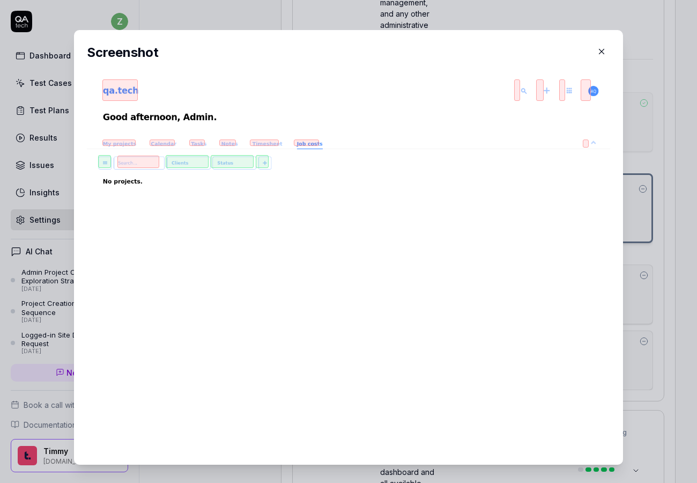
click at [626, 199] on div "​ Screenshot" at bounding box center [348, 247] width 567 height 435
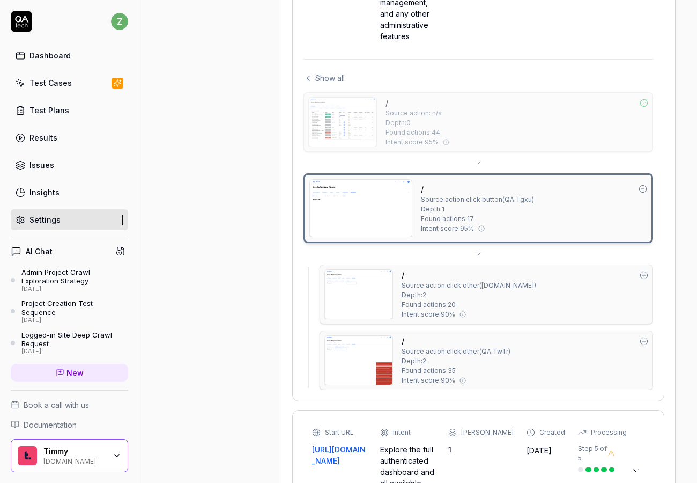
click at [344, 337] on img at bounding box center [359, 360] width 68 height 49
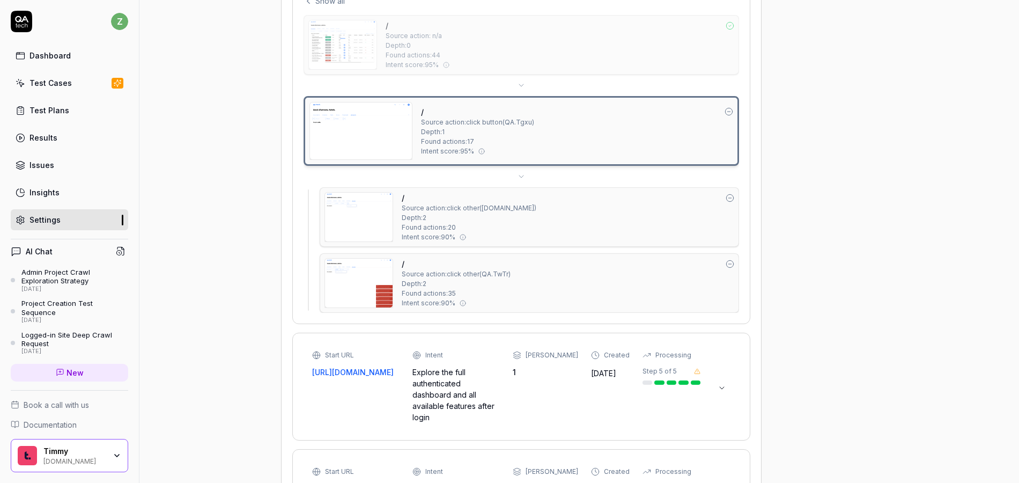
type textarea "*"
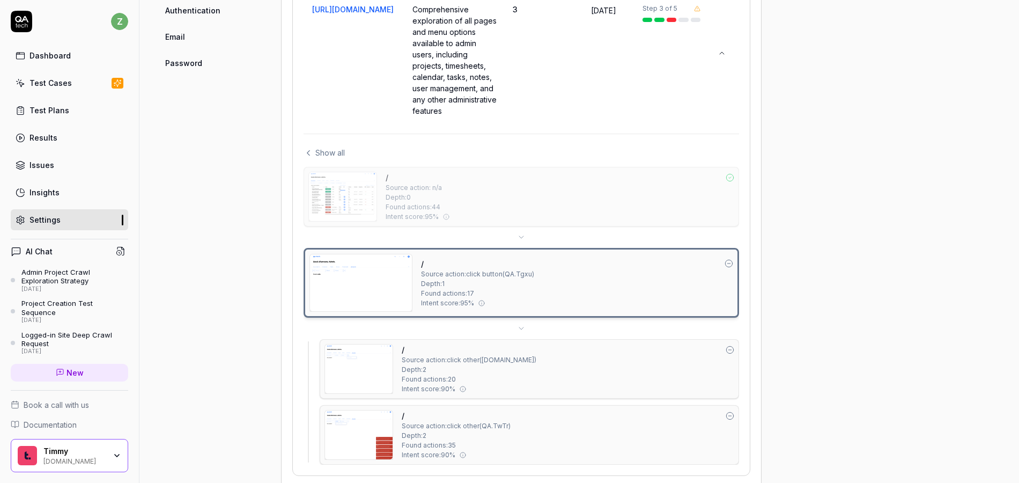
scroll to position [506, 0]
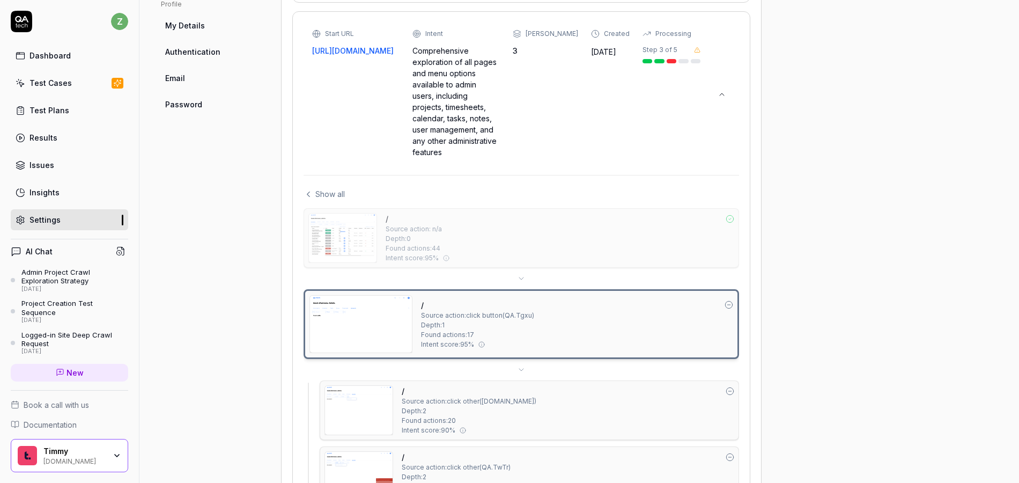
click at [347, 252] on img at bounding box center [343, 238] width 68 height 49
click at [339, 235] on img at bounding box center [343, 238] width 68 height 49
click at [324, 198] on span "Show all" at bounding box center [330, 193] width 30 height 11
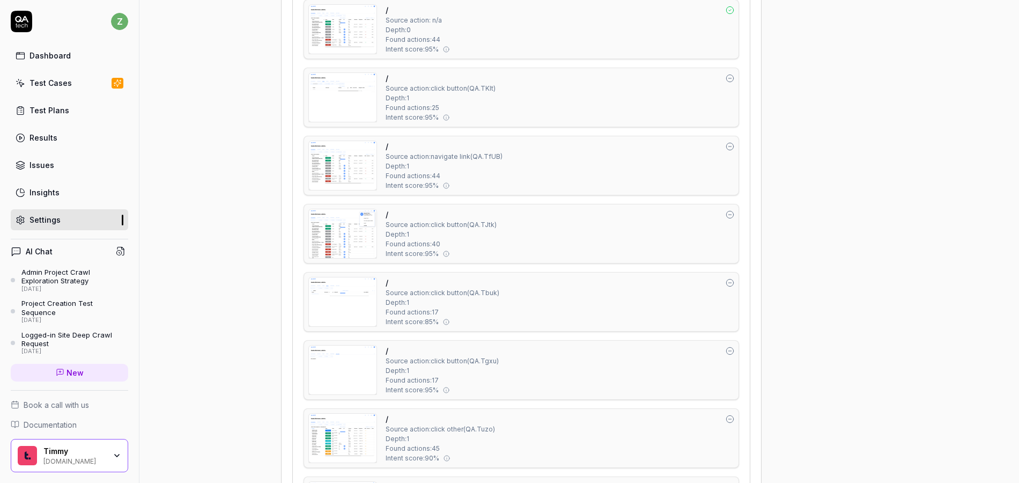
scroll to position [700, 0]
click at [342, 290] on img at bounding box center [343, 297] width 68 height 49
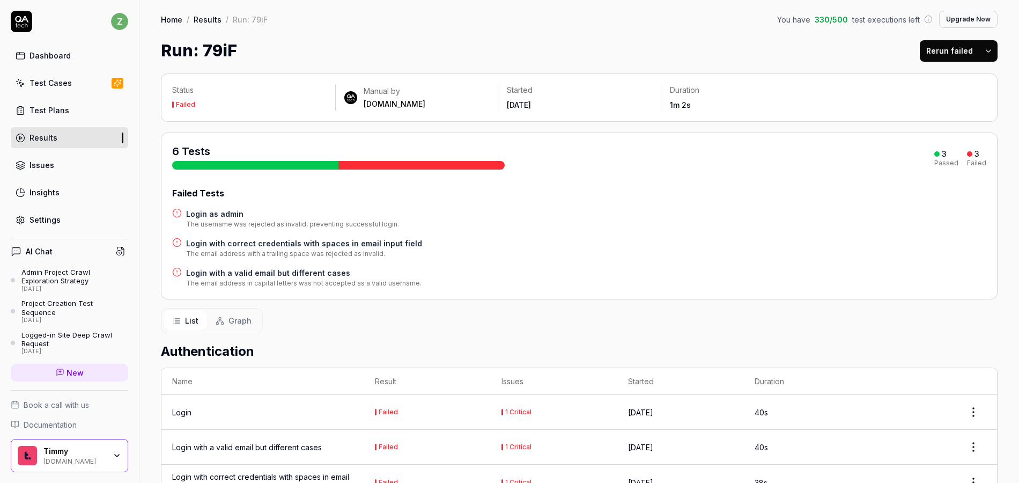
scroll to position [64, 0]
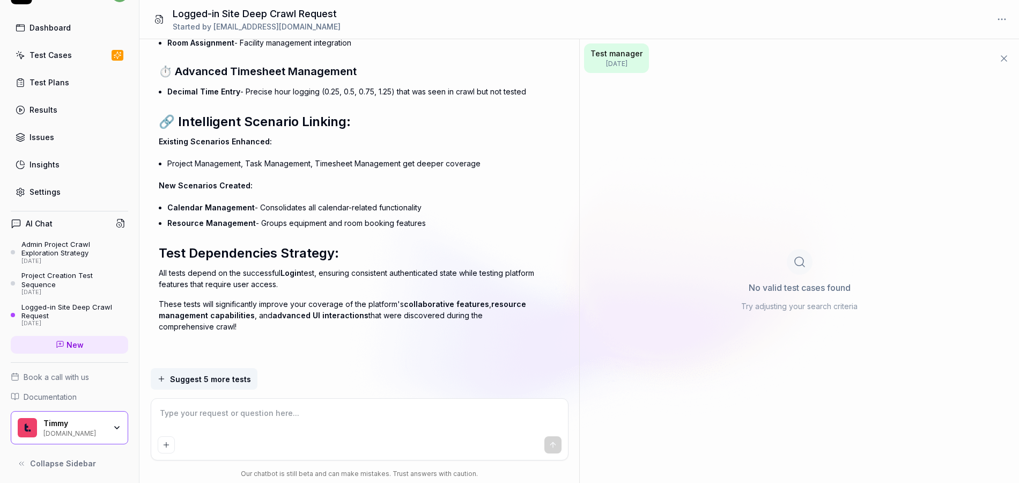
scroll to position [30, 0]
click at [119, 222] on button at bounding box center [120, 221] width 15 height 15
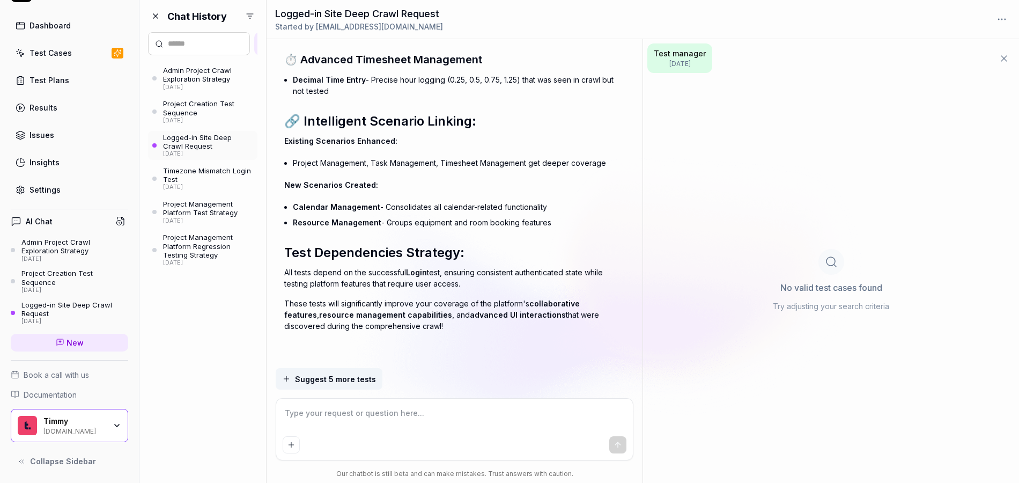
scroll to position [1902, 0]
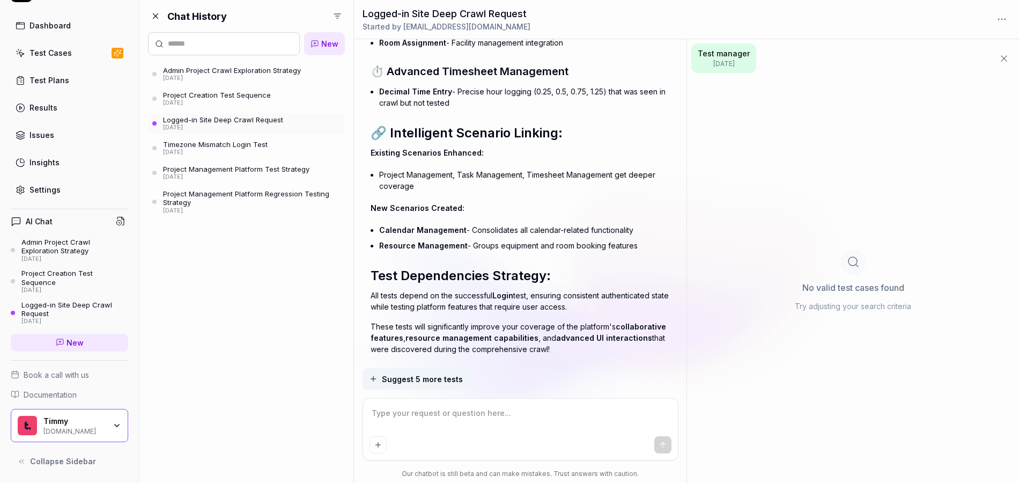
click at [269, 172] on div "Project Management Platform Test Strategy" at bounding box center [236, 169] width 146 height 9
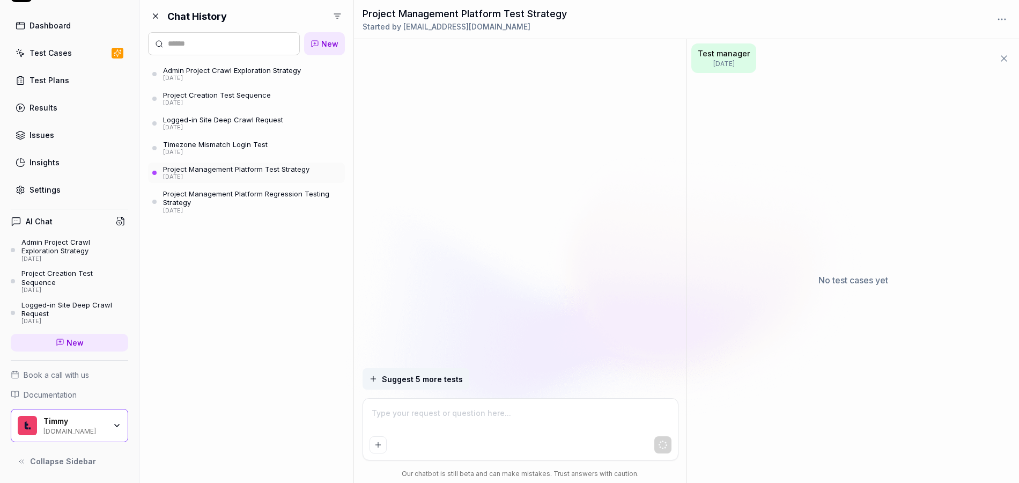
scroll to position [1089, 0]
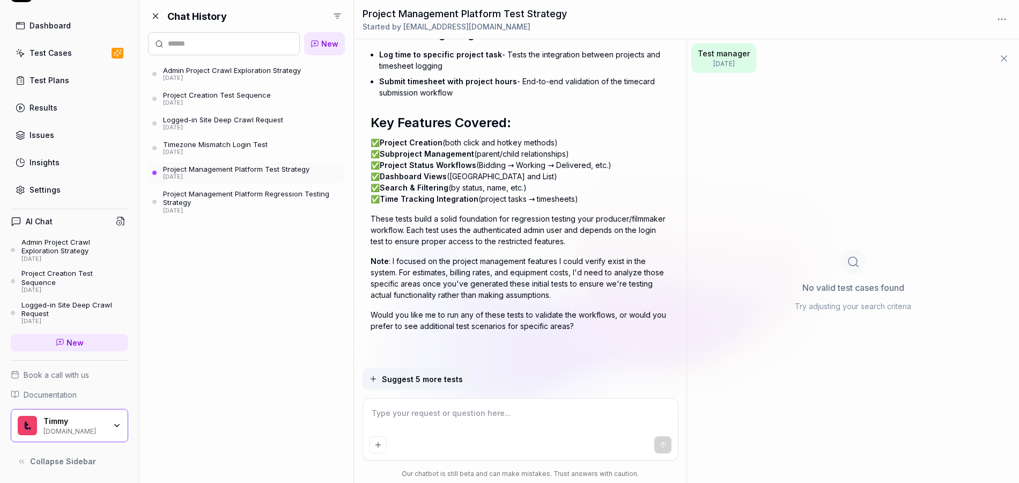
click at [733, 45] on button "Test manager Sep 11, 2025" at bounding box center [724, 58] width 65 height 30
click at [722, 59] on span "Sep 11, 2025" at bounding box center [724, 64] width 52 height 10
click at [236, 199] on div "Project Management Platform Regression Testing Strategy" at bounding box center [252, 198] width 178 height 18
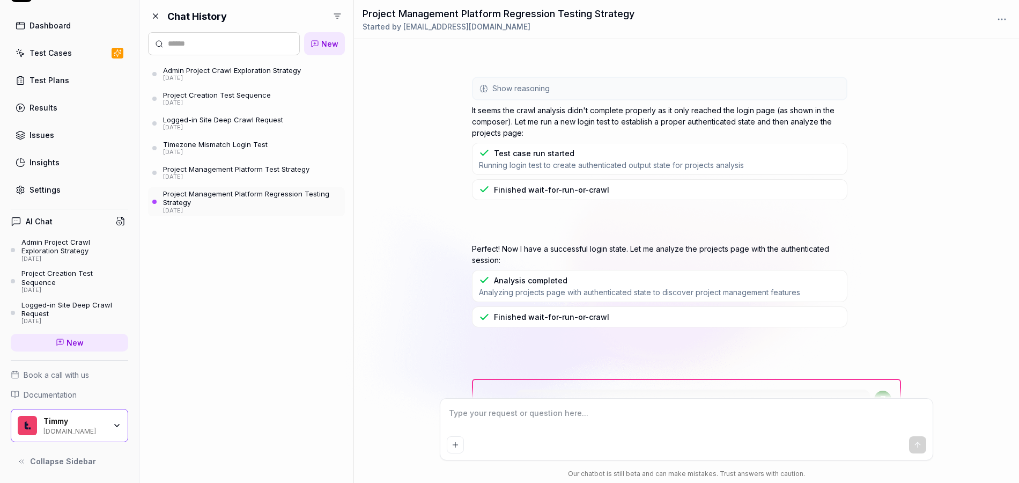
scroll to position [361, 0]
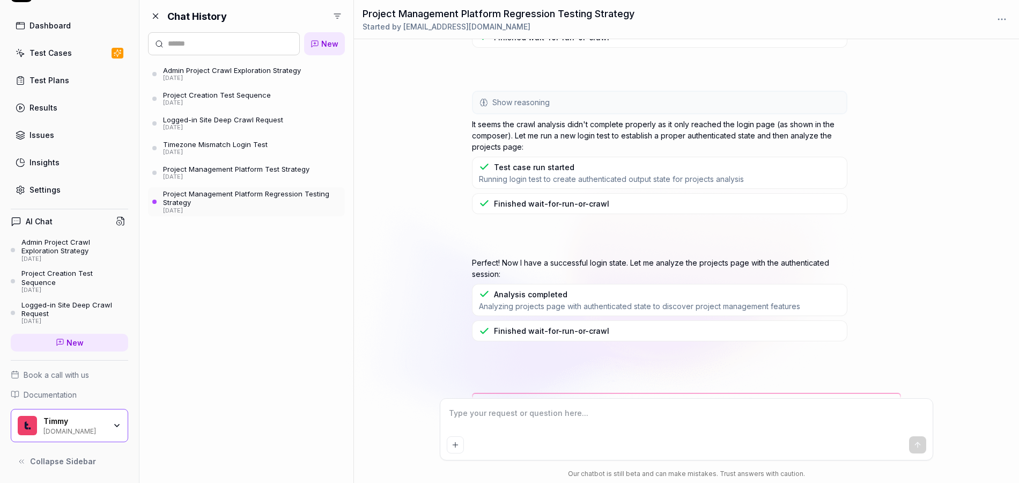
click at [245, 153] on div "15 days ago" at bounding box center [215, 153] width 105 height 8
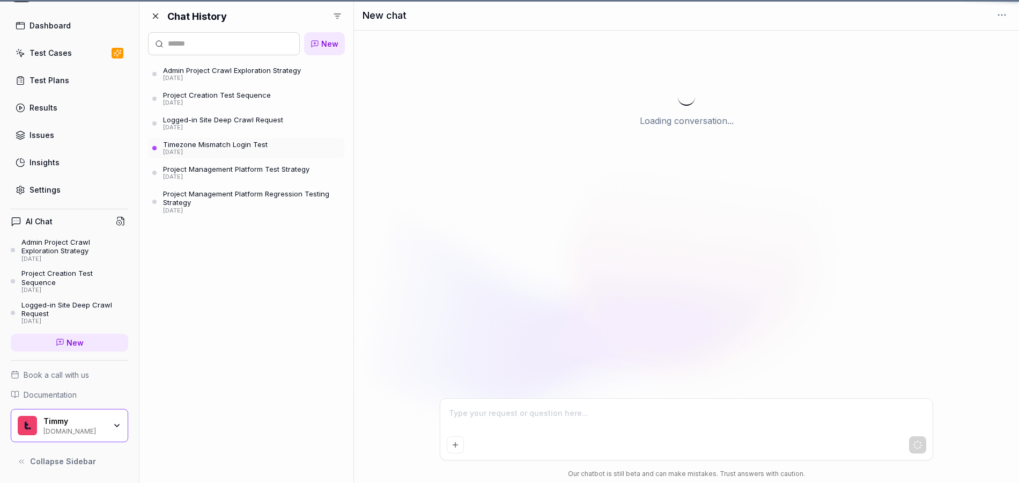
scroll to position [35, 0]
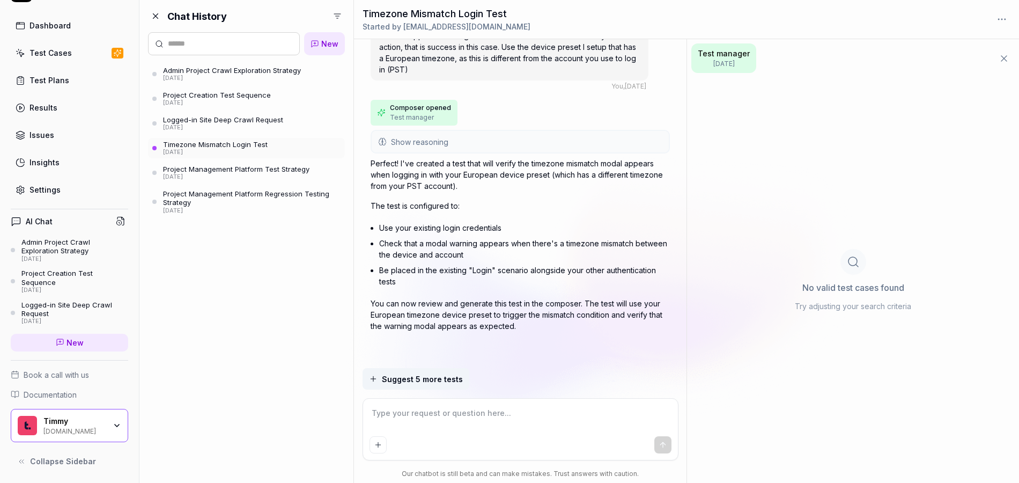
click at [283, 130] on link "Logged-in Site Deep Crawl Request [DATE]" at bounding box center [246, 123] width 197 height 20
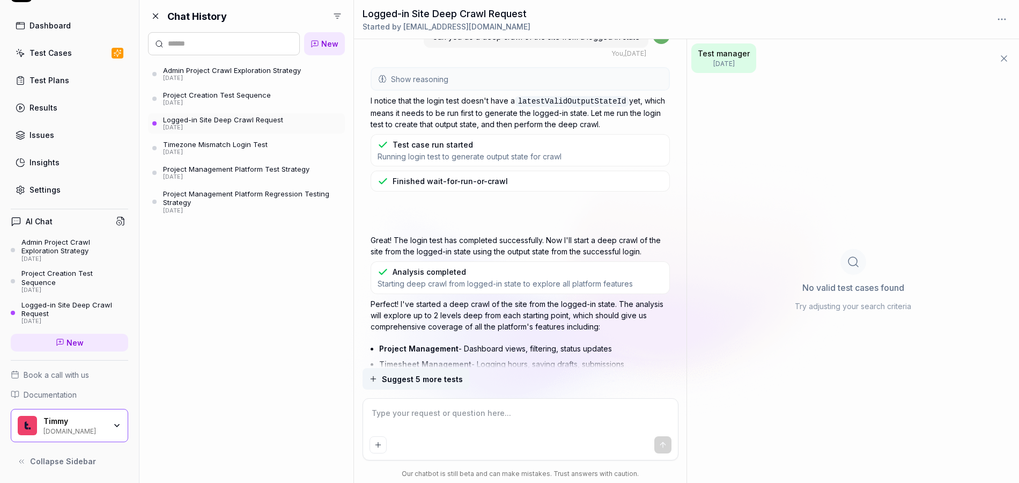
scroll to position [21, 0]
click at [427, 275] on div "Analysis completed" at bounding box center [430, 273] width 74 height 11
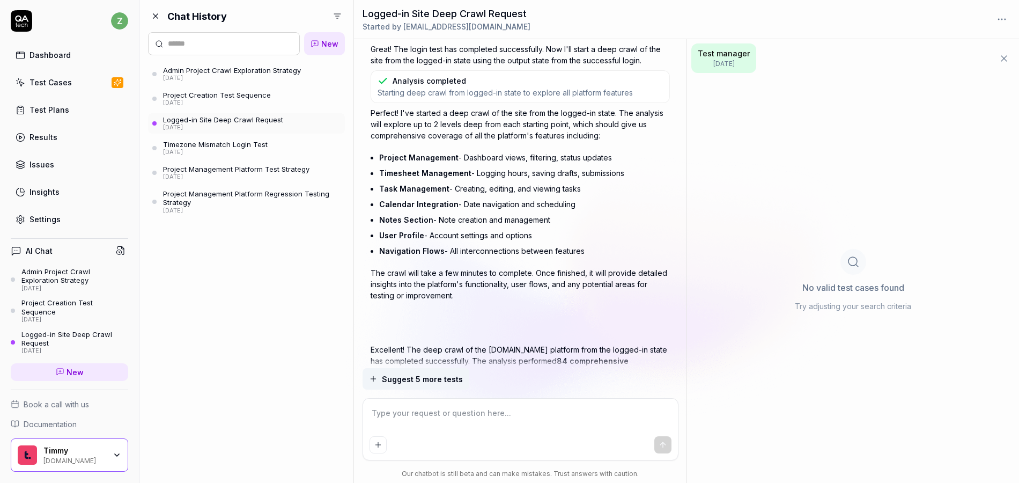
scroll to position [0, 0]
click at [87, 307] on div "Project Creation Test Sequence" at bounding box center [74, 308] width 107 height 18
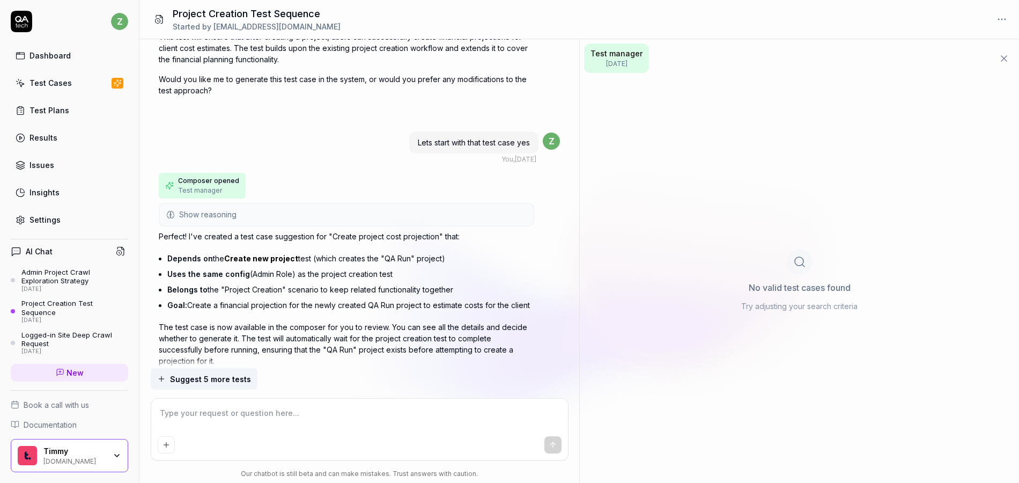
scroll to position [1295, 0]
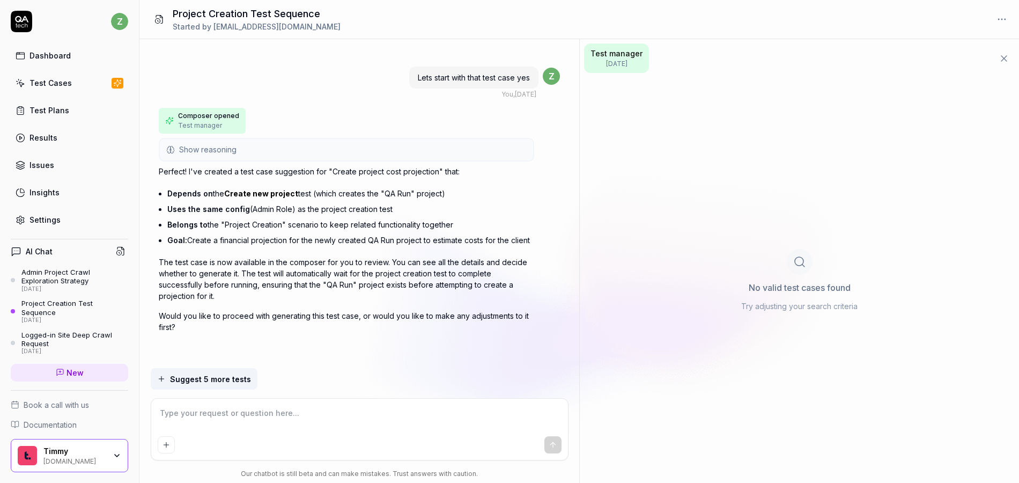
click at [211, 150] on span "Show reasoning" at bounding box center [207, 149] width 57 height 11
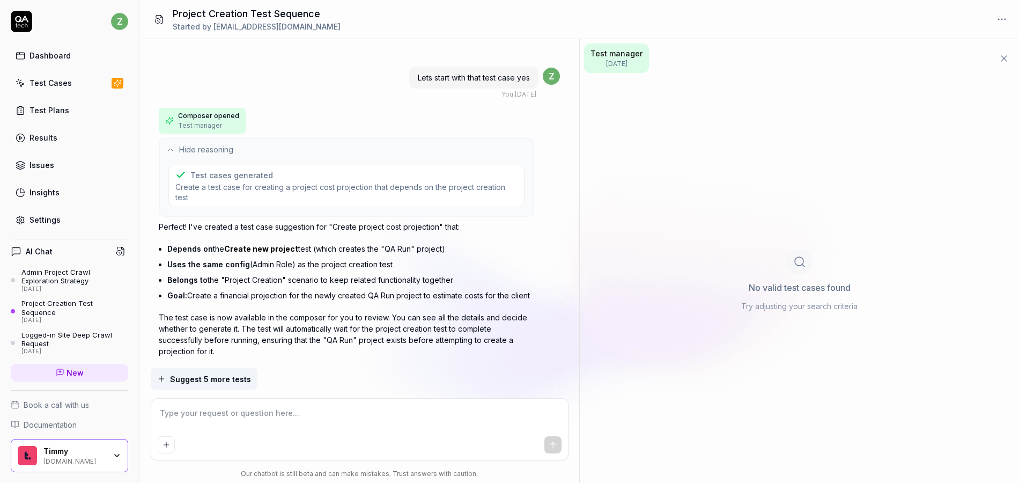
click at [218, 118] on span "Composer opened" at bounding box center [208, 116] width 61 height 10
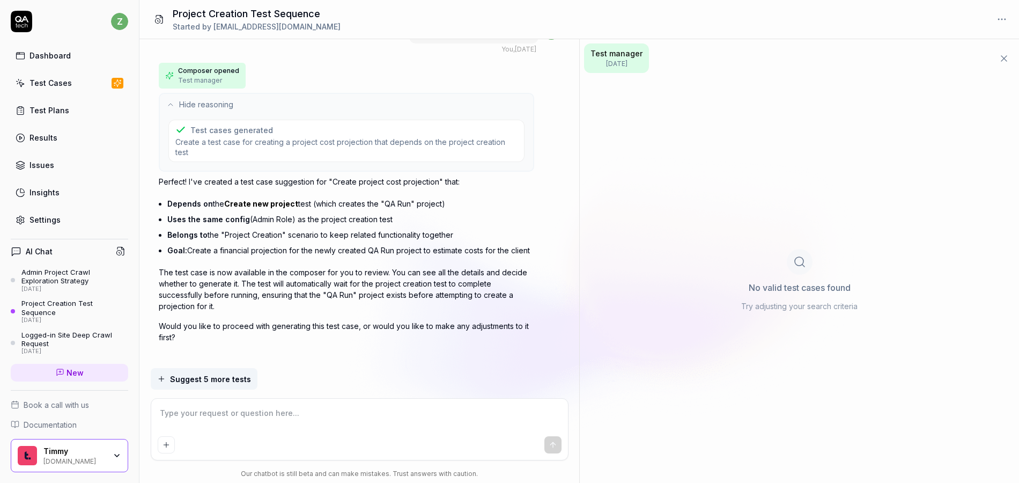
click at [622, 50] on span "Test manager" at bounding box center [617, 53] width 52 height 11
click at [67, 309] on div "Project Creation Test Sequence" at bounding box center [74, 308] width 107 height 18
click at [64, 336] on div "Logged-in Site Deep Crawl Request" at bounding box center [74, 340] width 107 height 18
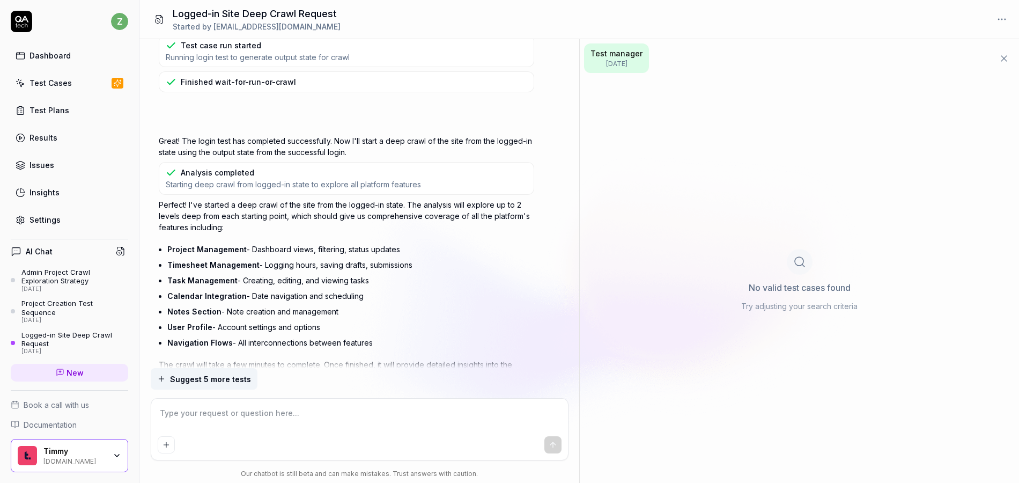
scroll to position [129, 0]
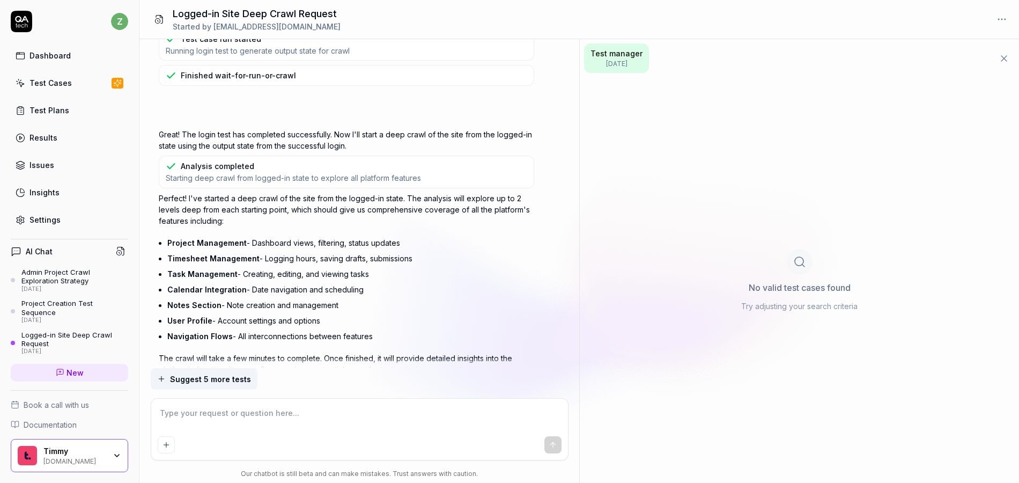
click at [232, 158] on div "Analysis completed Starting deep crawl from logged-in state to explore all plat…" at bounding box center [347, 172] width 376 height 32
click at [229, 164] on div "Analysis completed" at bounding box center [218, 165] width 74 height 11
type textarea "*"
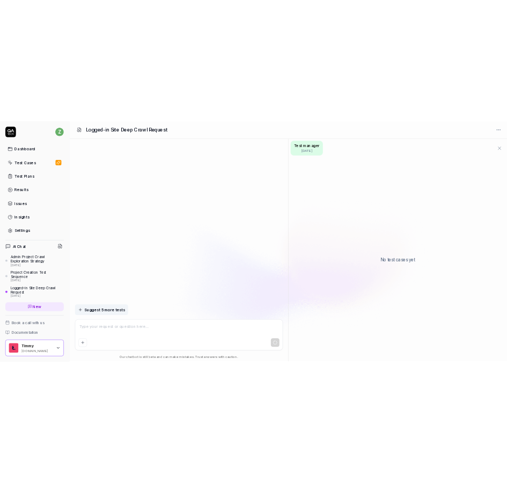
scroll to position [1853, 0]
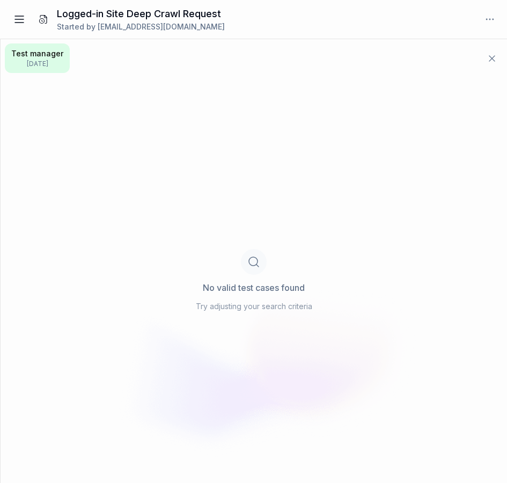
type textarea "*"
